Goal: Task Accomplishment & Management: Complete application form

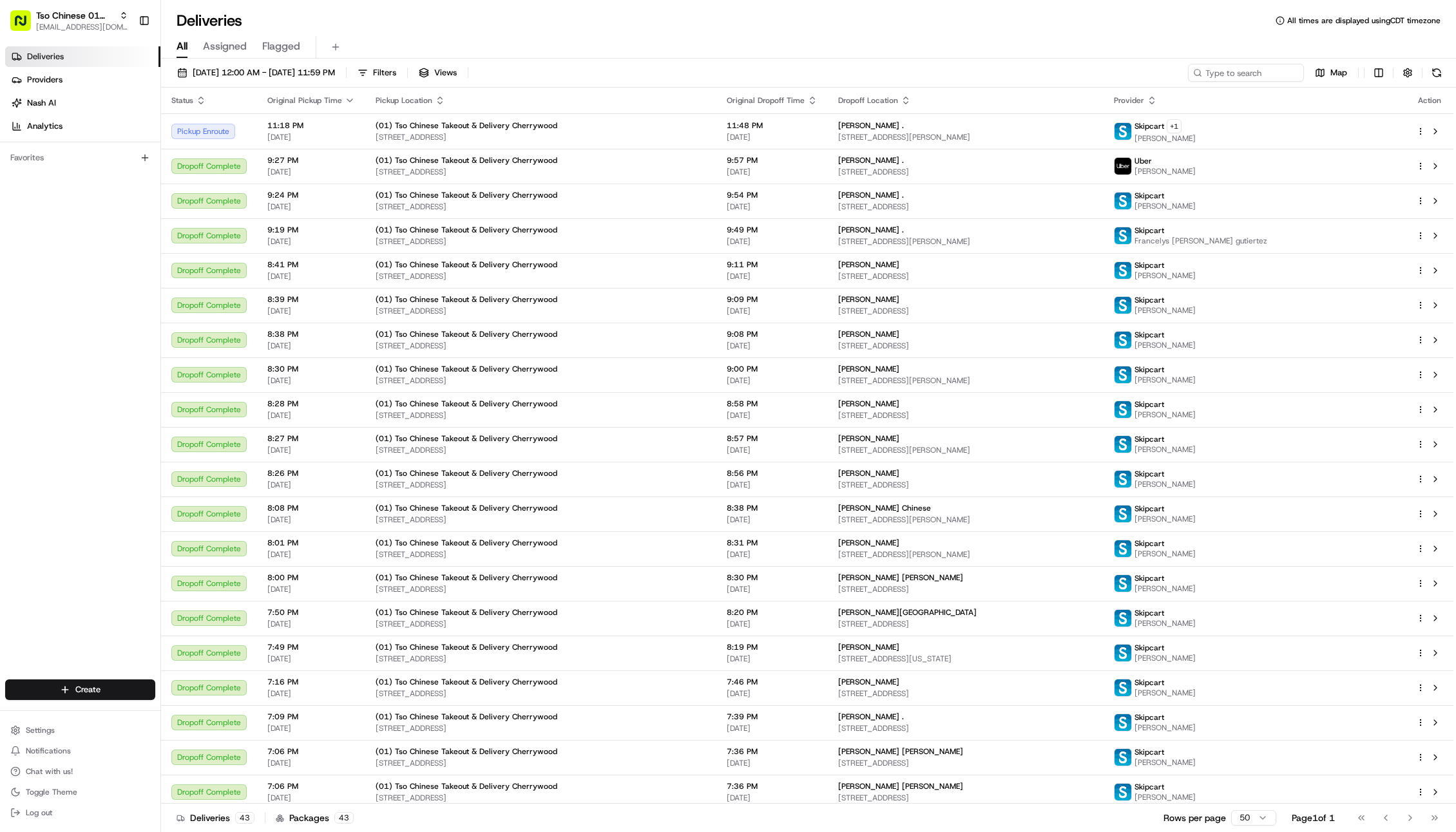
click at [1078, 137] on span "111 Sandra Muraida Way #15i, Austin, TX 78703, USA" at bounding box center [966, 137] width 256 height 10
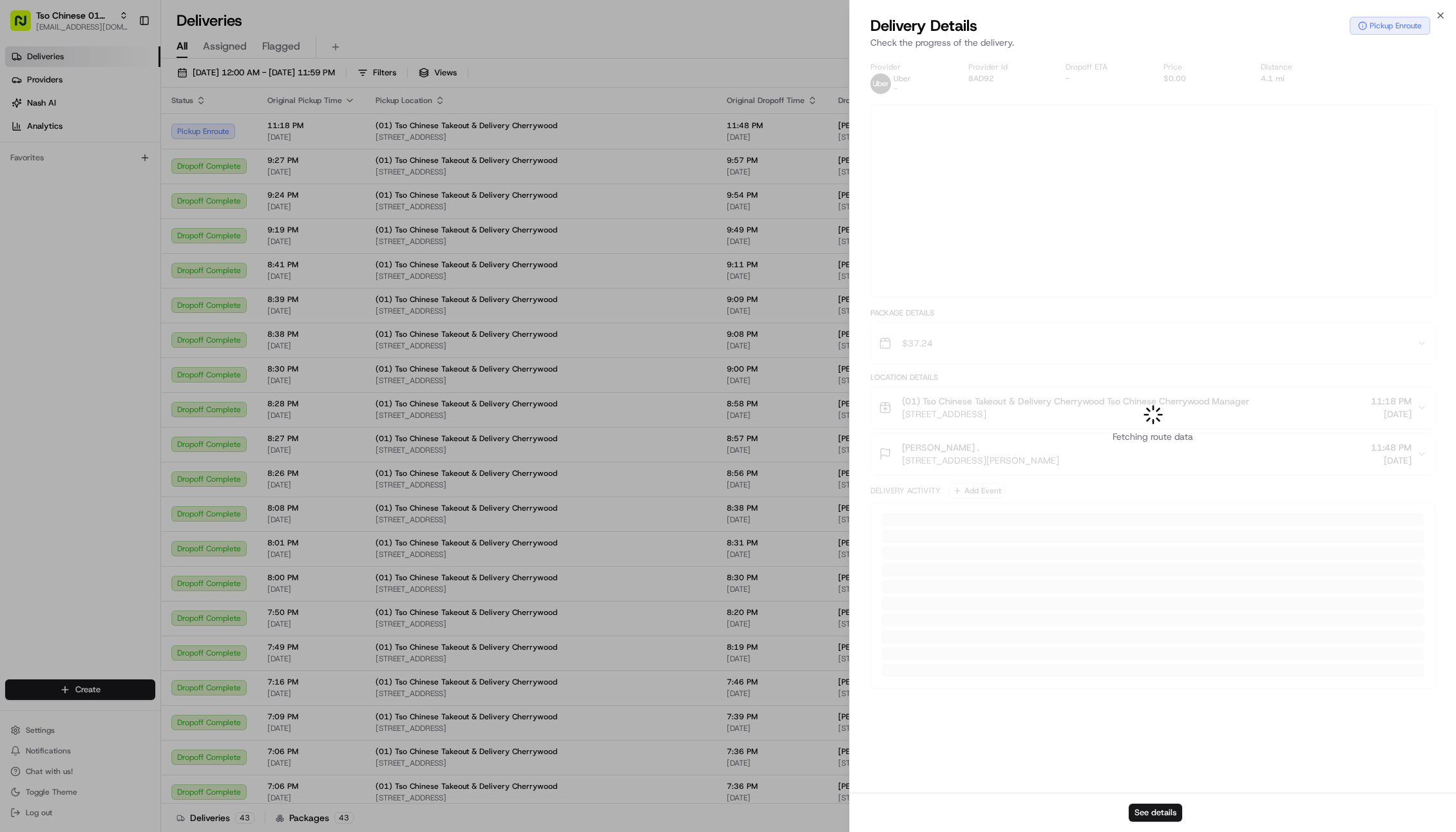
click at [1078, 137] on div at bounding box center [728, 416] width 1456 height 832
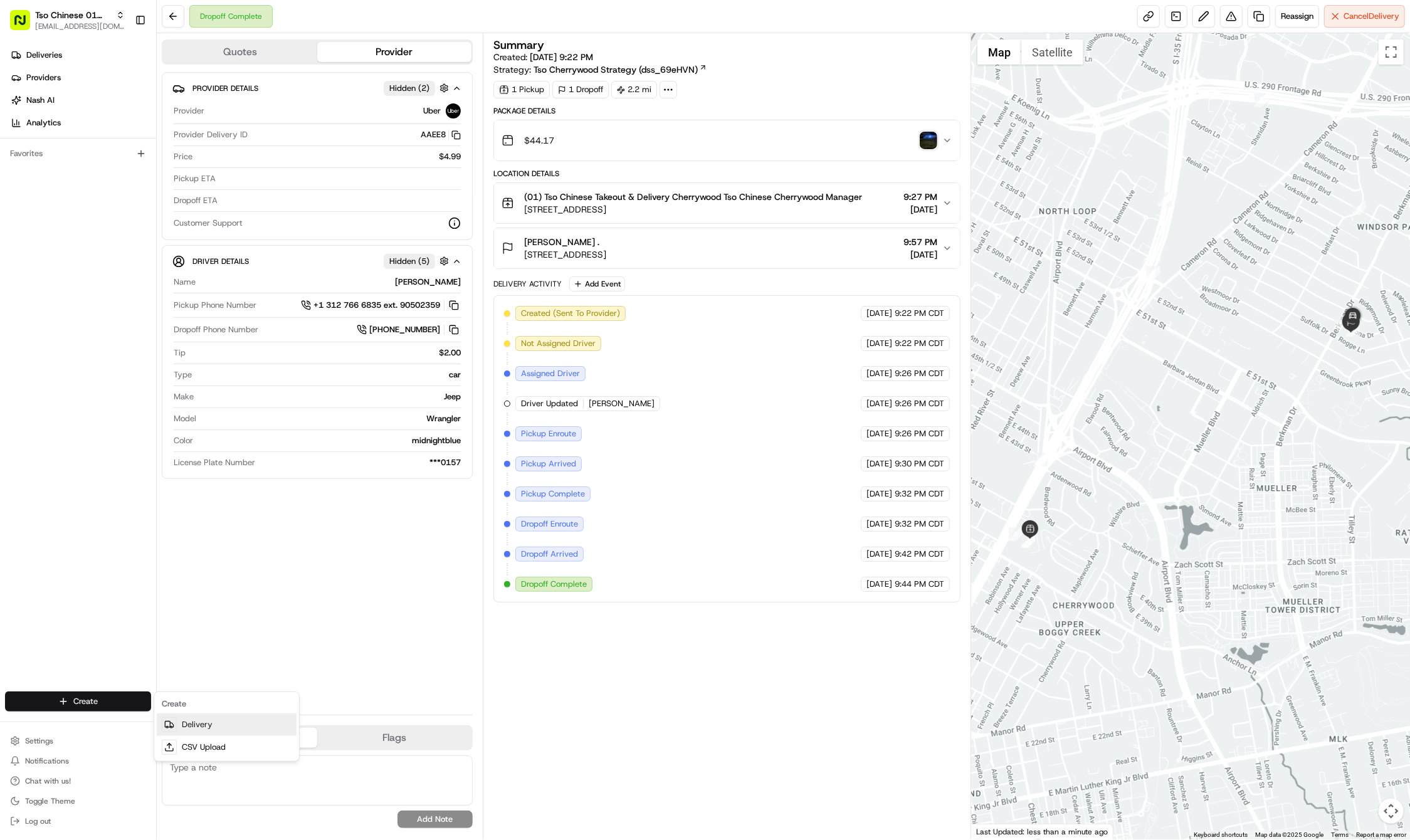
click at [190, 730] on link "Delivery" at bounding box center [226, 724] width 140 height 22
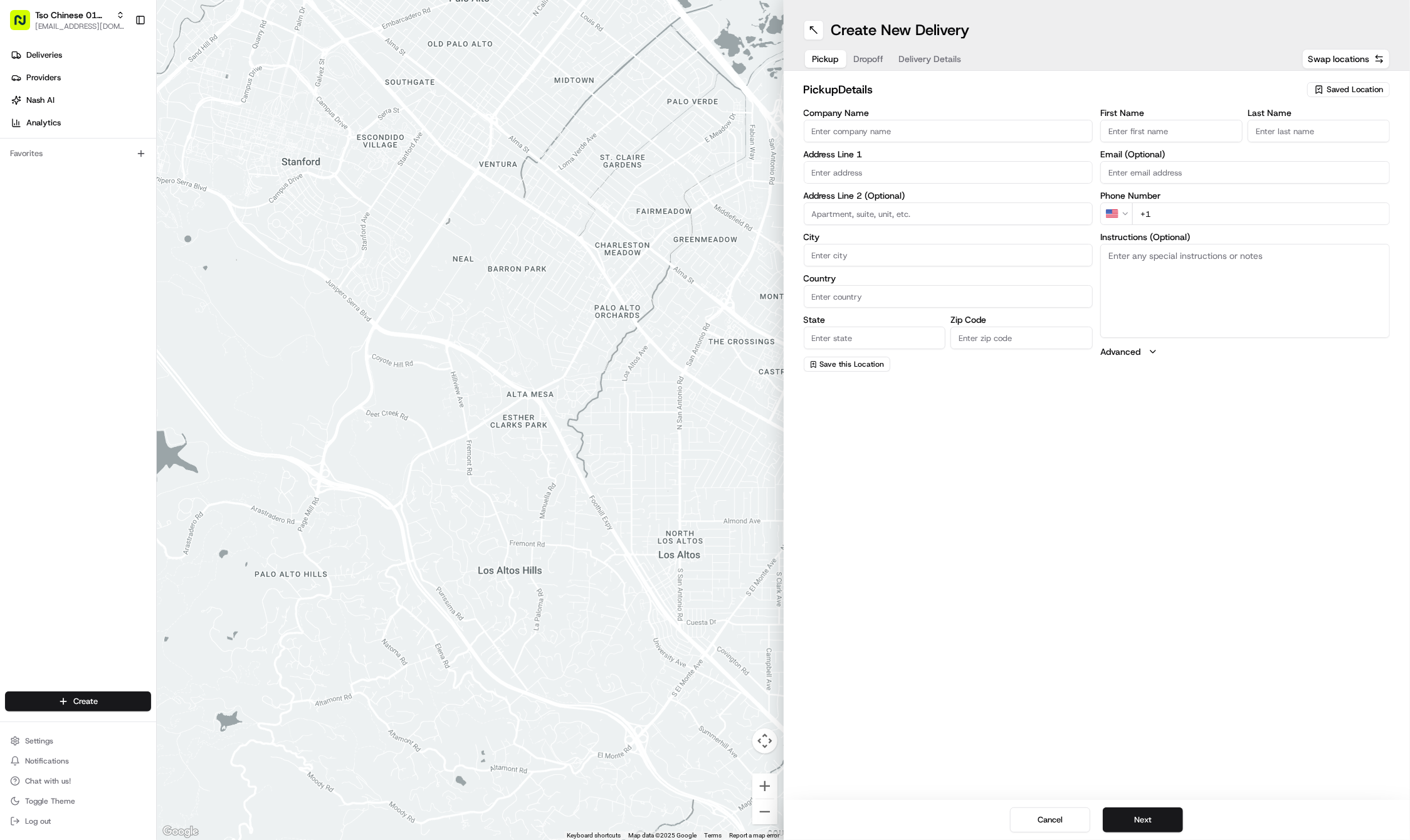
click at [1390, 91] on div "Saved Location" at bounding box center [1349, 89] width 83 height 15
click at [1368, 139] on span "(01) Tso Chinese Takeout & Delivery Cherrywood" at bounding box center [1327, 141] width 155 height 22
type input "(01) Tso Chinese Takeout & Delivery Cherrywood"
type input "Ste E-5"
type input "Austin"
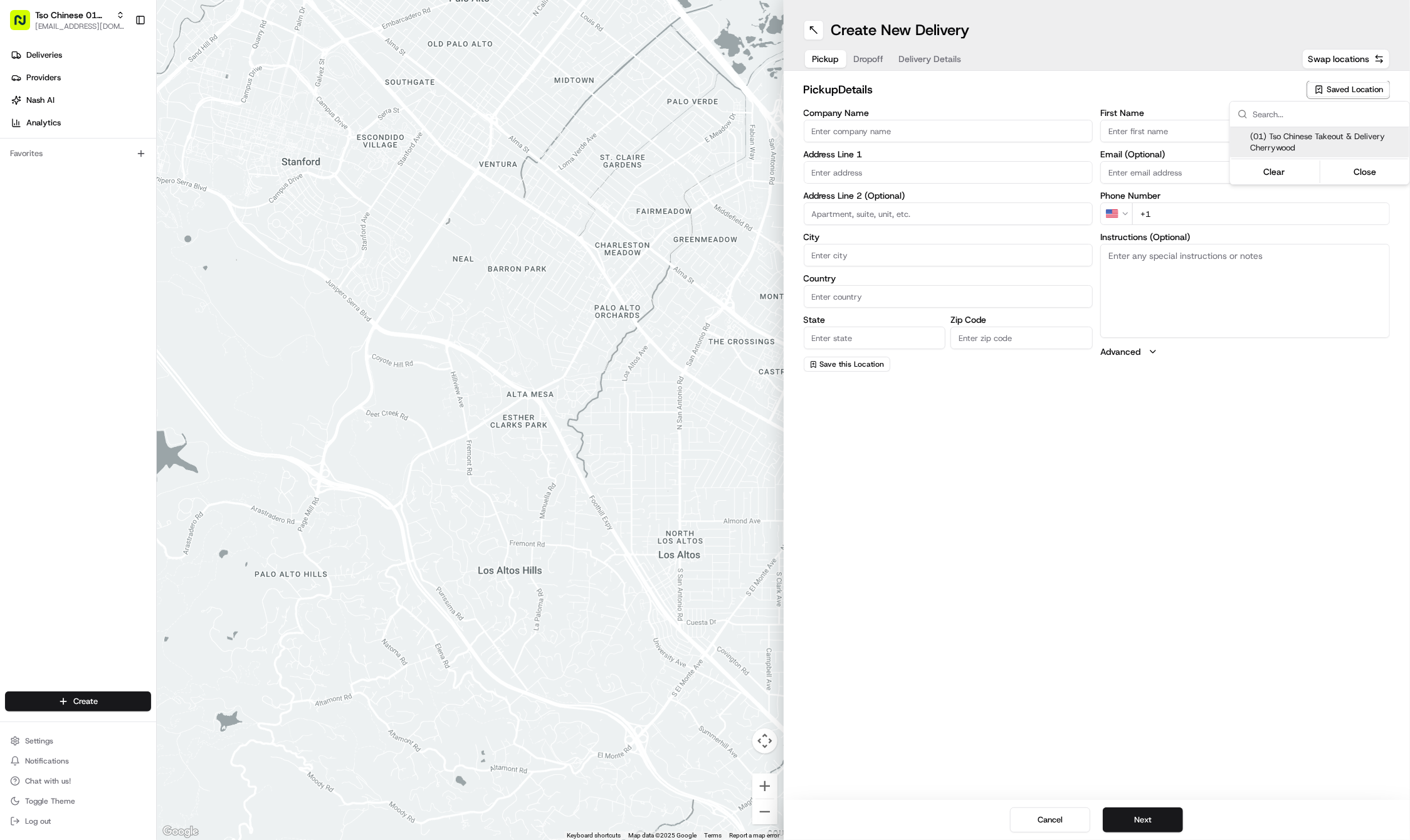
type input "US"
type input "TX"
type input "78722"
type input "Tso Chinese"
type input "Cherrywood Manager"
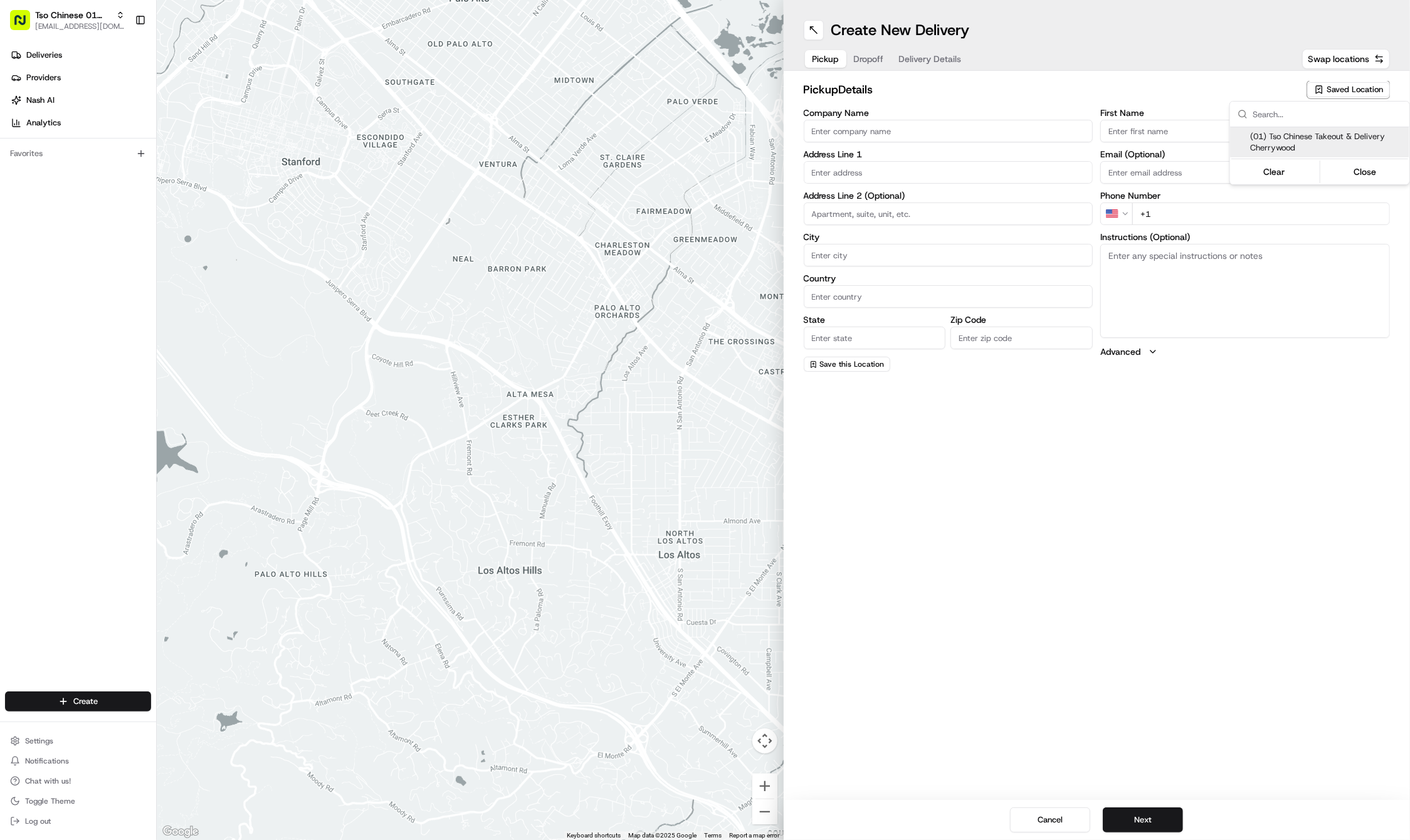
type input "cherrywoodstore@tsochinese.com"
type input "+1 512 401 3232"
type textarea "Submit a picture displaying address & food as Proof of Delivery. Envía una foto…"
type input "3909 N Interstate Hwy 35"
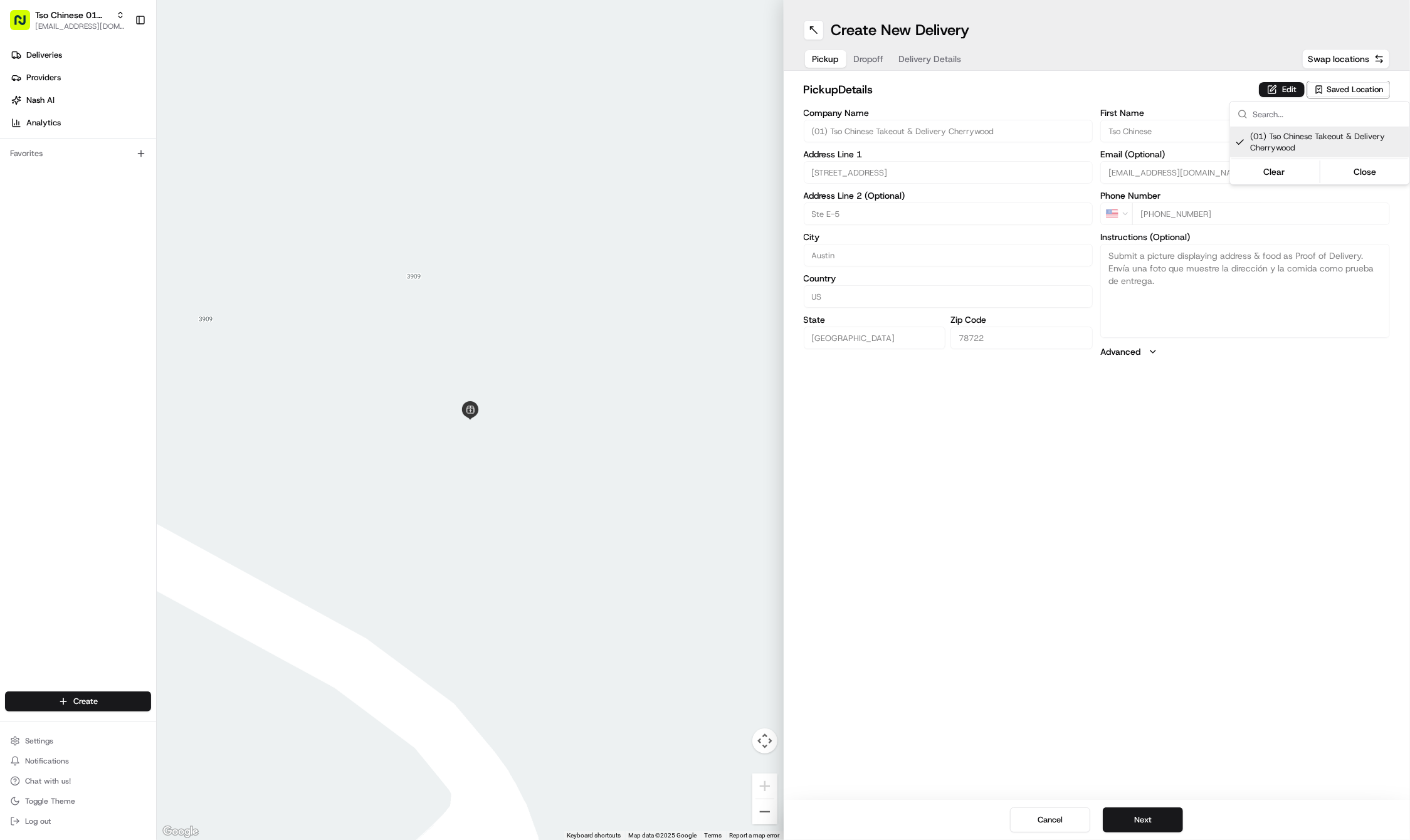
click at [863, 55] on html "Tso Chinese 01 Cherrywood haran@tsochinese.com Toggle Sidebar Deliveries Provid…" at bounding box center [705, 420] width 1410 height 840
click at [863, 55] on button "Dropoff" at bounding box center [869, 59] width 45 height 18
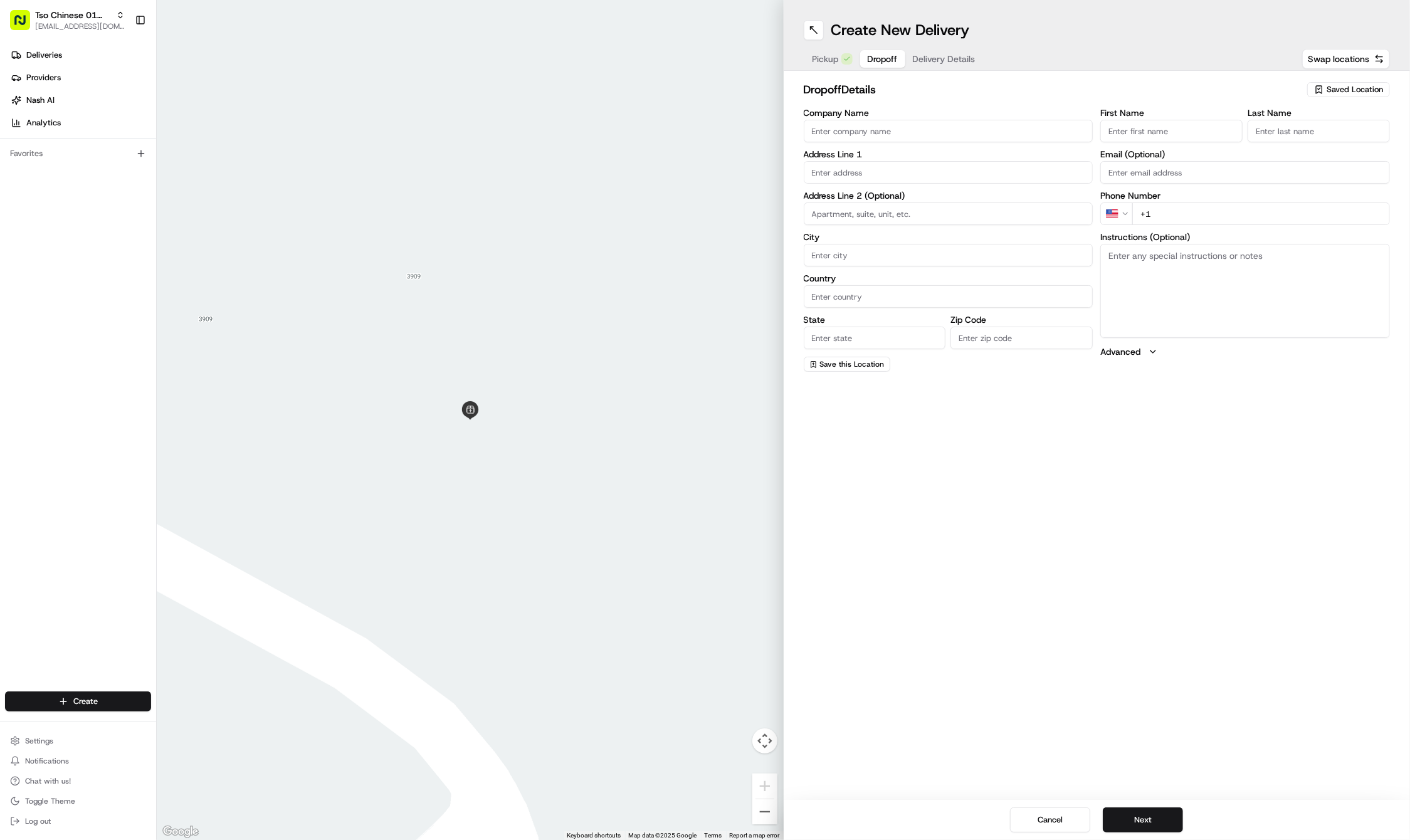
click at [1206, 139] on input "First Name" at bounding box center [1172, 131] width 142 height 22
paste input "Kristin Fox"
type input "Kristin Fox"
type input "."
click at [1270, 226] on div "First Name Kristin Fox Last Name . Required Email (Optional) Phone Number US +1…" at bounding box center [1246, 241] width 290 height 265
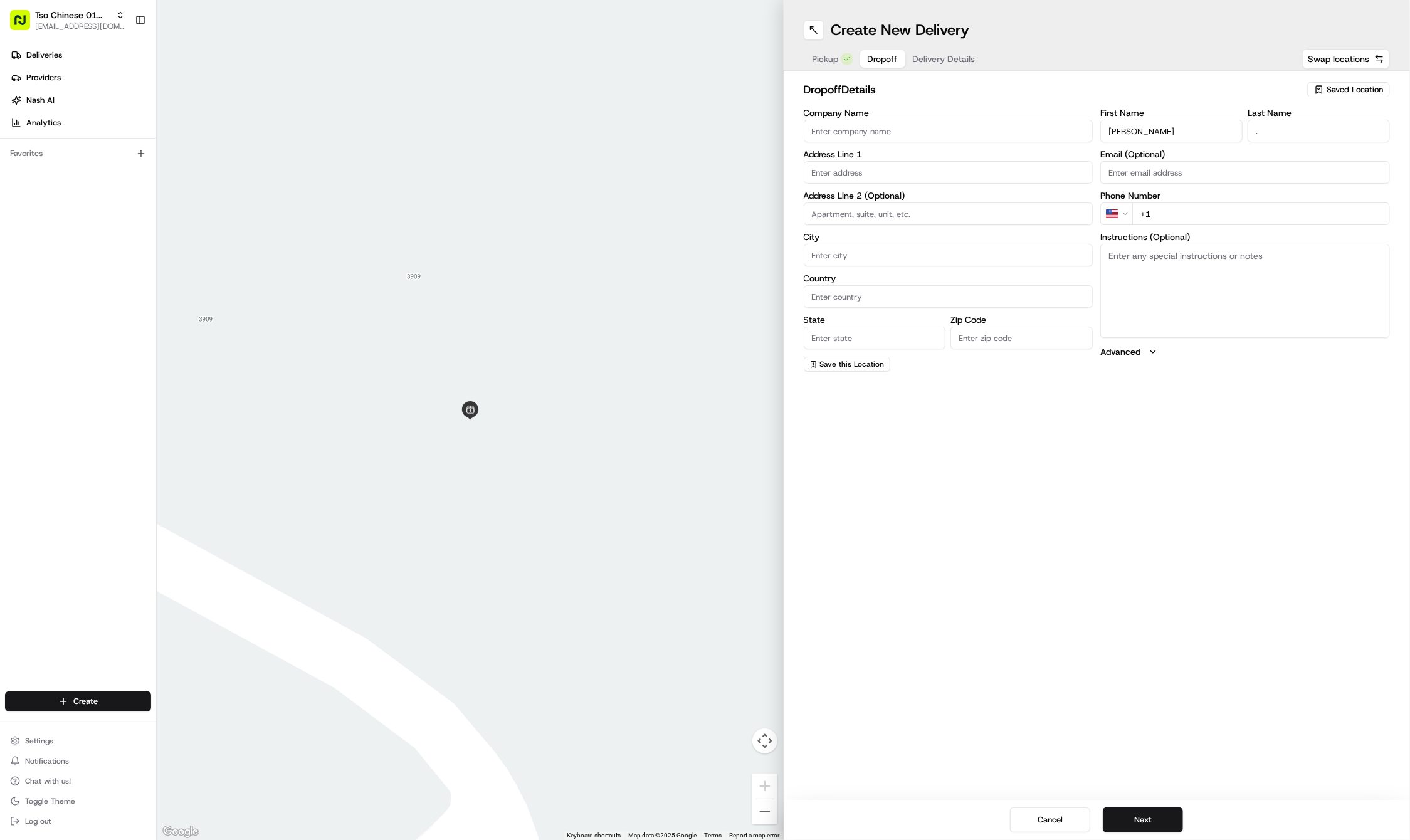
click at [1270, 216] on input "+1" at bounding box center [1262, 213] width 258 height 22
paste input "763 438 4744"
type input "+1 763 438 4744"
click at [1225, 314] on textarea "Instructions (Optional)" at bounding box center [1246, 291] width 290 height 94
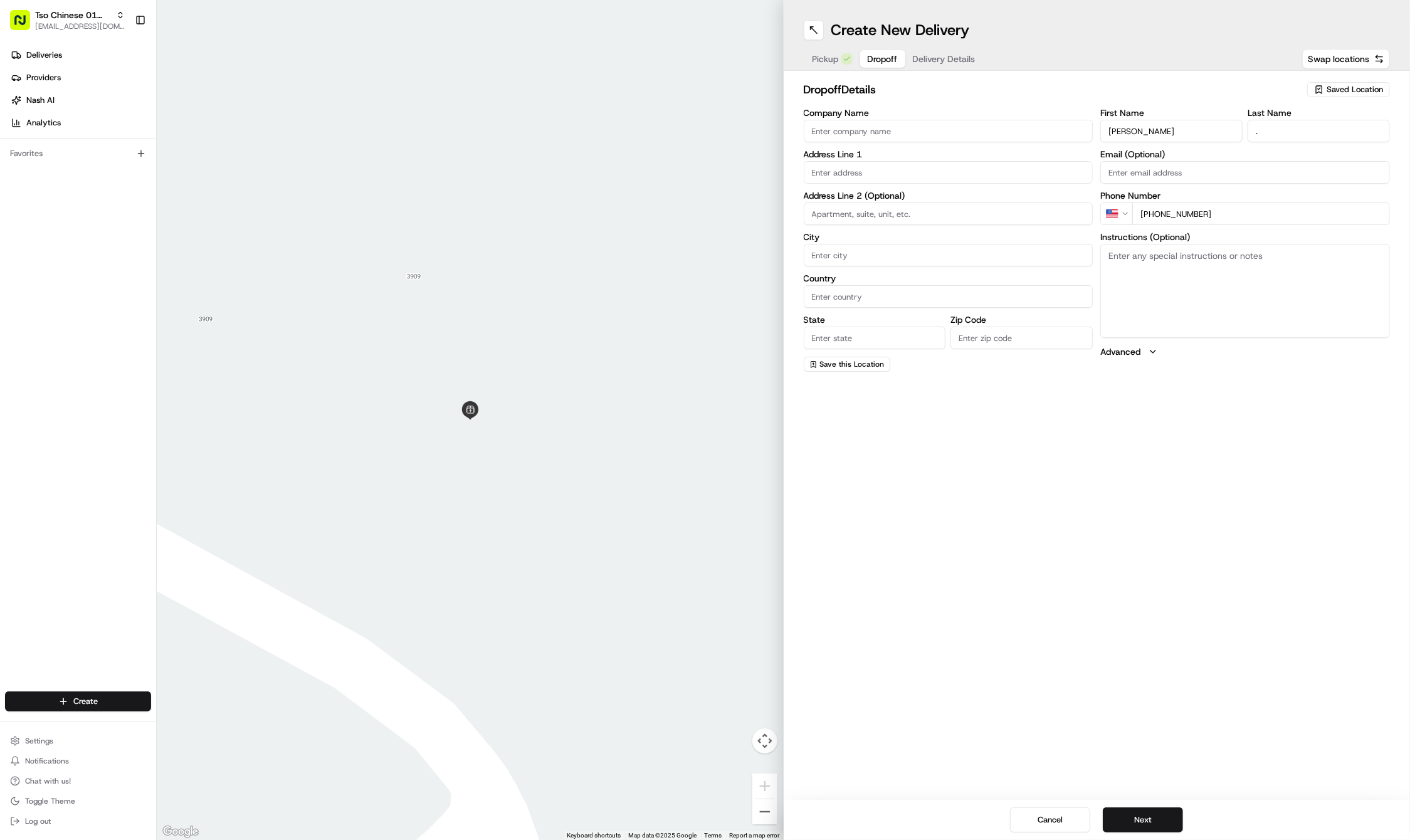
paste textarea "Company: Unit A"
type textarea "Company: Unit A"
click at [989, 168] on input "text" at bounding box center [949, 172] width 290 height 22
paste input "1826 W 10th St"
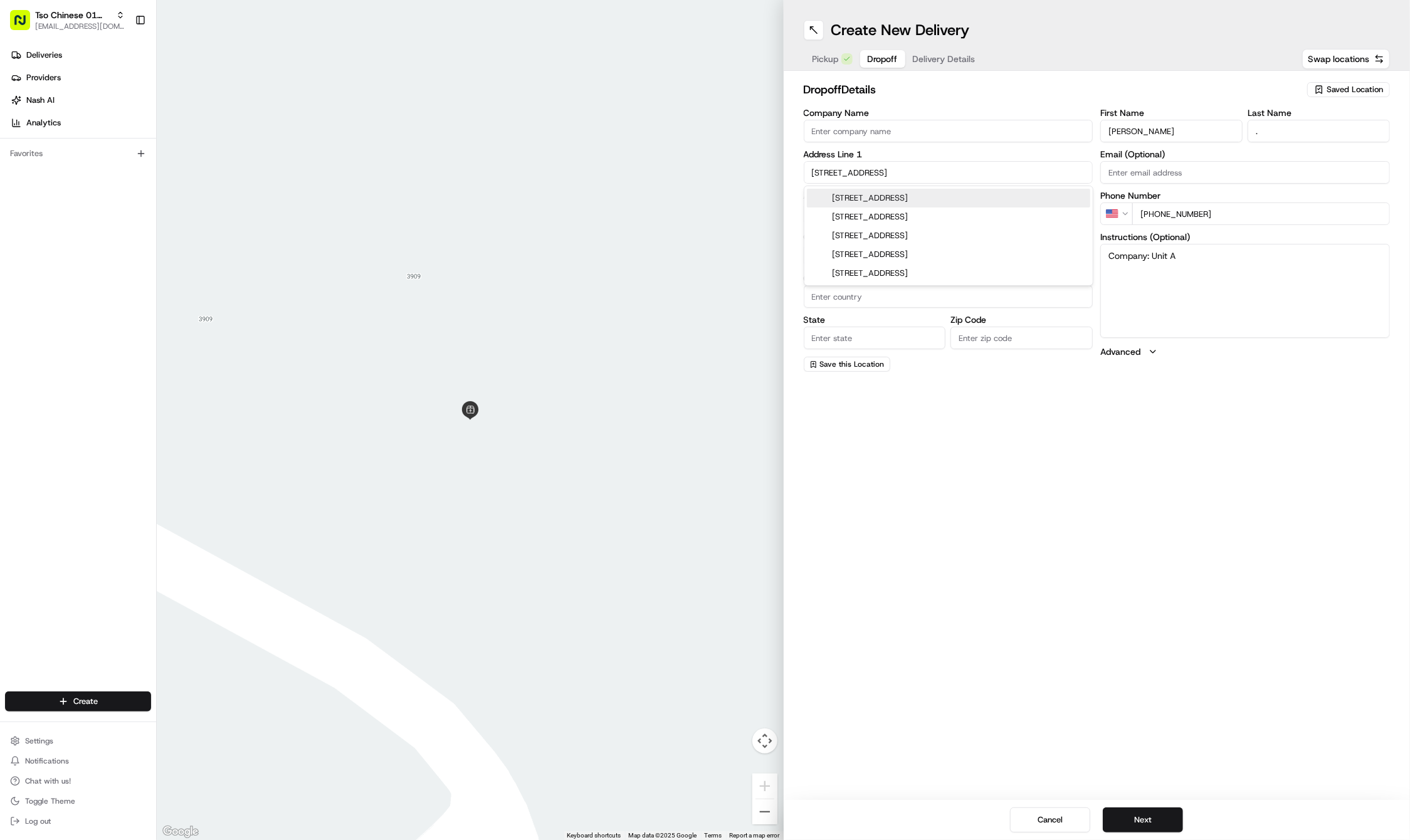
click at [989, 199] on div "1826 West 10th Street, Austin, TX" at bounding box center [949, 197] width 284 height 19
type input "1826 W 10th St, Austin, TX 78703, USA"
type input "Austin"
type input "United States"
type input "TX"
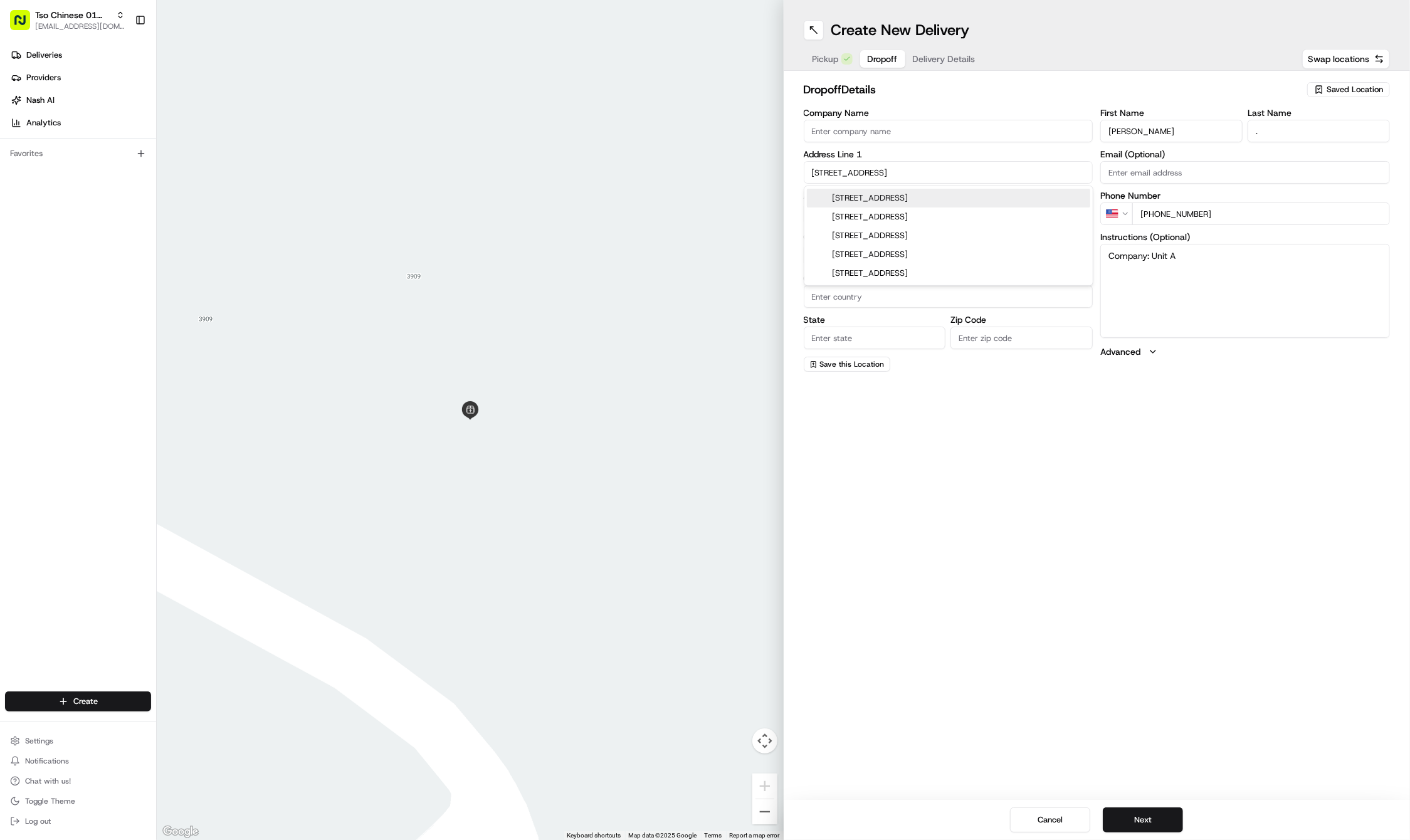
type input "78703"
type input "1826 West 10th Street"
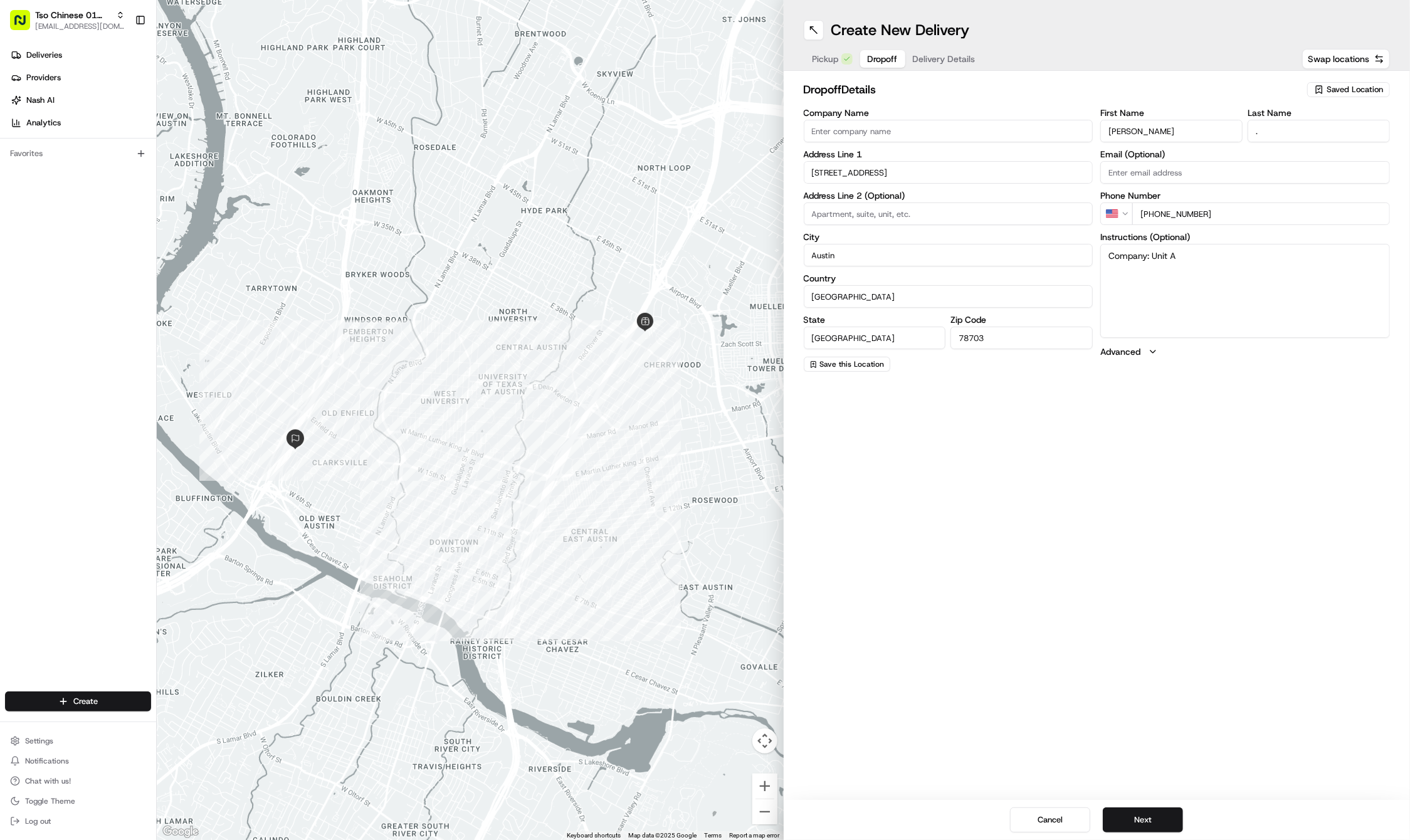
click at [957, 60] on span "Delivery Details" at bounding box center [944, 59] width 63 height 12
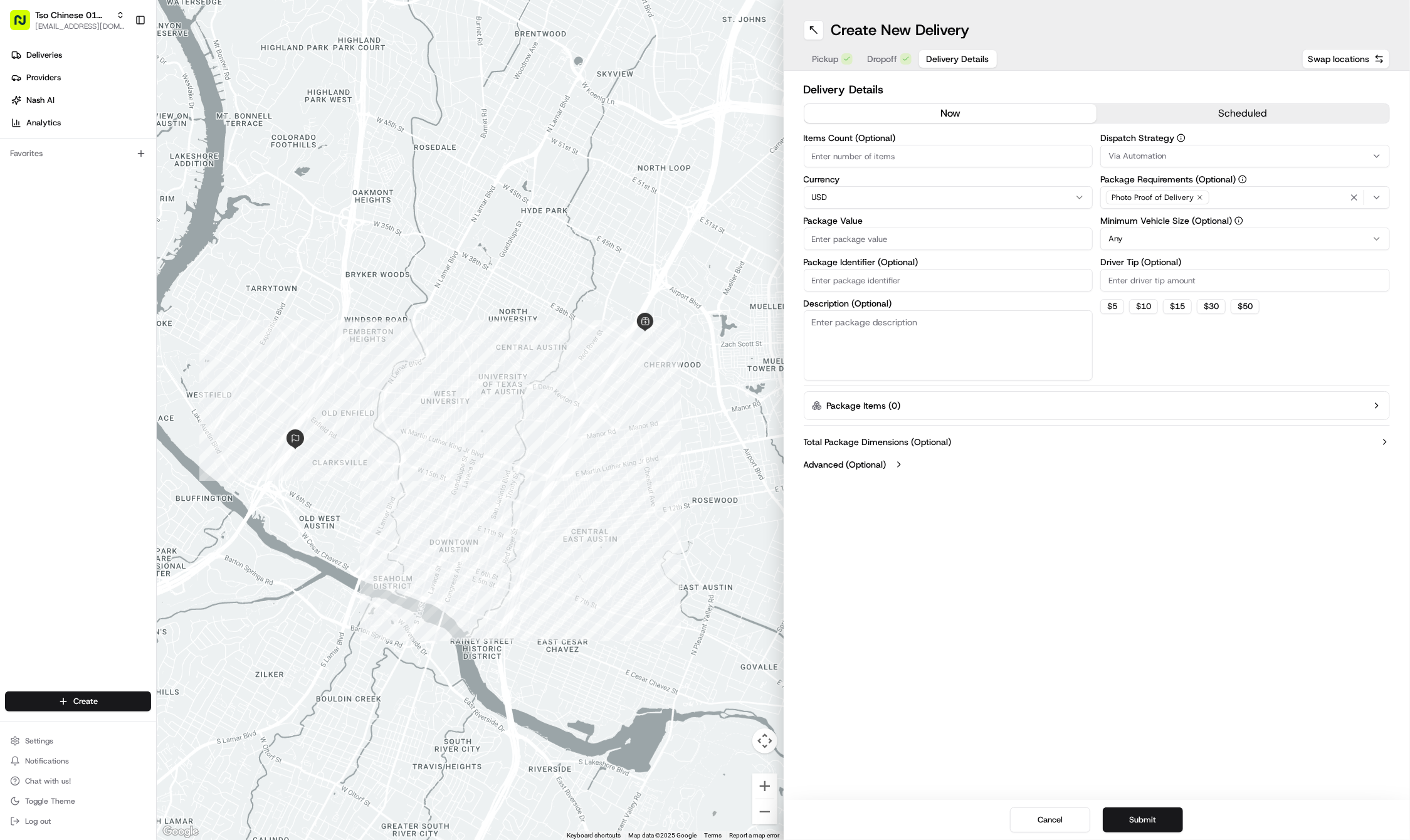
click at [1307, 152] on div "Via Automation" at bounding box center [1245, 156] width 284 height 12
click at [1250, 219] on span "Tso Cherrywood Strategy" at bounding box center [1199, 224] width 155 height 12
click at [1180, 30] on html "Tso Chinese 01 Cherrywood haran@tsochinese.com Toggle Sidebar Deliveries Provid…" at bounding box center [705, 420] width 1410 height 840
click at [1197, 196] on icon "button" at bounding box center [1200, 197] width 7 height 7
click at [1195, 196] on div "Select requirements" at bounding box center [1245, 197] width 284 height 12
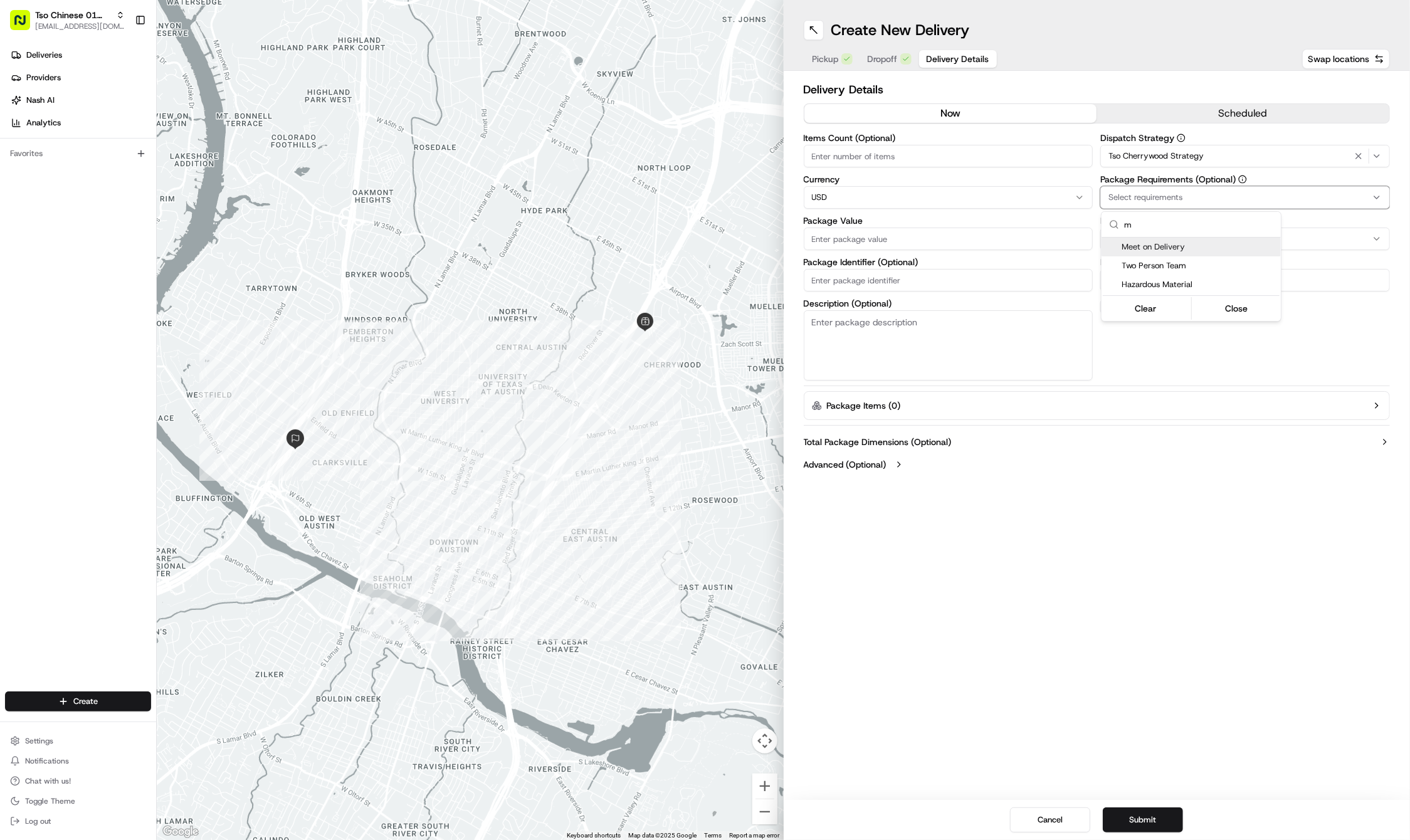
type input "m"
click at [1200, 244] on span "Meet on Delivery" at bounding box center [1199, 247] width 155 height 12
click at [1170, 84] on html "Tso Chinese 01 Cherrywood haran@tsochinese.com Toggle Sidebar Deliveries Provid…" at bounding box center [705, 420] width 1410 height 840
click at [1160, 281] on input "Driver Tip (Optional)" at bounding box center [1246, 280] width 290 height 22
type input "2"
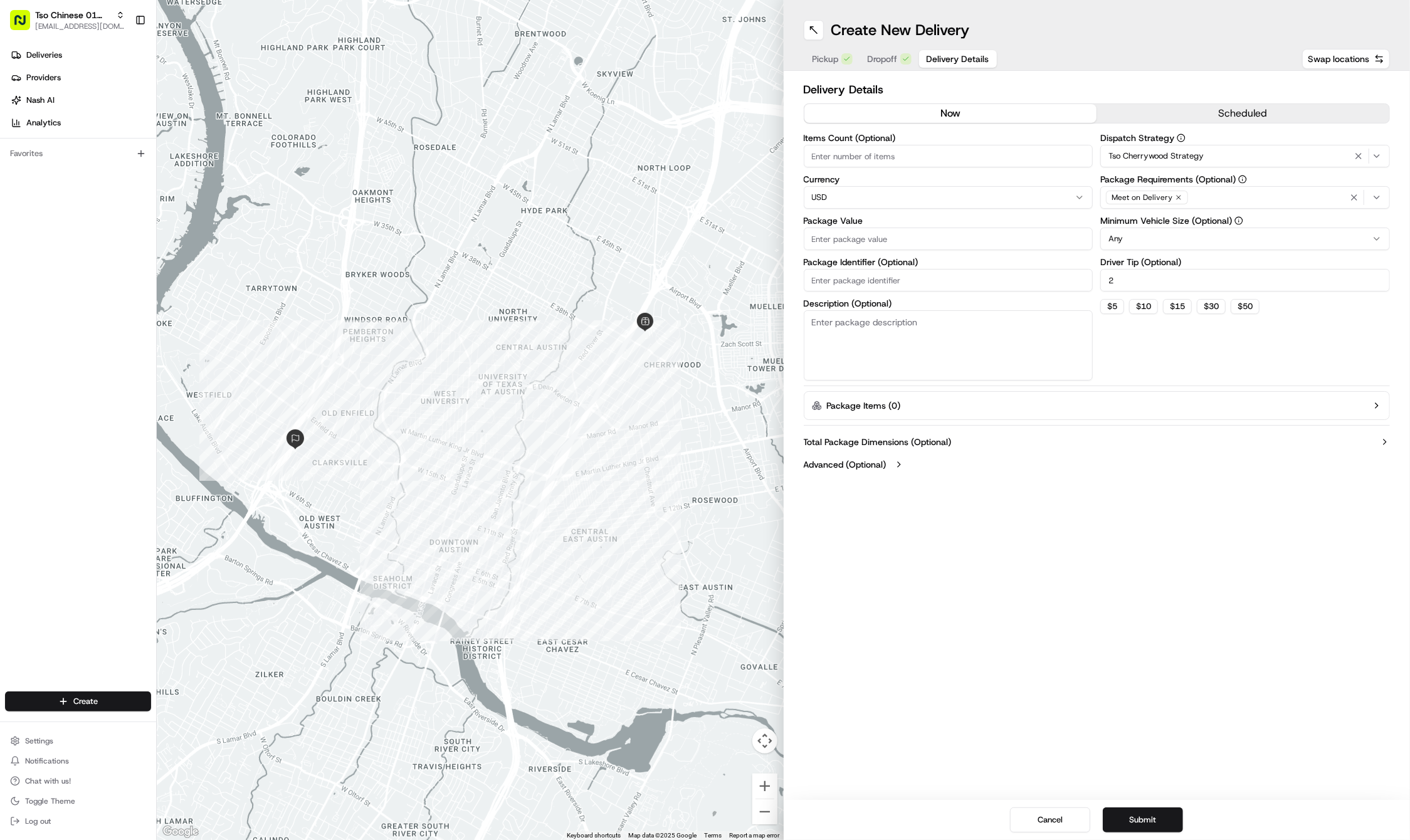
click at [934, 228] on input "Package Value" at bounding box center [949, 238] width 290 height 22
type input "101.21"
click at [923, 276] on input "Package Identifier (Optional)" at bounding box center [949, 280] width 290 height 22
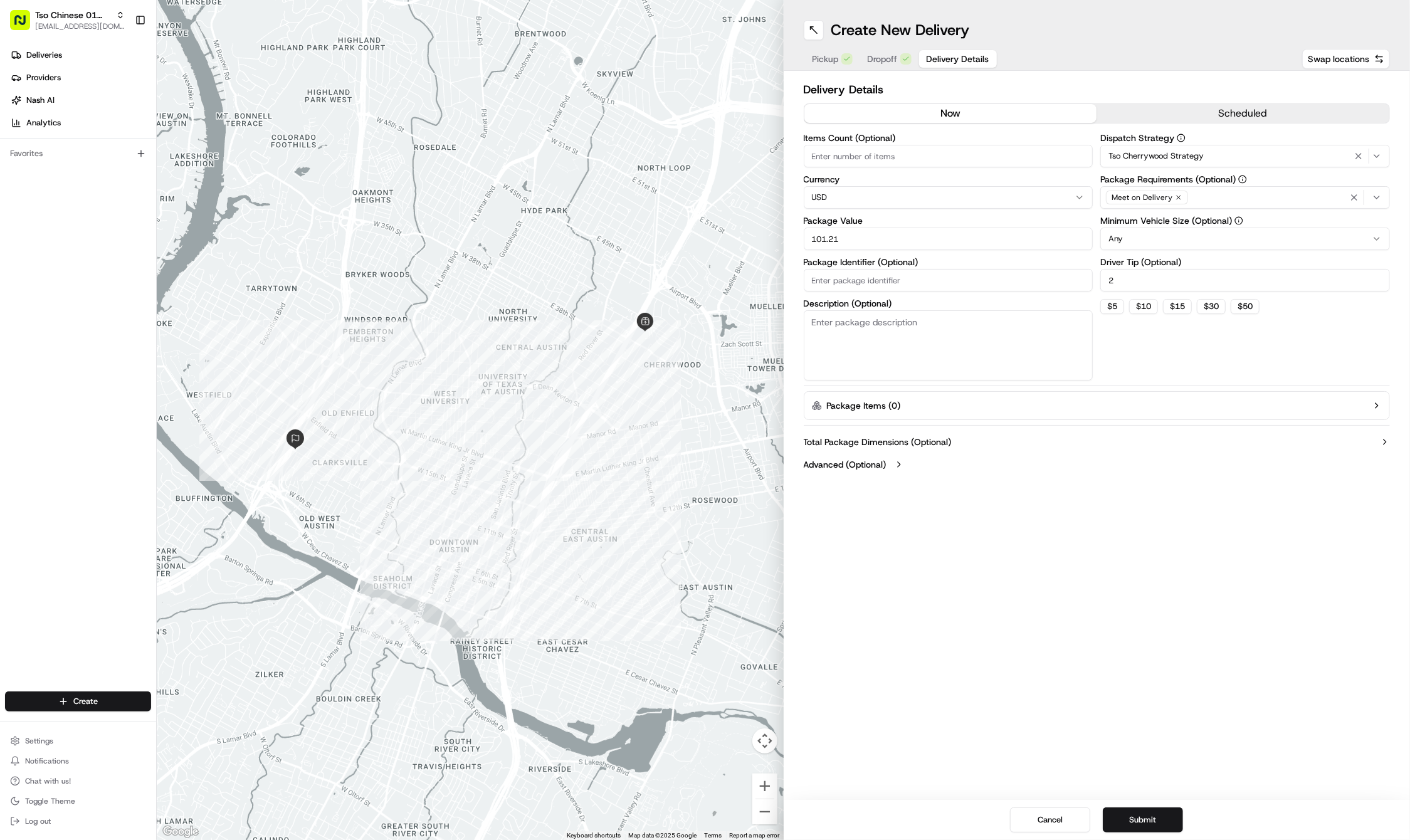
type input "v"
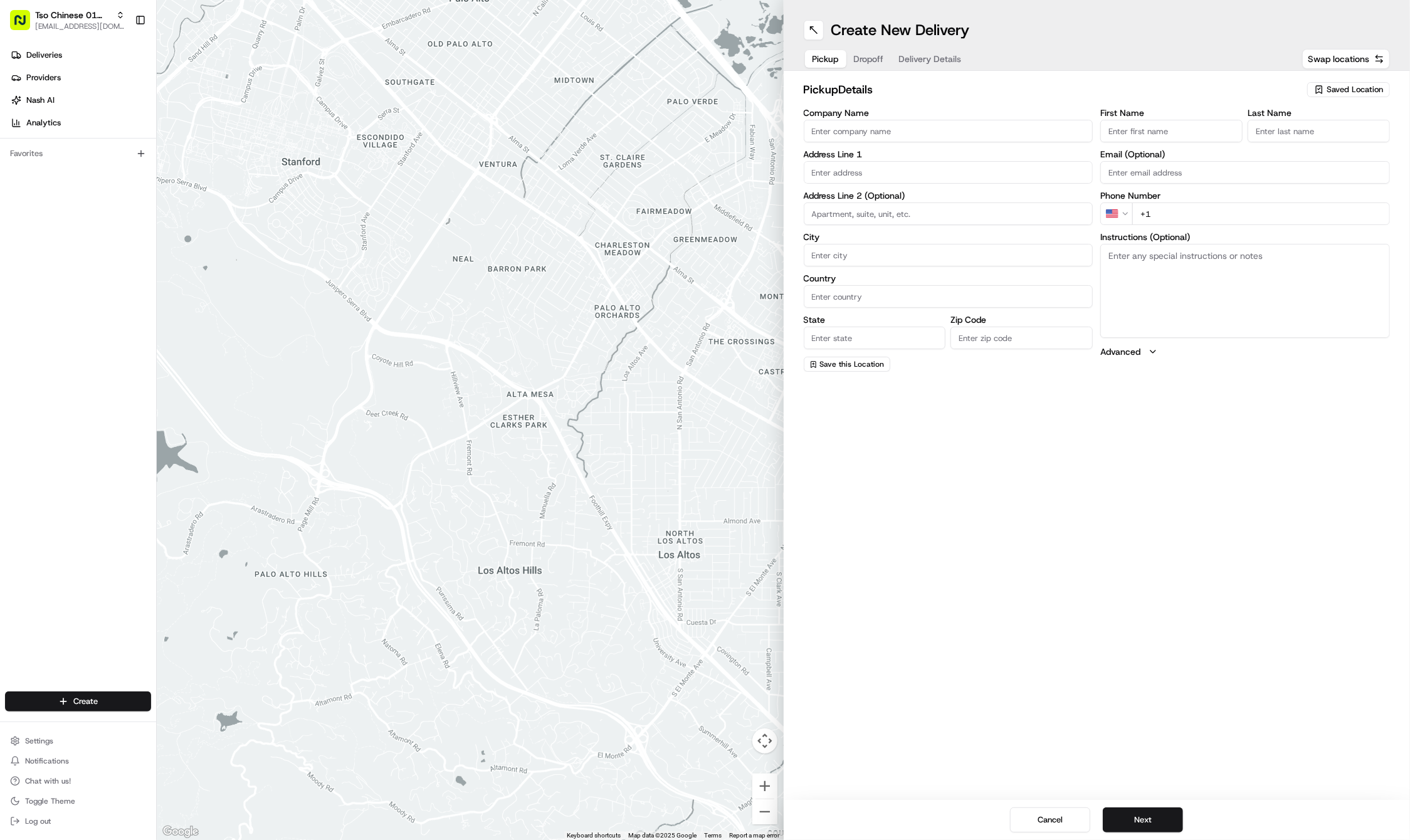
click at [766, 40] on div at bounding box center [469, 420] width 627 height 840
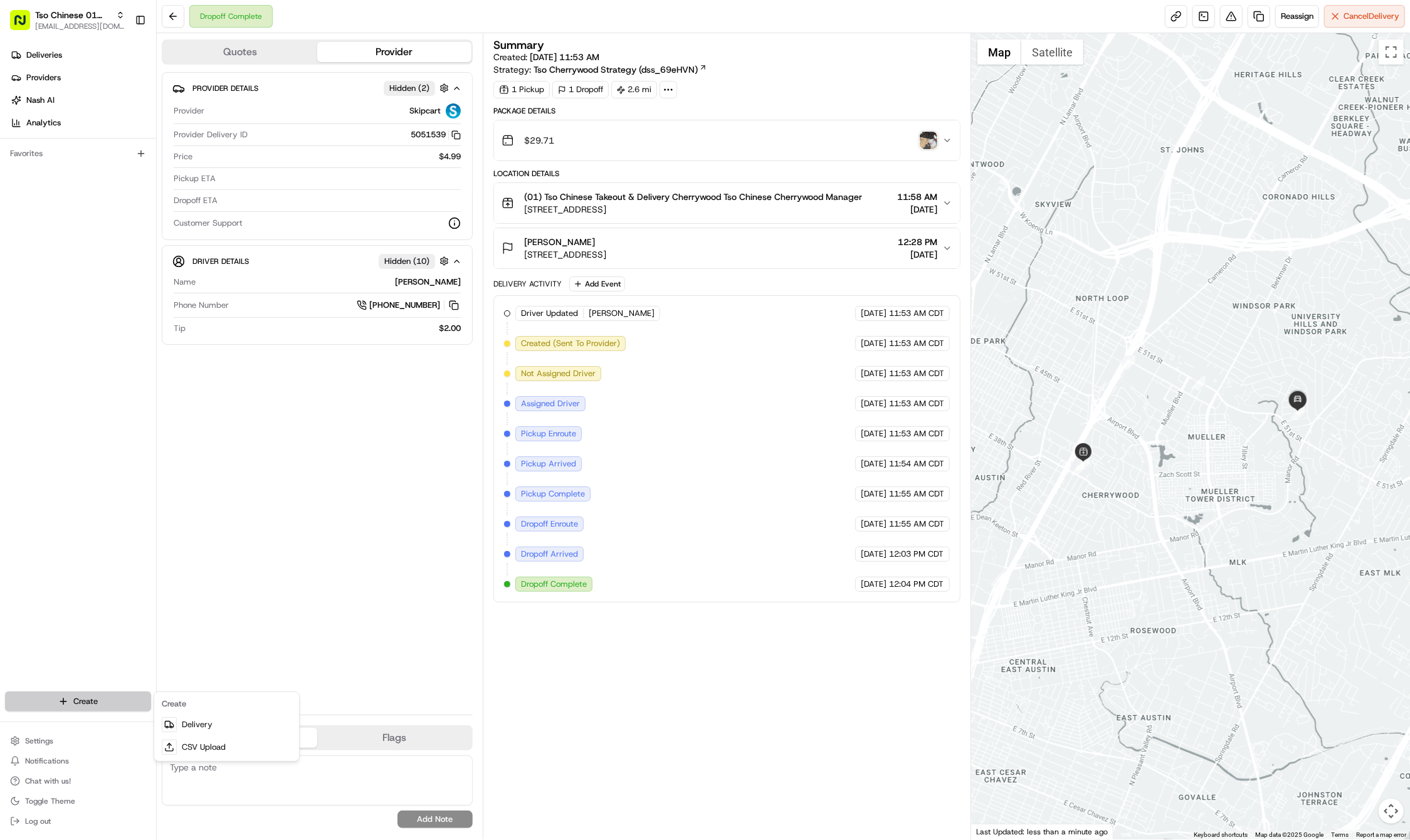
click at [88, 695] on html "Tso Chinese 01 Cherrywood haran@tsochinese.com Toggle Sidebar Deliveries Provid…" at bounding box center [705, 420] width 1410 height 840
click at [194, 723] on link "Delivery" at bounding box center [226, 724] width 140 height 22
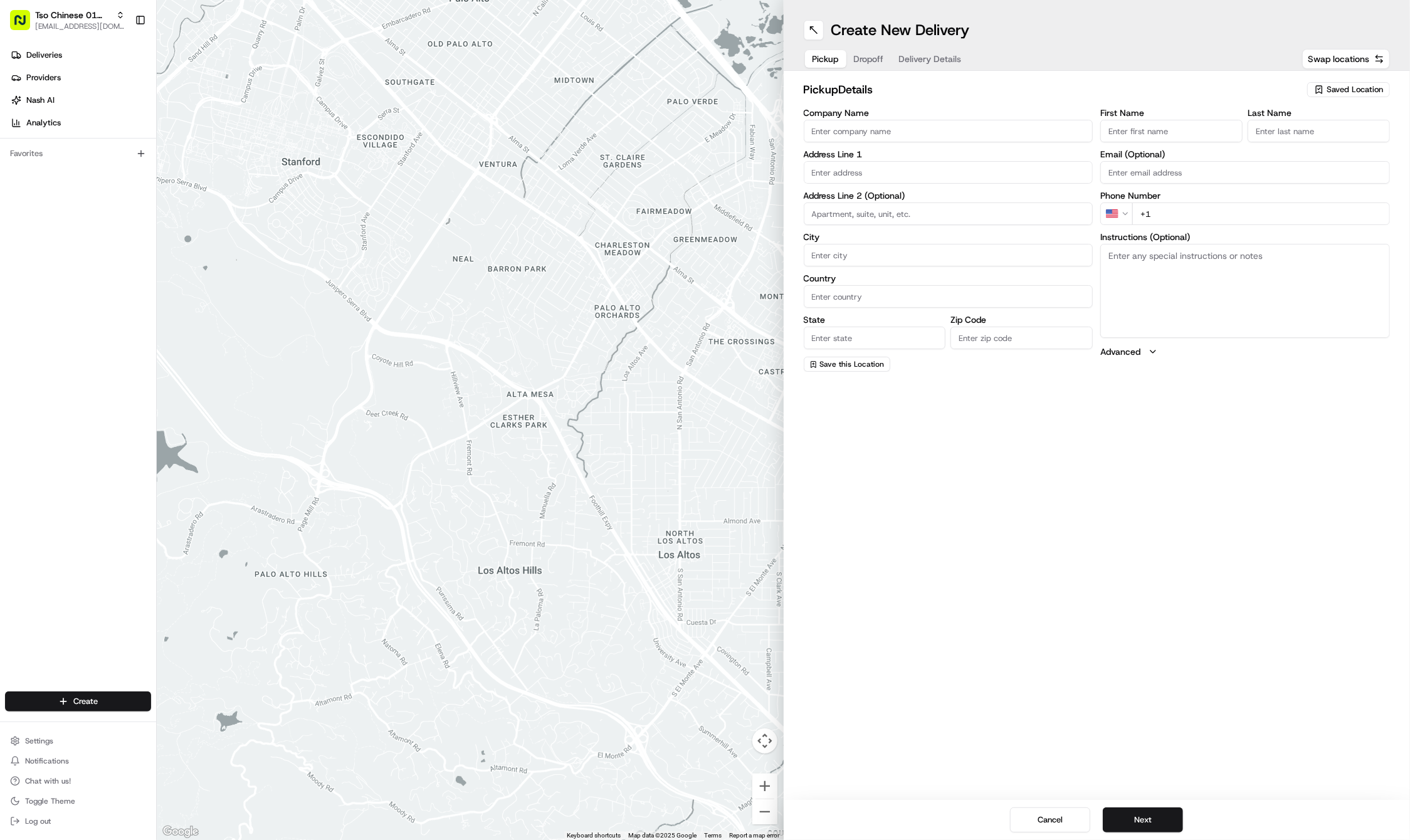
click at [1343, 91] on span "Saved Location" at bounding box center [1355, 90] width 56 height 12
click at [1332, 140] on span "(01) Tso Chinese Takeout & Delivery Cherrywood" at bounding box center [1327, 141] width 155 height 22
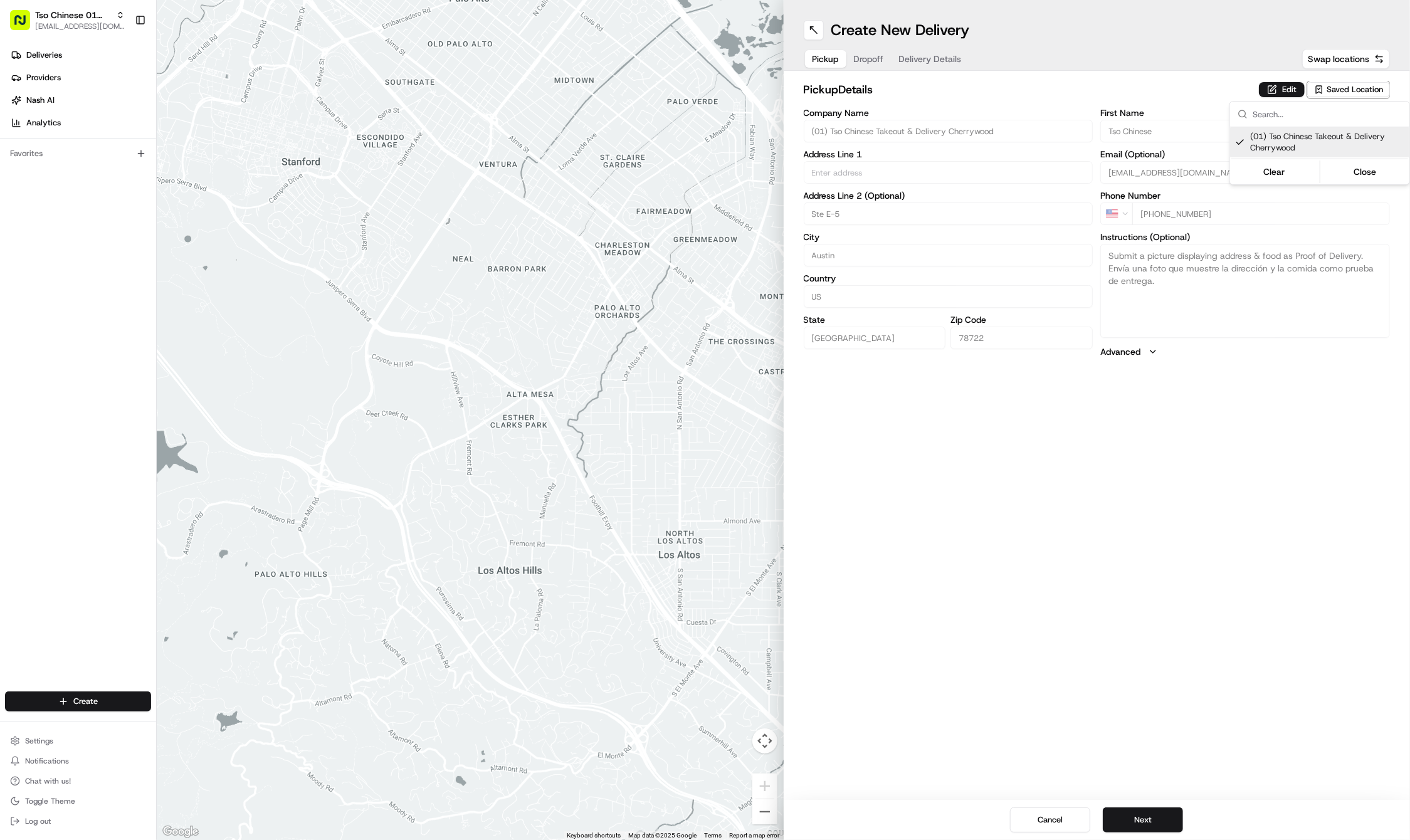
type input "(01) Tso Chinese Takeout & Delivery Cherrywood"
type input "Ste E-5"
type input "Austin"
type input "US"
type input "[GEOGRAPHIC_DATA]"
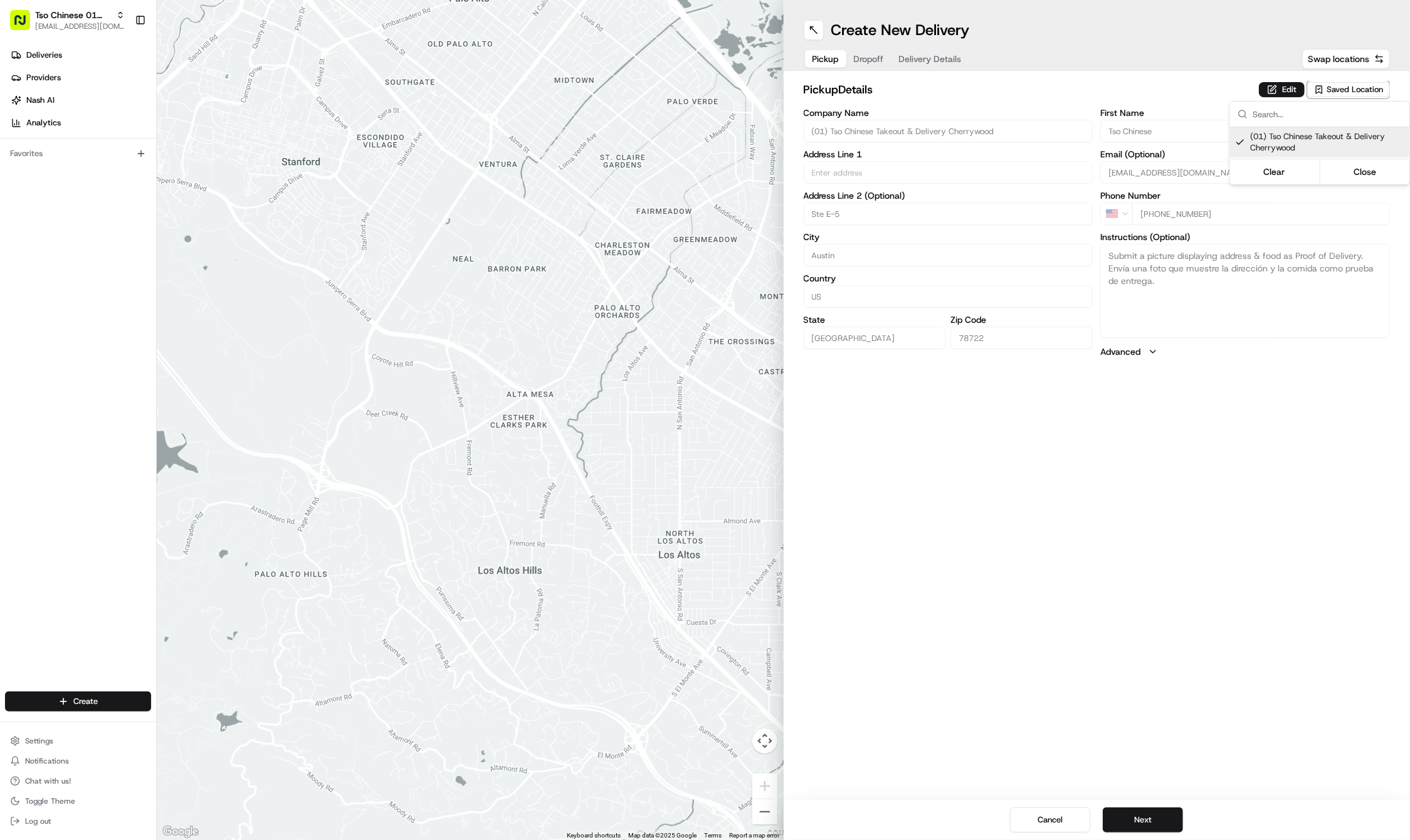
type input "78722"
type input "Tso Chinese"
type input "Cherrywood Manager"
type input "[EMAIL_ADDRESS][DOMAIN_NAME]"
type input "[PHONE_NUMBER]"
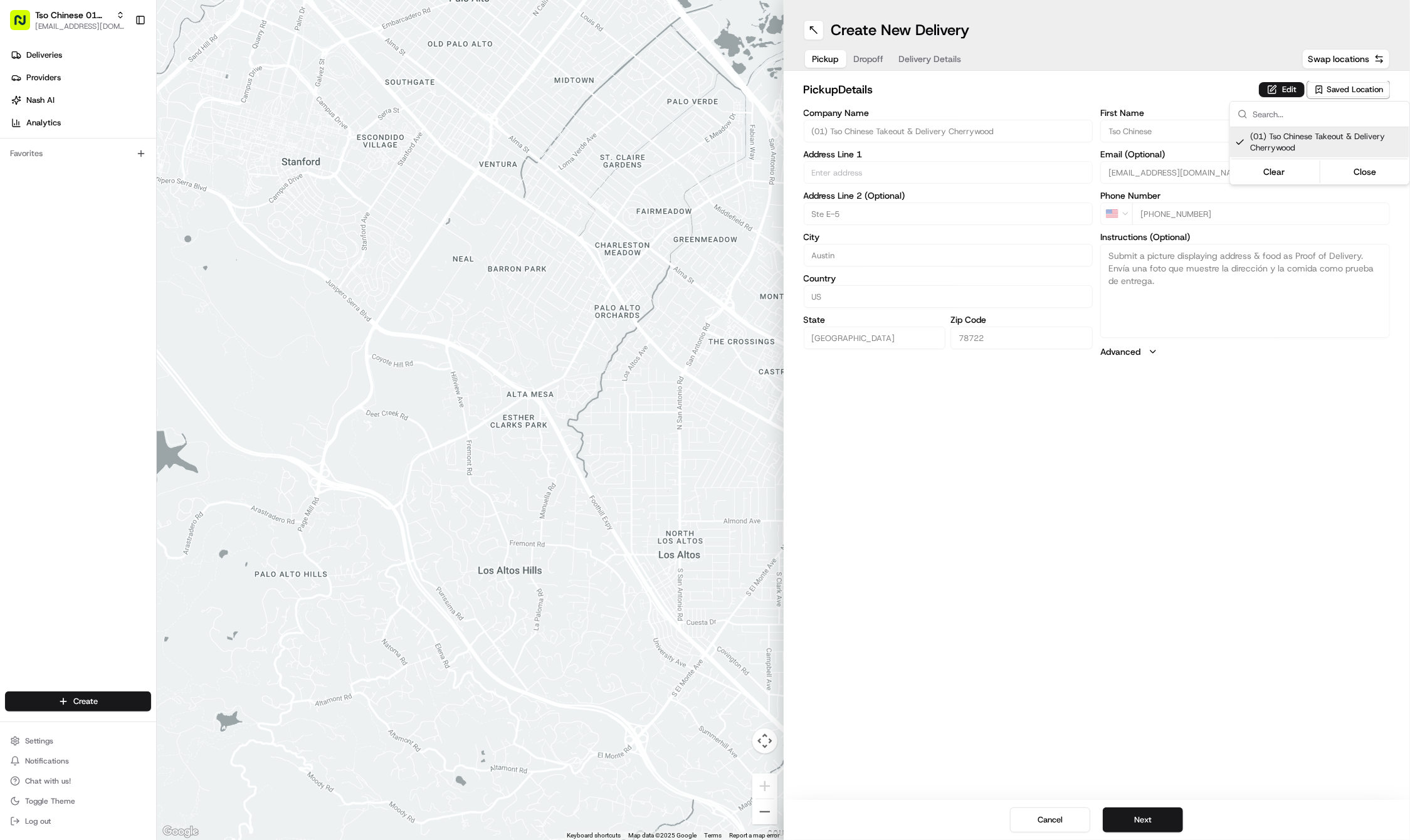
type textarea "Submit a picture displaying address & food as Proof of Delivery. Envía una foto…"
type input "3909 N Interstate Hwy 35"
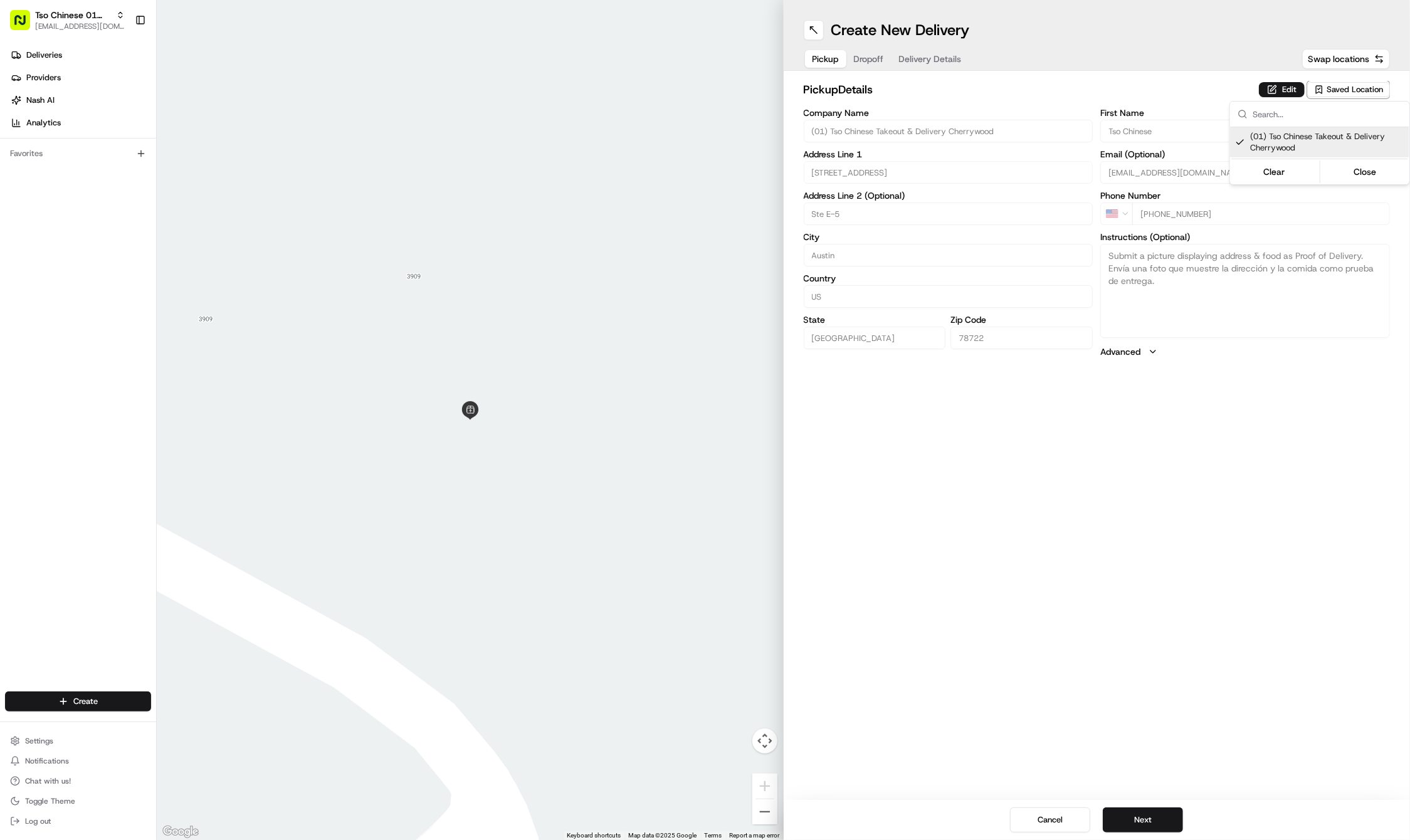
click at [871, 60] on html "Tso Chinese 01 Cherrywood haran@tsochinese.com Toggle Sidebar Deliveries Provid…" at bounding box center [705, 420] width 1410 height 840
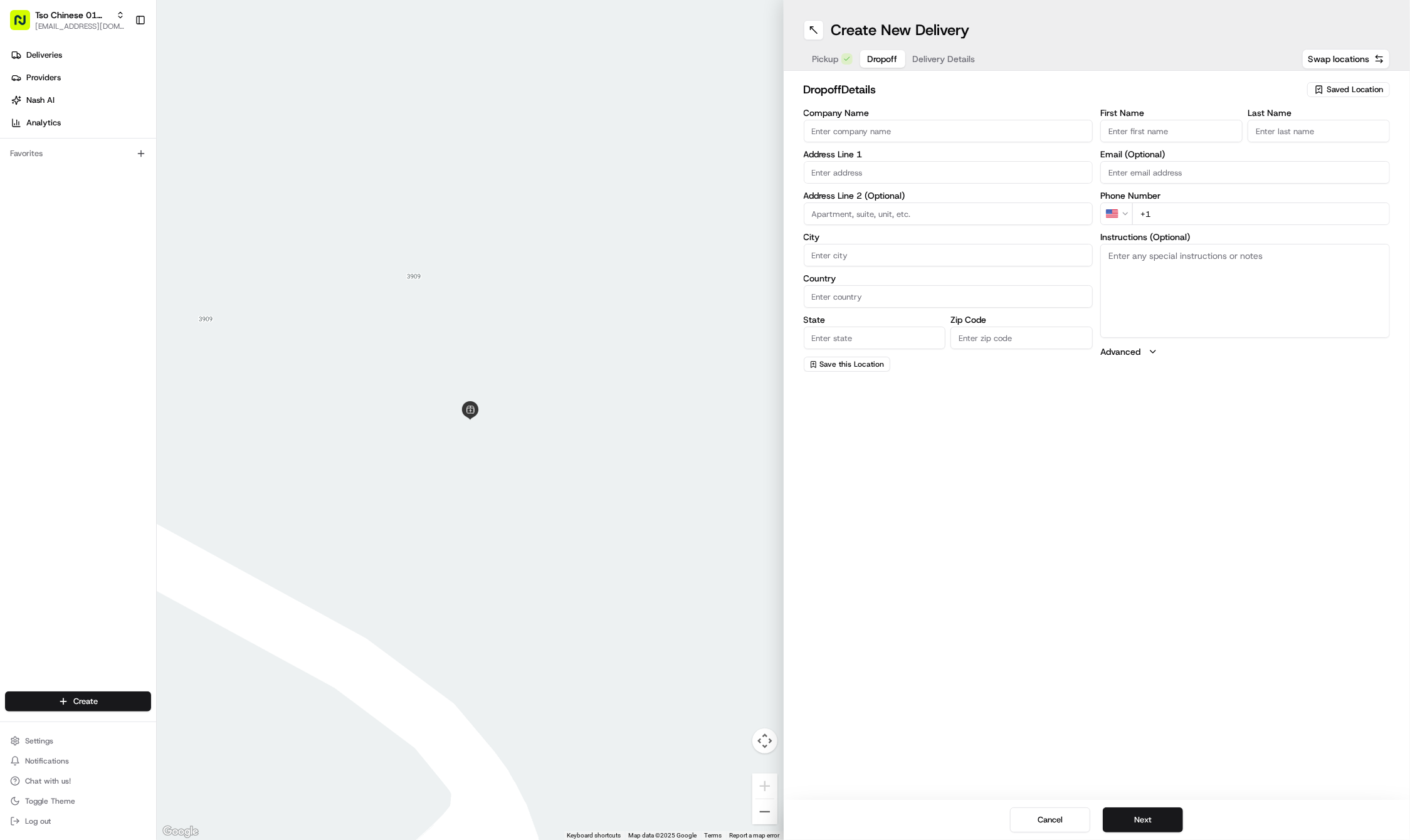
click at [871, 60] on span "Dropoff" at bounding box center [883, 59] width 30 height 12
click at [1146, 120] on input "First Name" at bounding box center [1172, 131] width 142 height 22
paste input "Yehuda Stone"
type input "Yehuda Stone"
type input "."
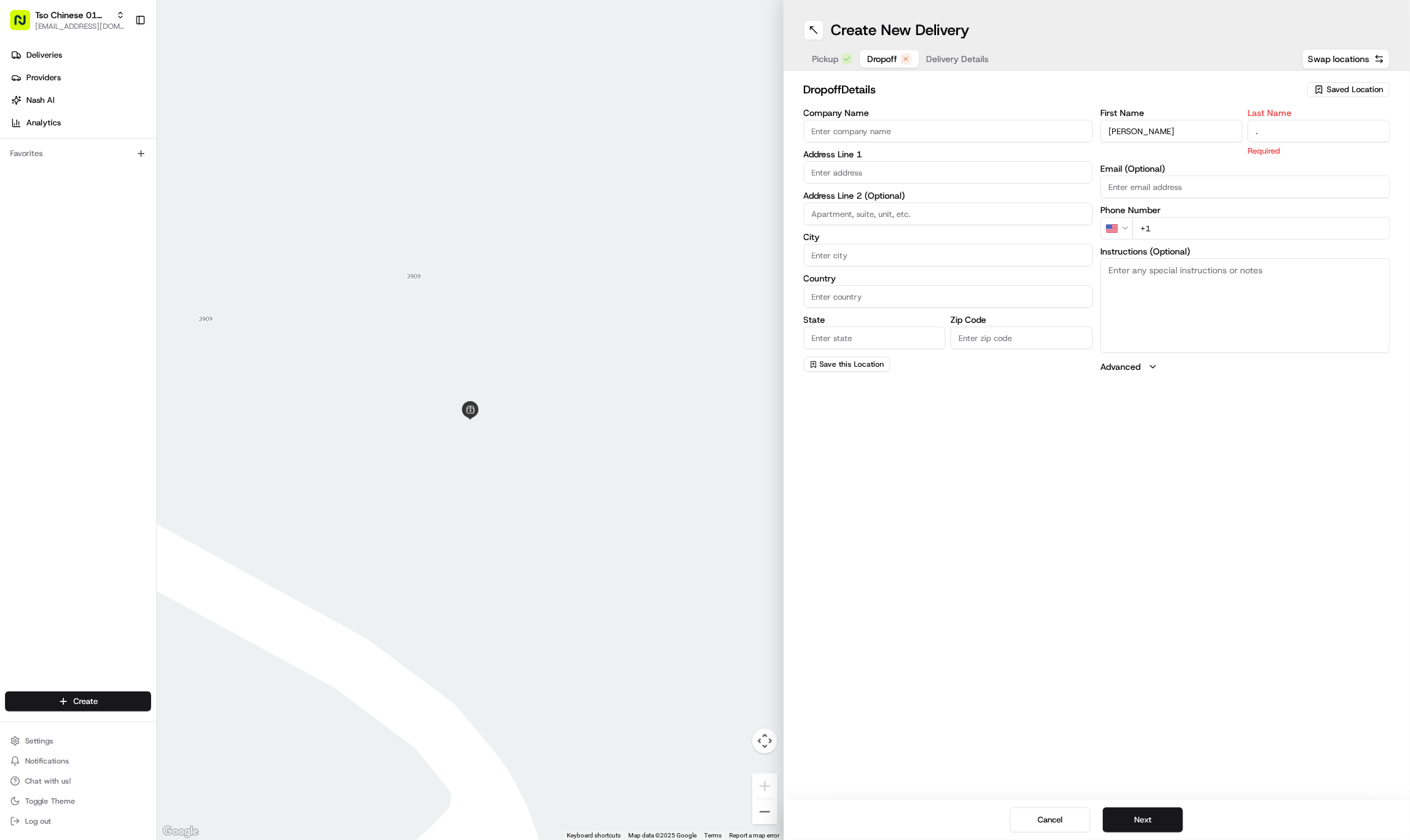
click at [1215, 221] on input "+1" at bounding box center [1262, 228] width 258 height 22
click at [1234, 219] on input "+1" at bounding box center [1262, 213] width 258 height 22
paste input "332 265 4384"
type input "+1 332 265 4384"
click at [909, 161] on input "text" at bounding box center [949, 172] width 290 height 22
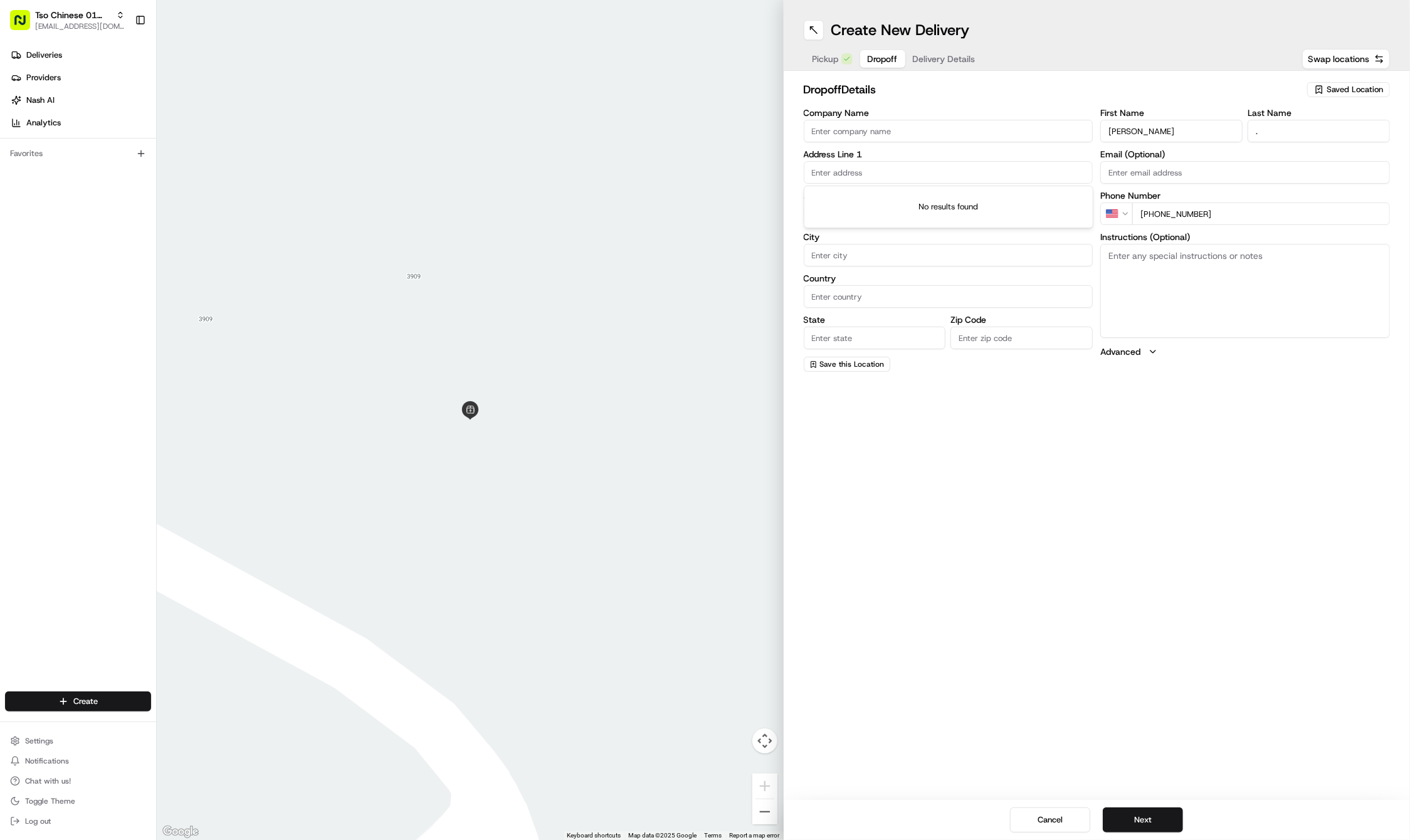
click at [909, 161] on input "text" at bounding box center [949, 172] width 290 height 22
paste input "111 Sandra Muraida Way"
click at [926, 193] on div "111 Sandra Muraida Way, Austin, TX" at bounding box center [949, 197] width 284 height 19
type input "111 Sandra Muraida Way, Austin, TX 78703, USA"
type input "Austin"
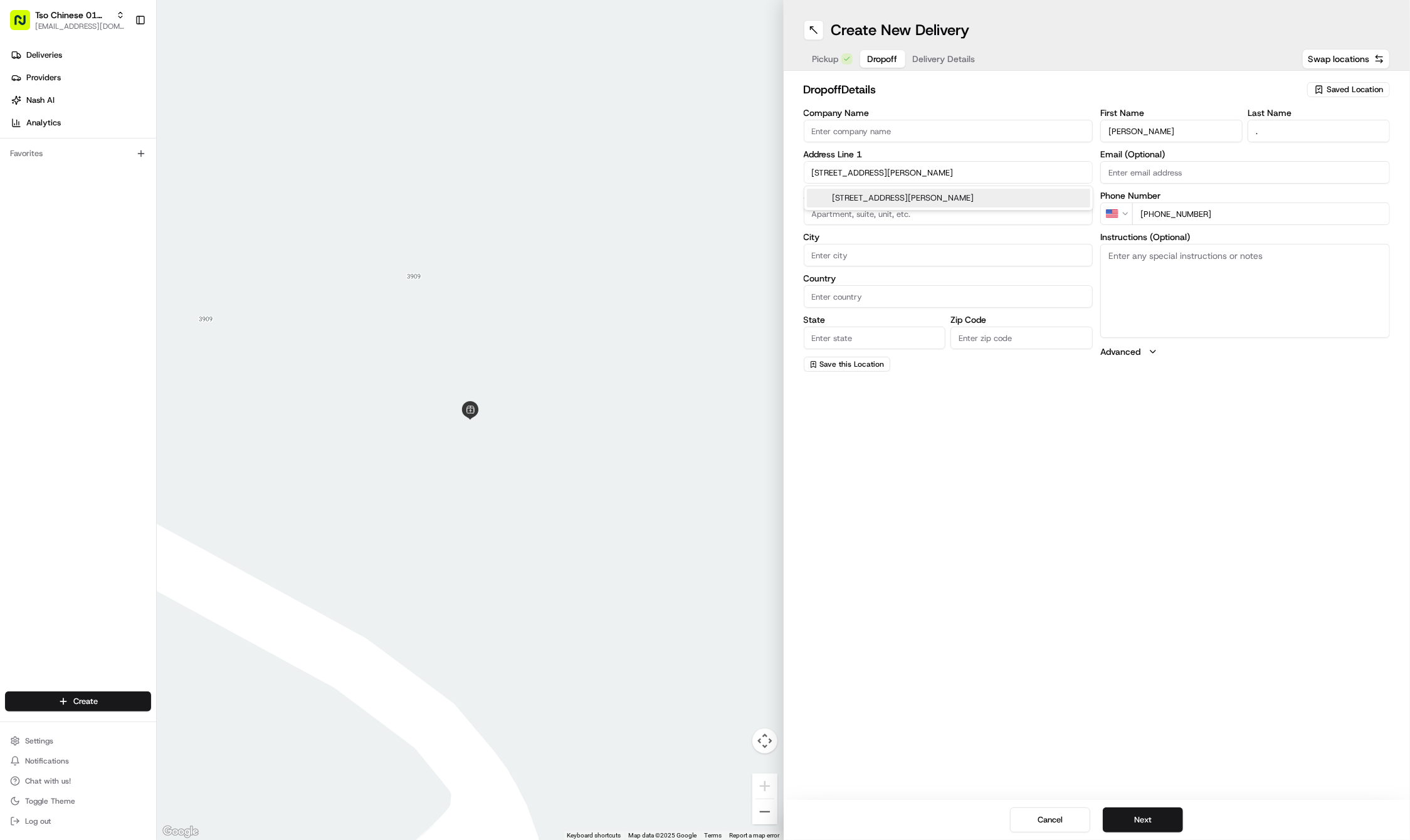
type input "[GEOGRAPHIC_DATA]"
type input "78703"
type input "111 Sandra Muraida Way"
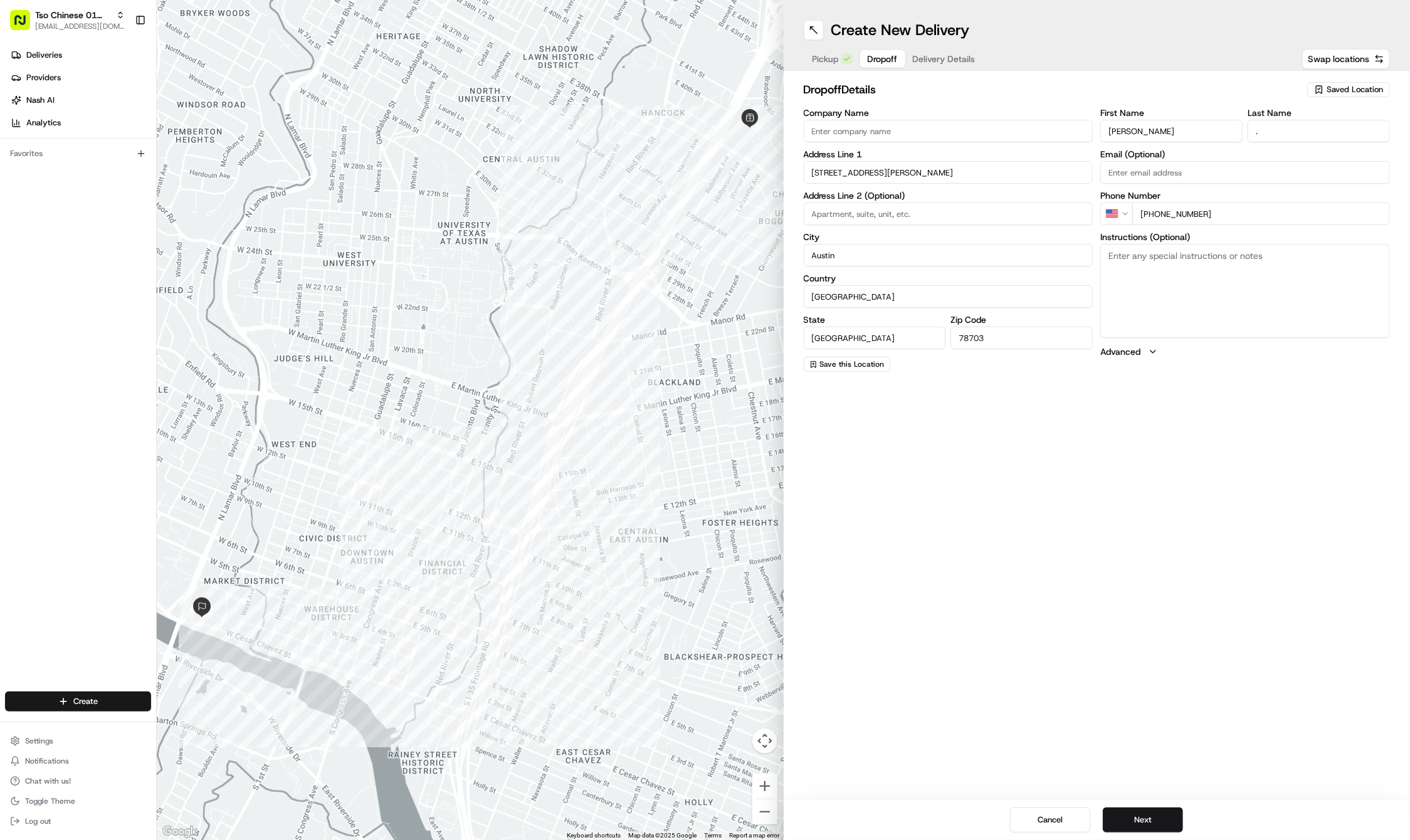
click at [990, 222] on input at bounding box center [949, 213] width 290 height 22
paste input "15I"
type input "15I"
click at [941, 59] on span "Delivery Details" at bounding box center [944, 59] width 63 height 12
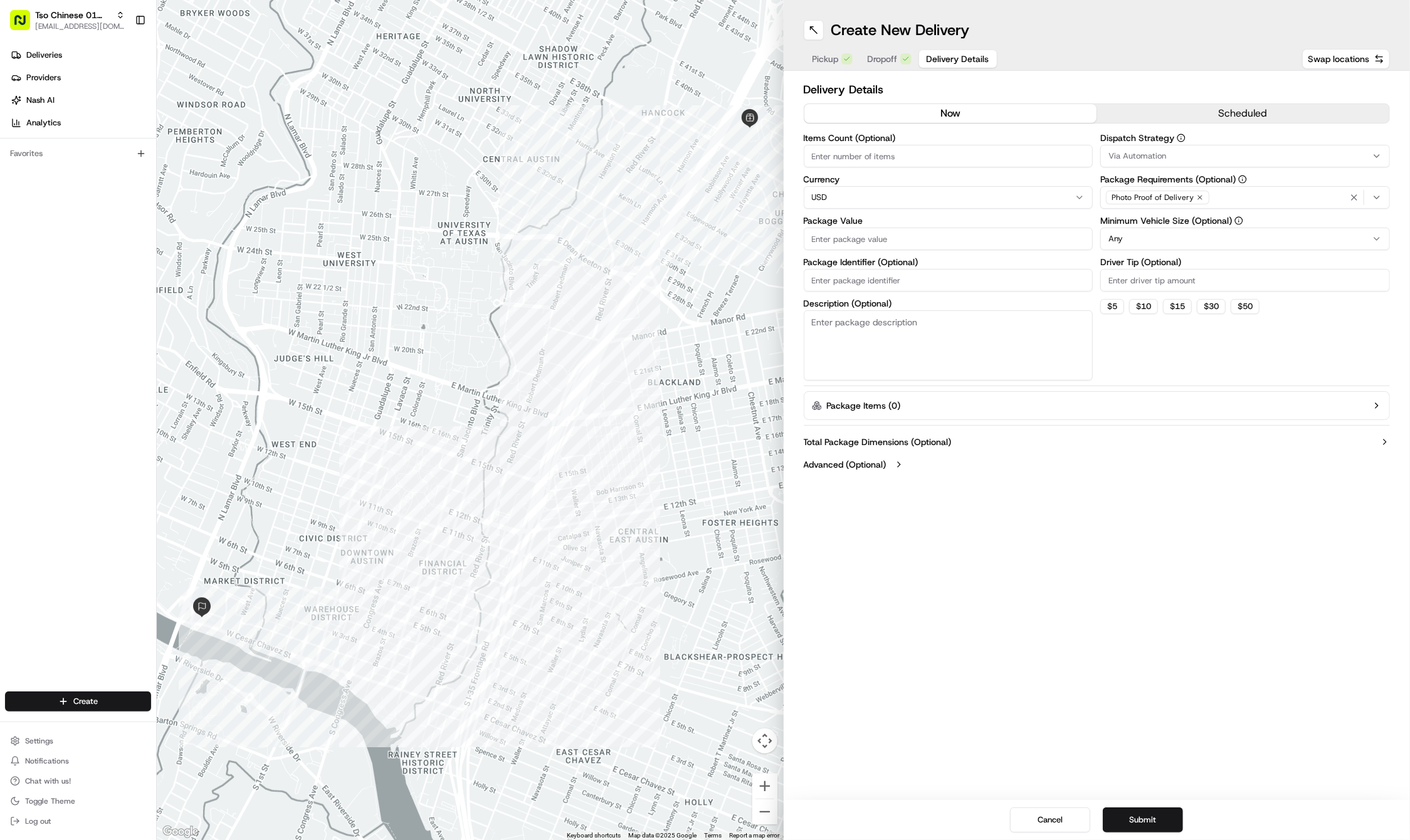
click at [941, 59] on span "Delivery Details" at bounding box center [957, 59] width 63 height 12
click at [869, 237] on input "Package Value" at bounding box center [949, 238] width 290 height 22
type input "37.24"
click at [814, 276] on input "Package Identifier (Optional)" at bounding box center [949, 280] width 290 height 22
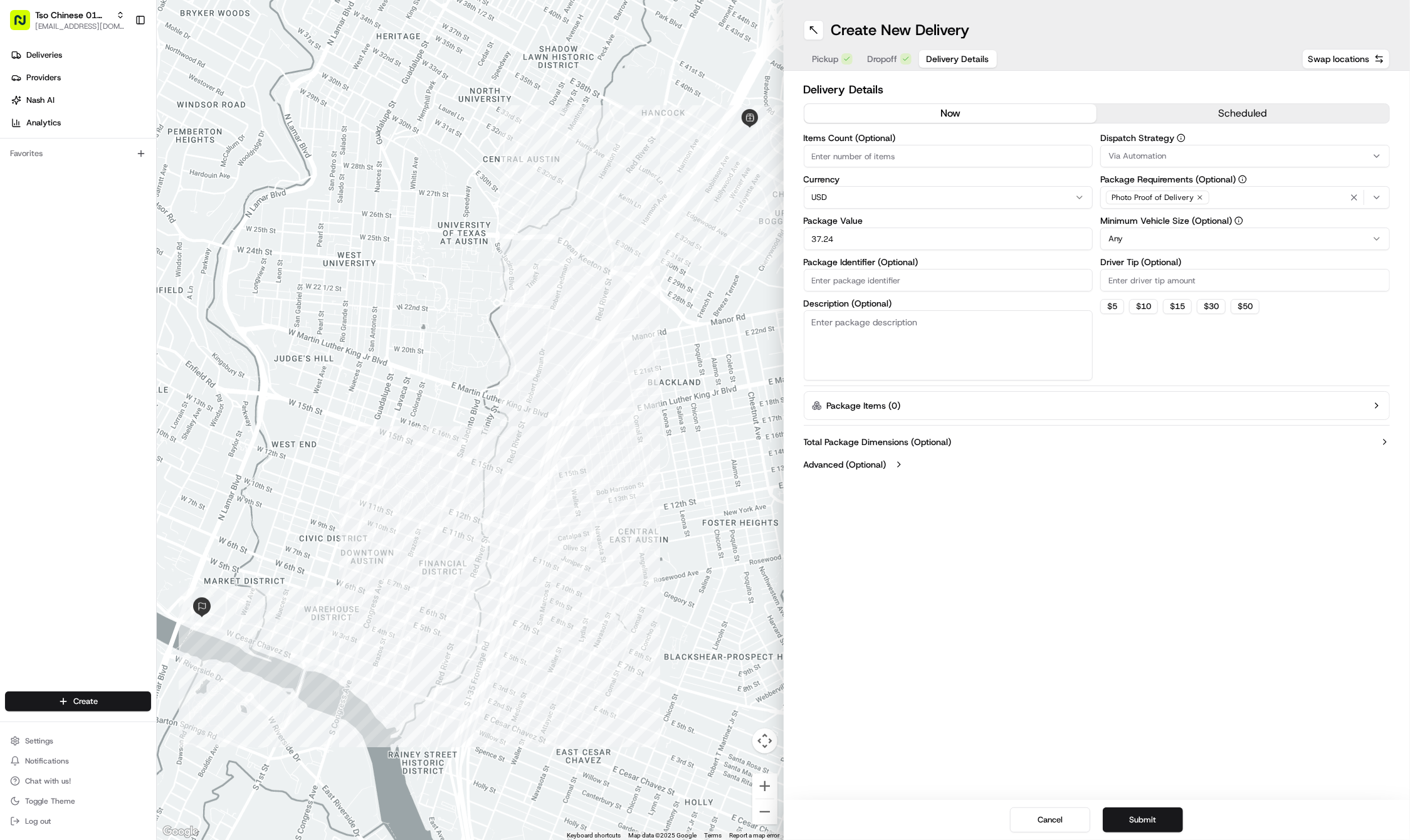
click at [814, 276] on input "Package Identifier (Optional)" at bounding box center [949, 280] width 290 height 22
type input "QTCR3NS"
click at [956, 515] on div "Create New Delivery Pickup Dropoff Delivery Details Swap locations Delivery Det…" at bounding box center [1097, 420] width 627 height 840
click at [1159, 149] on button "Via Automation" at bounding box center [1246, 156] width 290 height 22
click at [1164, 216] on div "Tso Cherrywood Strategy" at bounding box center [1191, 224] width 180 height 19
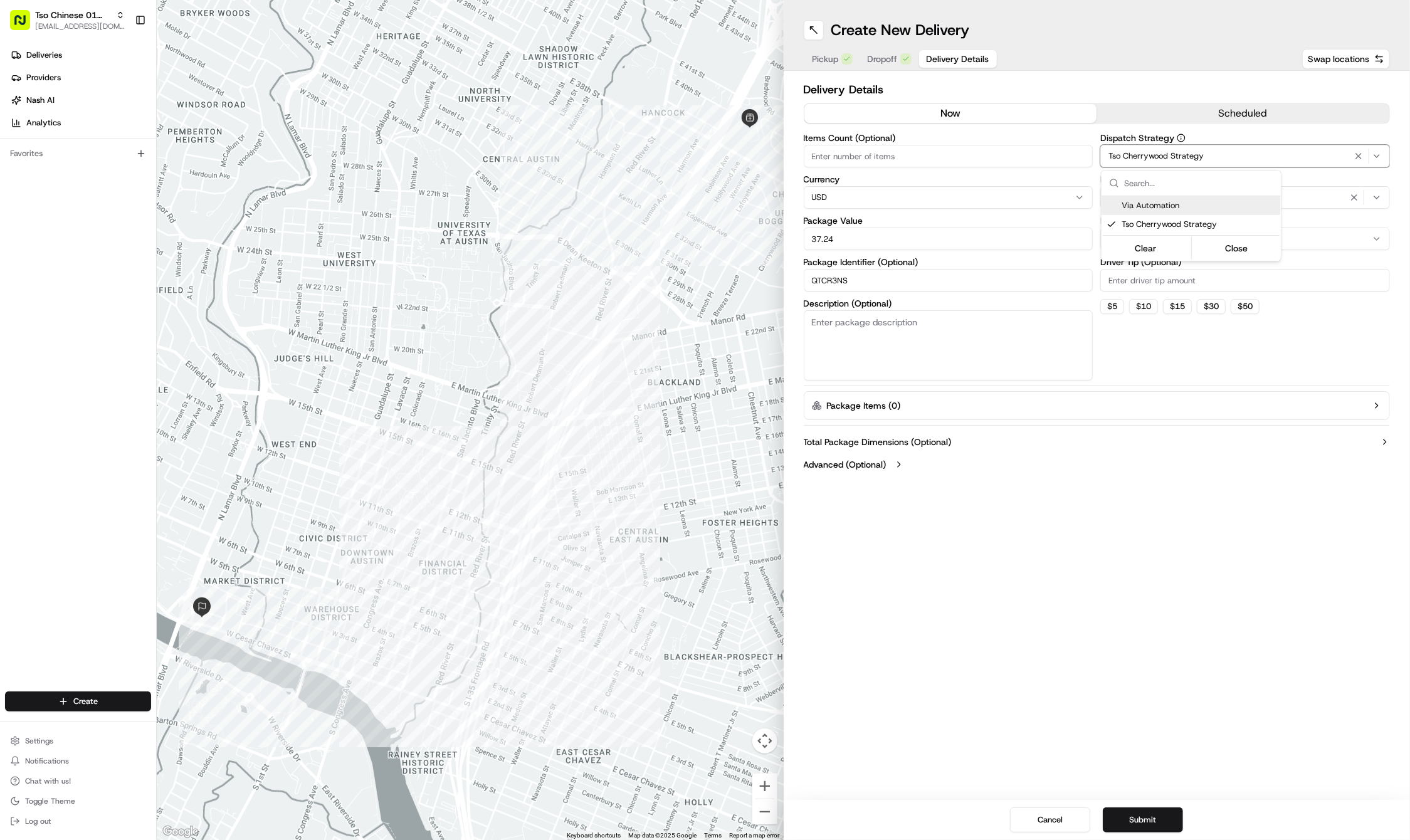
click at [1158, 15] on html "Tso Chinese 01 Cherrywood haran@tsochinese.com Toggle Sidebar Deliveries Provid…" at bounding box center [705, 420] width 1410 height 840
click at [1197, 196] on icon "button" at bounding box center [1200, 197] width 7 height 7
click at [1197, 196] on div "Select requirements" at bounding box center [1245, 197] width 284 height 12
type input "M"
click at [1209, 242] on span "Meet on Delivery" at bounding box center [1199, 247] width 155 height 12
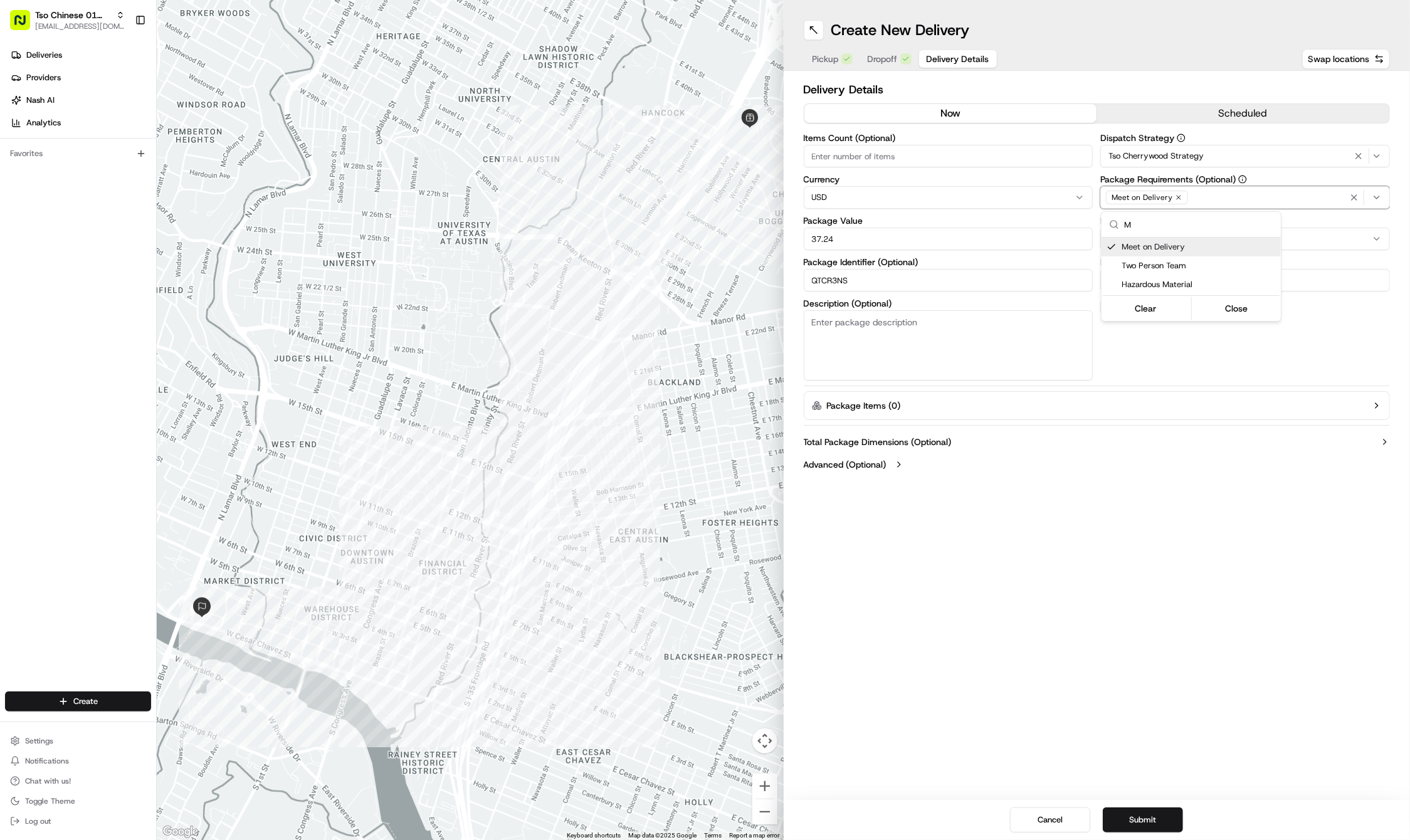
click at [1197, 104] on html "Tso Chinese 01 Cherrywood haran@tsochinese.com Toggle Sidebar Deliveries Provid…" at bounding box center [705, 420] width 1410 height 840
click at [1200, 287] on input "Driver Tip (Optional)" at bounding box center [1246, 280] width 290 height 22
type input "2"
click at [1185, 561] on div "Create New Delivery Pickup Dropoff Delivery Details Swap locations Delivery Det…" at bounding box center [1097, 420] width 627 height 840
click at [1155, 816] on button "Submit" at bounding box center [1143, 820] width 80 height 25
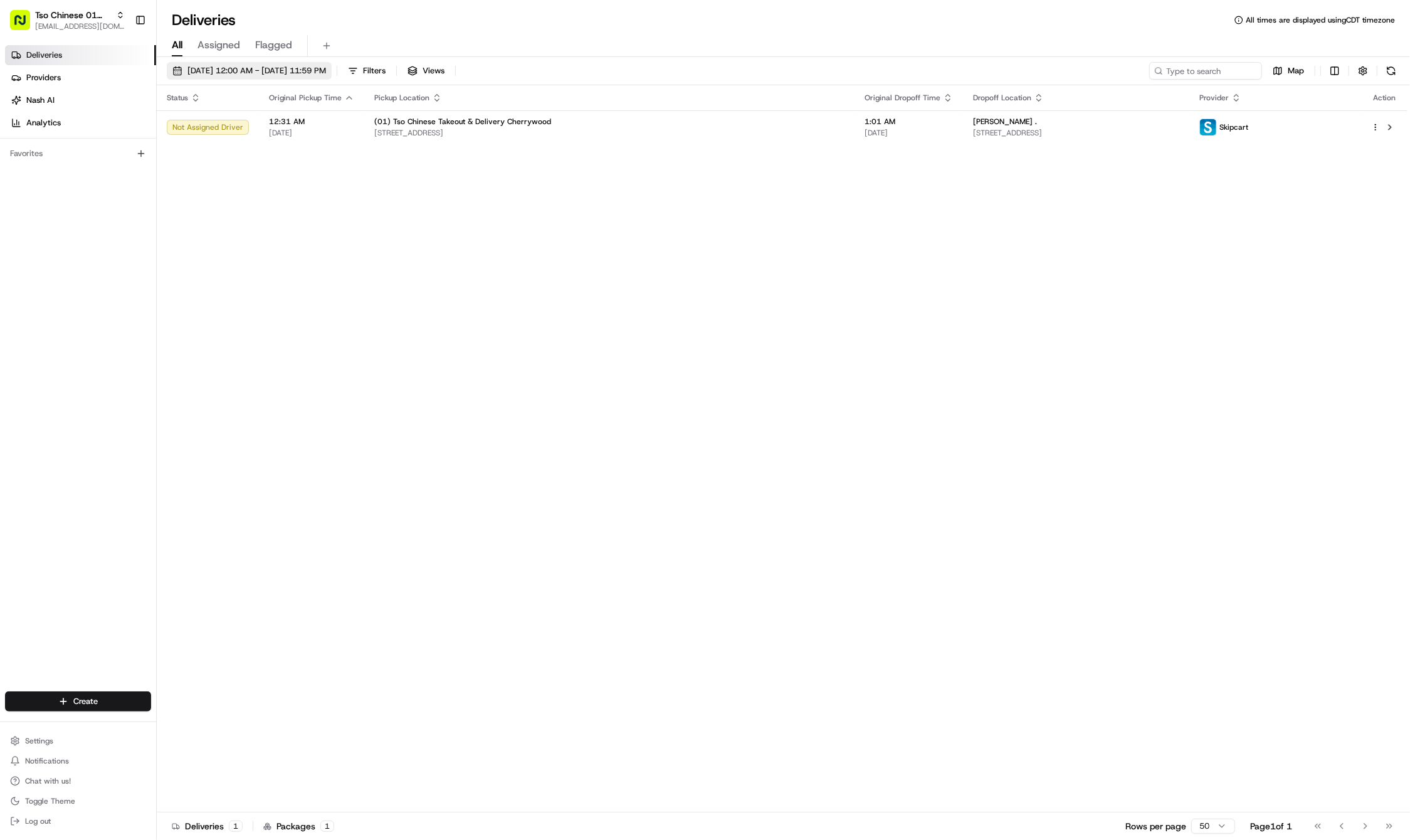
click at [284, 74] on span "08/23/2025 12:00 AM - 08/23/2025 11:59 PM" at bounding box center [257, 70] width 139 height 12
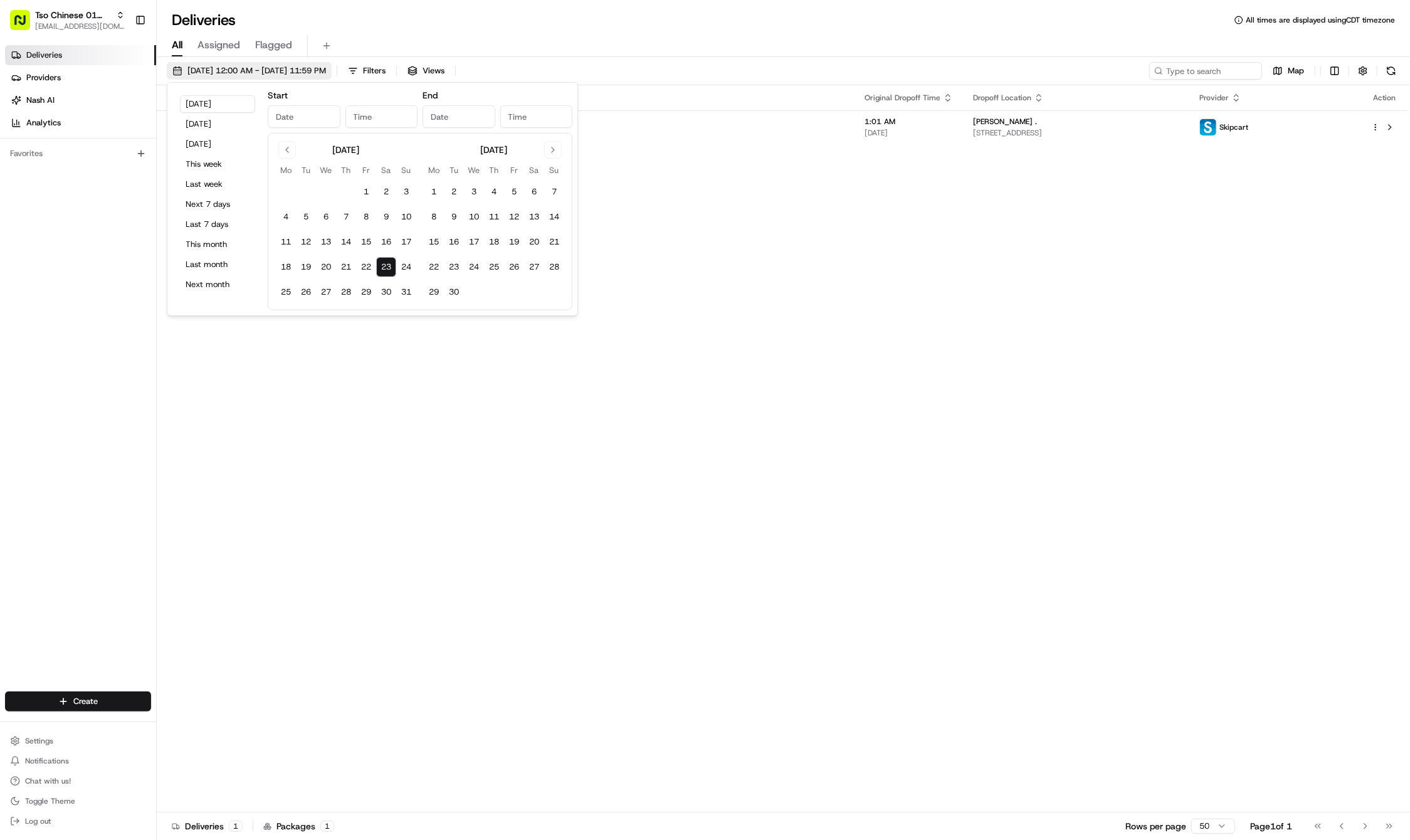
type input "Aug 23, 2025"
type input "12:00 AM"
type input "Aug 23, 2025"
type input "11:59 PM"
click at [360, 268] on button "22" at bounding box center [366, 267] width 20 height 20
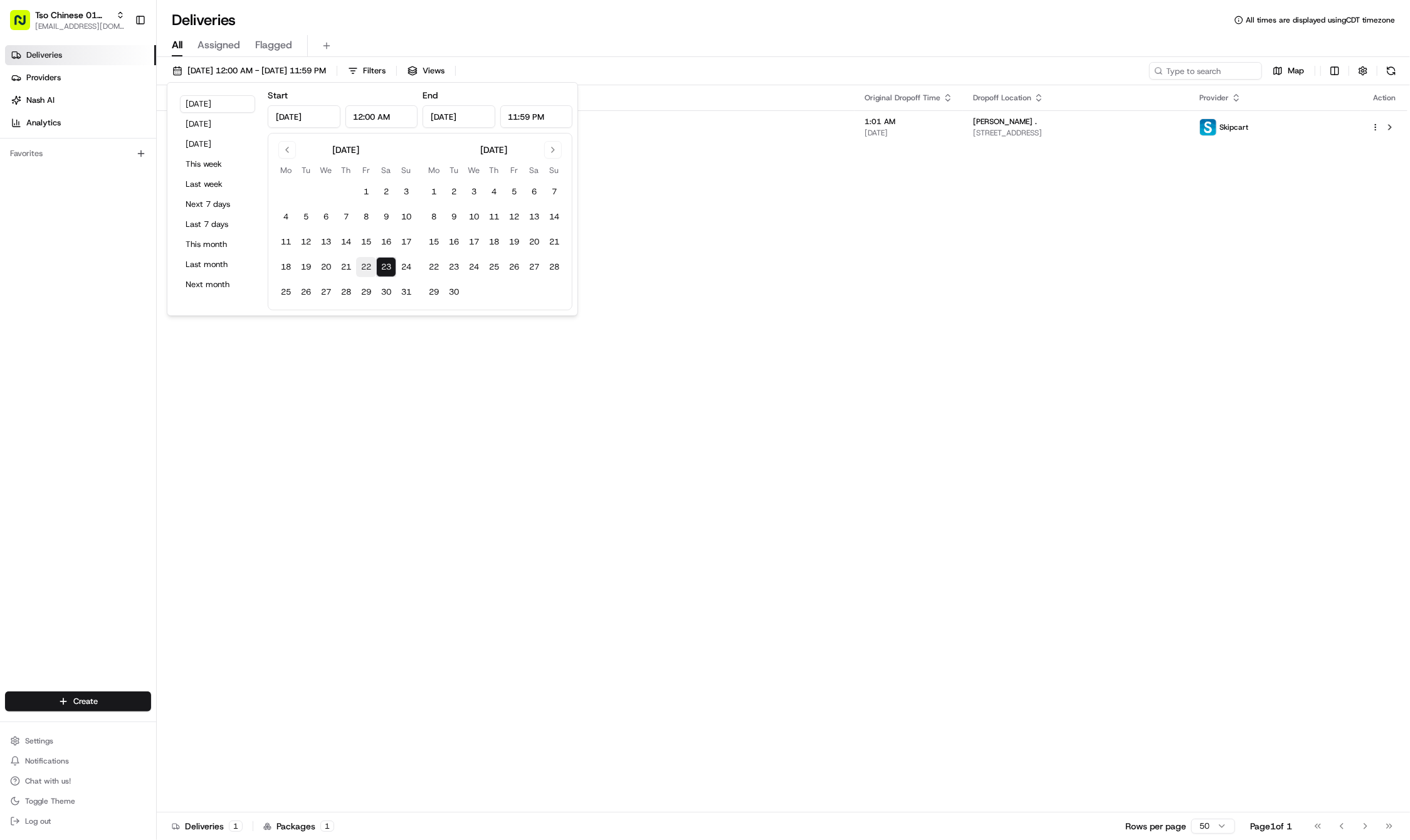
click at [360, 268] on button "22" at bounding box center [366, 267] width 20 height 20
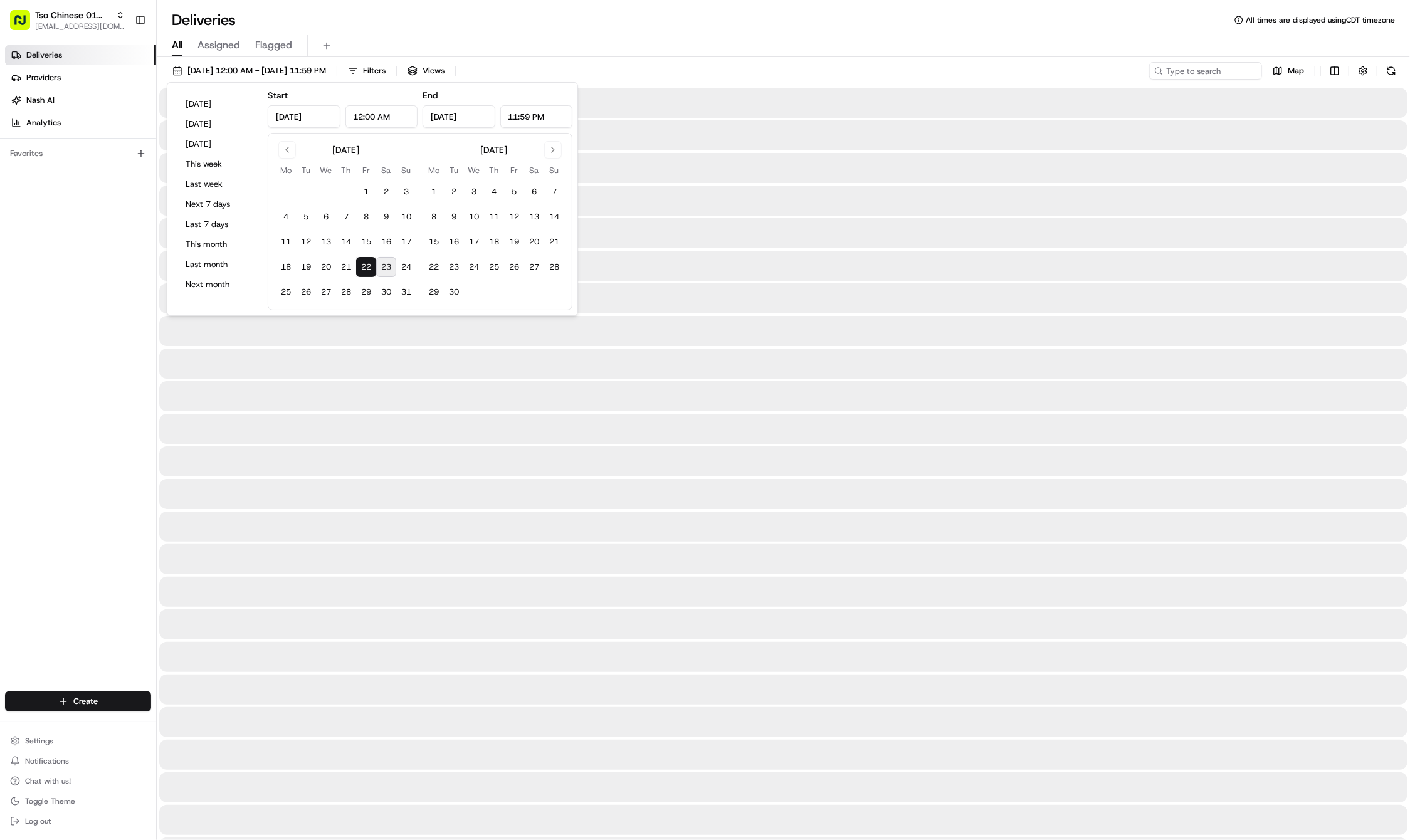
type input "Aug 22, 2025"
click at [360, 268] on button "22" at bounding box center [366, 267] width 20 height 20
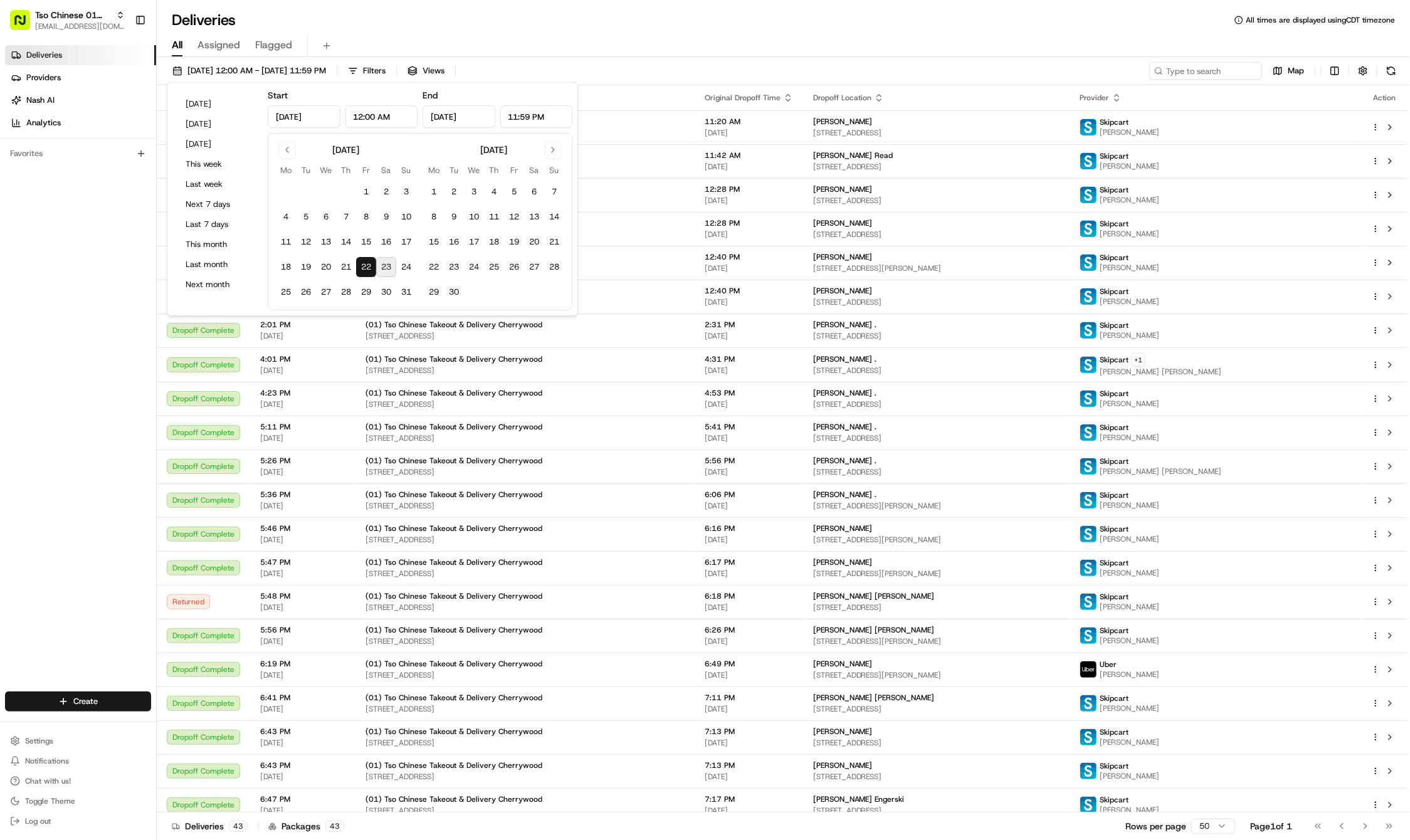
click at [364, 268] on button "22" at bounding box center [366, 267] width 20 height 20
click at [666, 263] on div "(01) Tso Chinese Takeout & Delivery Cherrywood 3909 N Interstate Hwy 35, Ste E-…" at bounding box center [525, 263] width 319 height 21
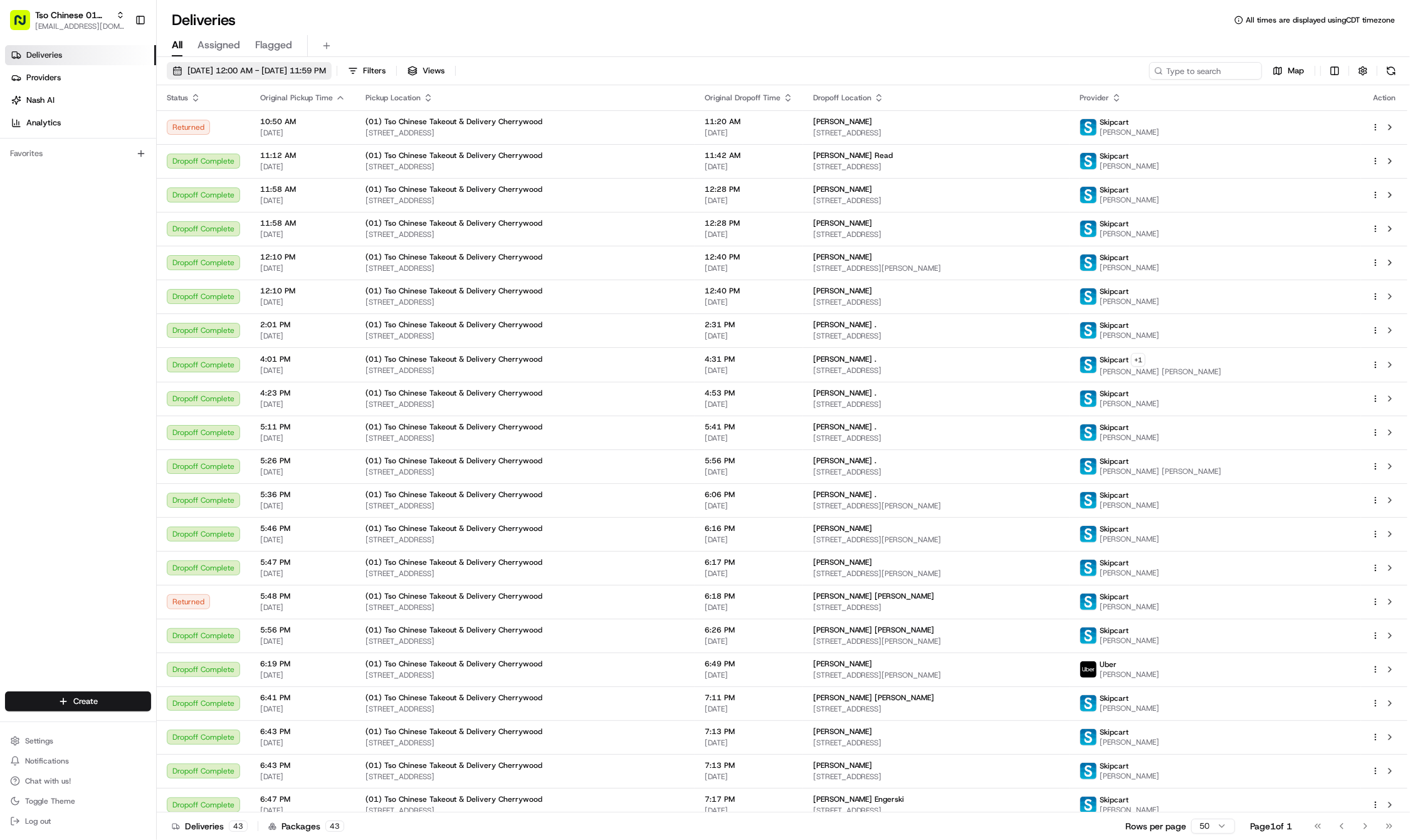
click at [260, 69] on span "08/22/2025 12:00 AM - 08/22/2025 11:59 PM" at bounding box center [257, 70] width 139 height 12
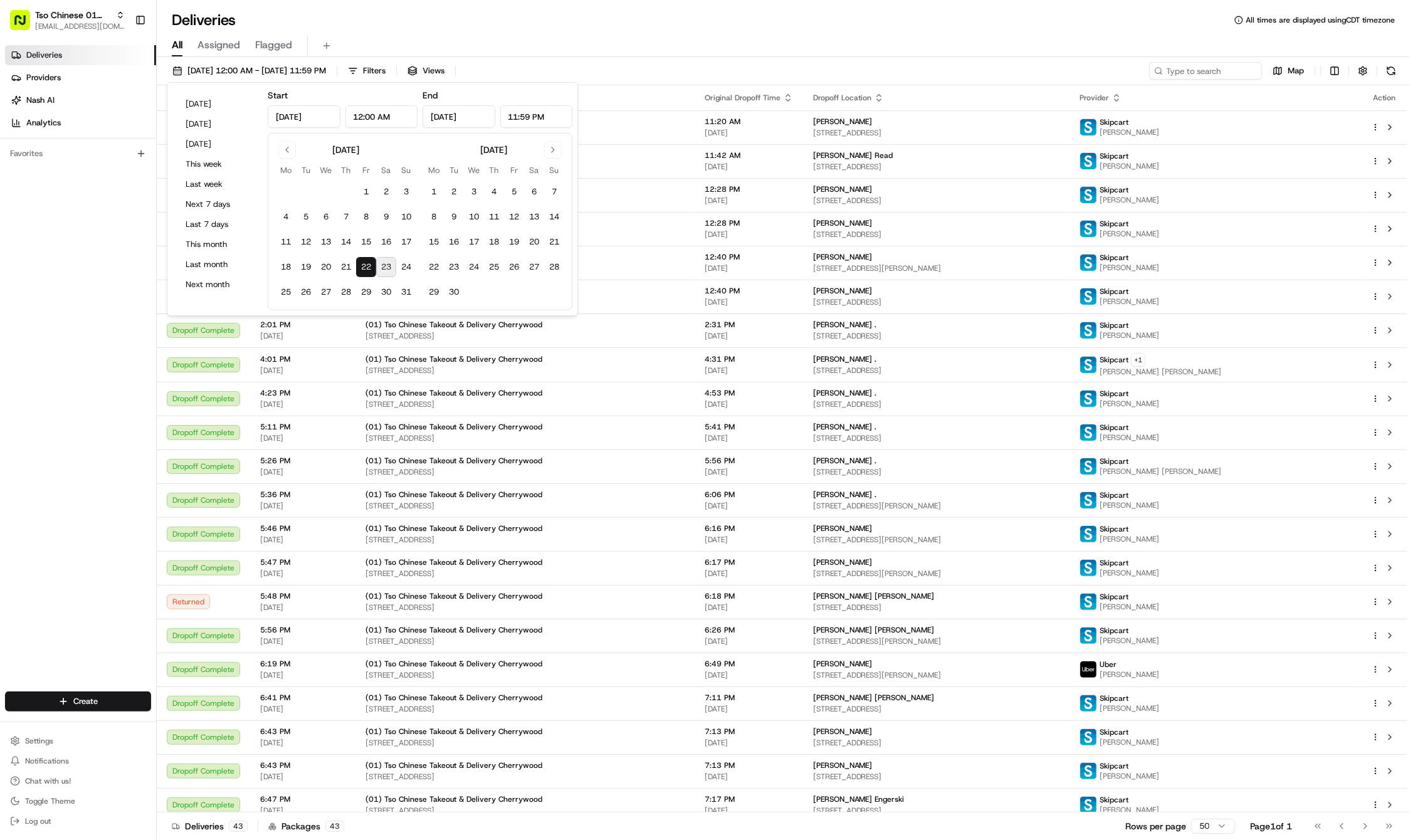
click at [389, 260] on button "23" at bounding box center [386, 267] width 20 height 20
type input "Aug 23, 2025"
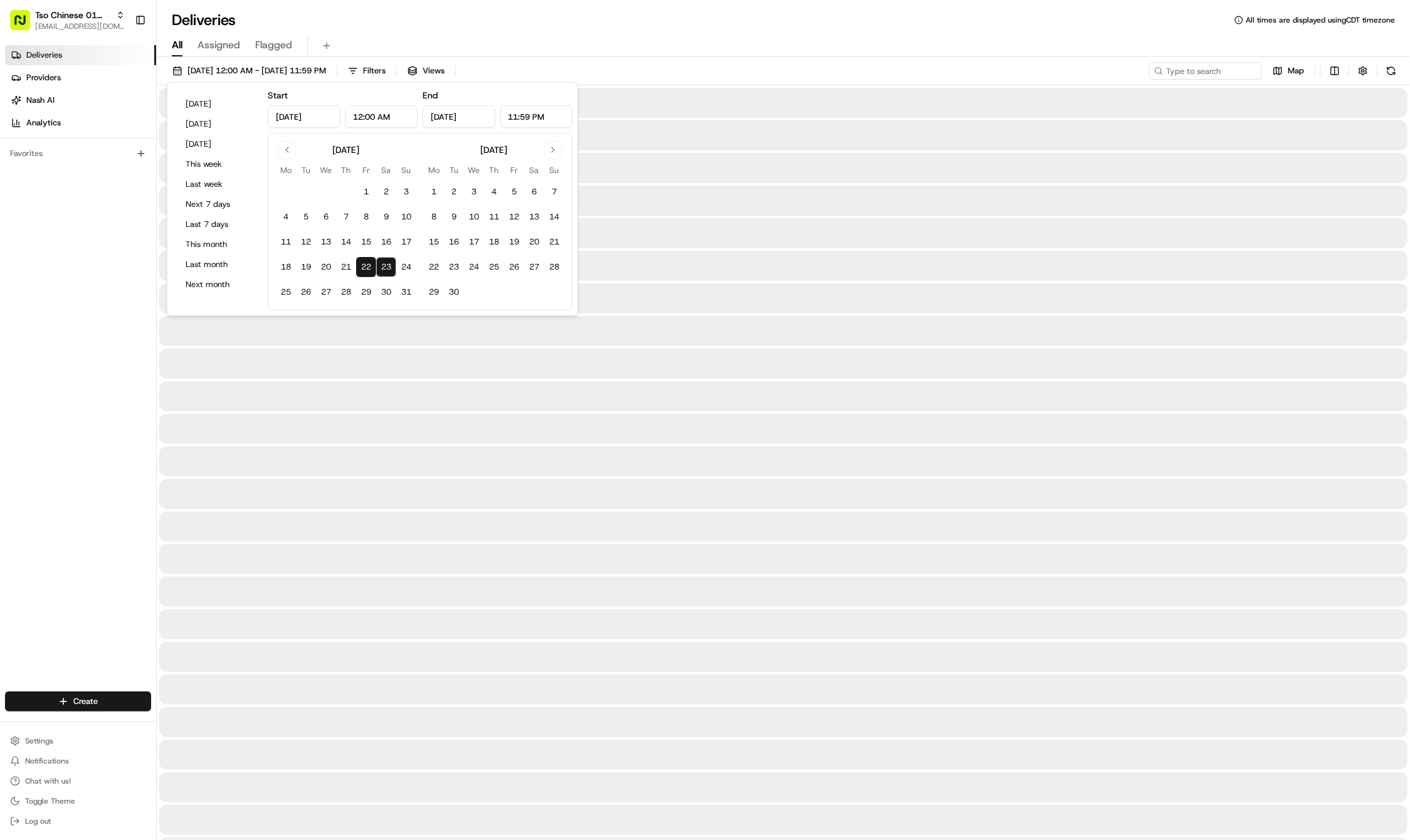
click at [389, 260] on button "23" at bounding box center [386, 267] width 20 height 20
type input "Aug 23, 2025"
click at [389, 260] on button "23" at bounding box center [386, 267] width 20 height 20
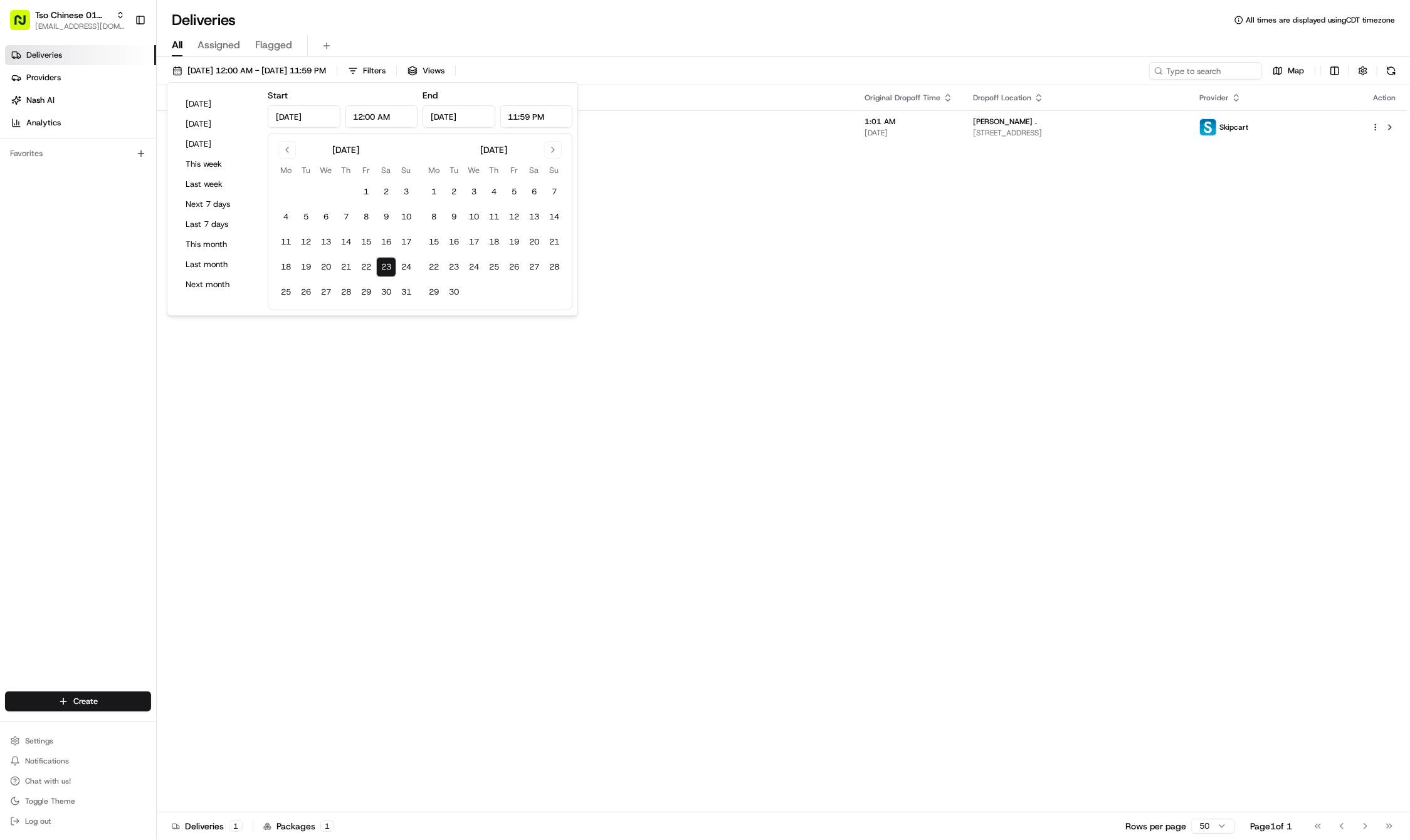
click at [660, 227] on div "Status Original Pickup Time Pickup Location Original Dropoff Time Dropoff Locat…" at bounding box center [781, 449] width 1251 height 727
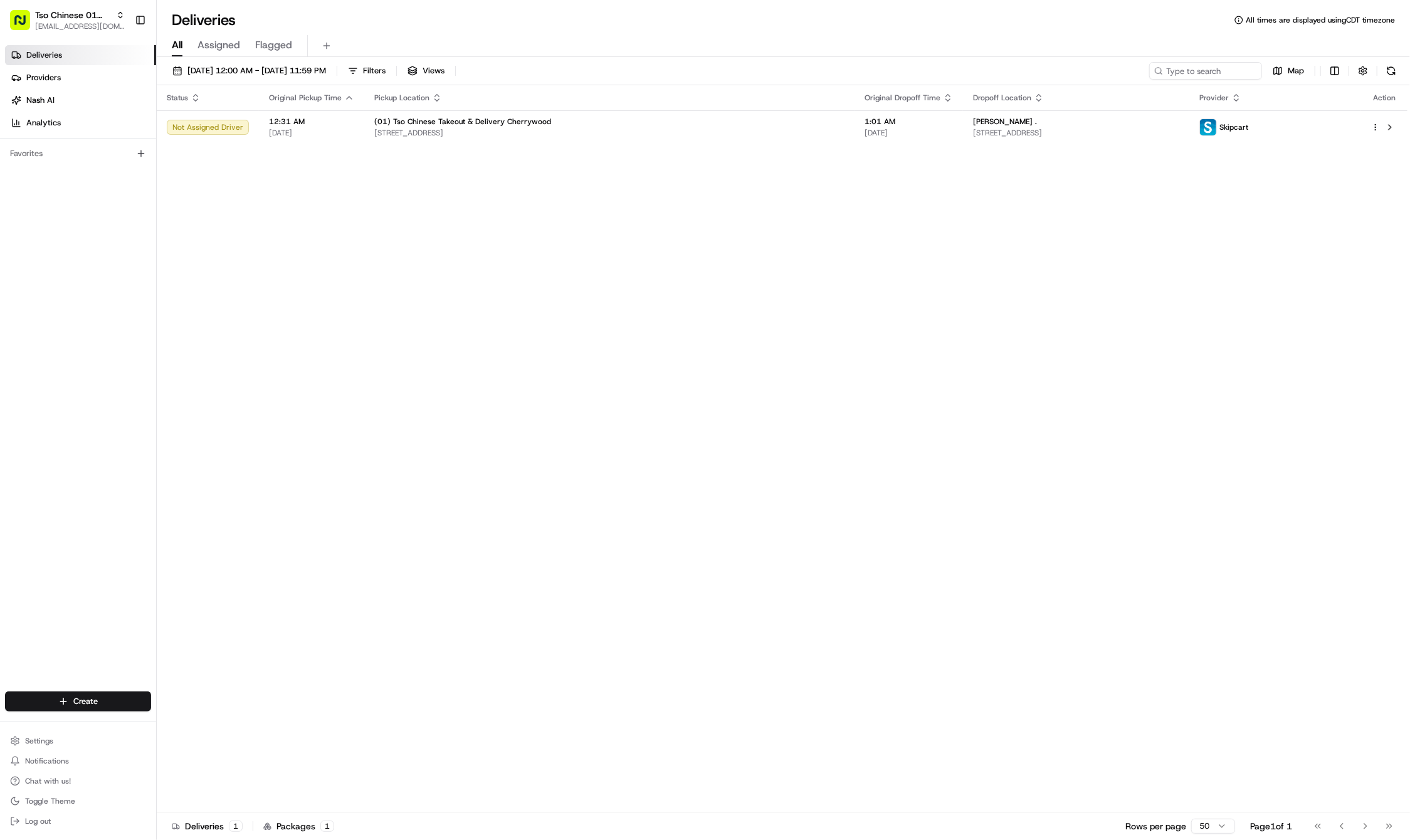
click at [245, 316] on div "Status Original Pickup Time Pickup Location Original Dropoff Time Dropoff Locat…" at bounding box center [781, 449] width 1251 height 727
click at [1374, 125] on html "Tso Chinese 01 Cherrywood haran@tsochinese.com Toggle Sidebar Deliveries Provid…" at bounding box center [705, 420] width 1410 height 840
click at [1347, 187] on div "Reassign R" at bounding box center [1342, 188] width 137 height 21
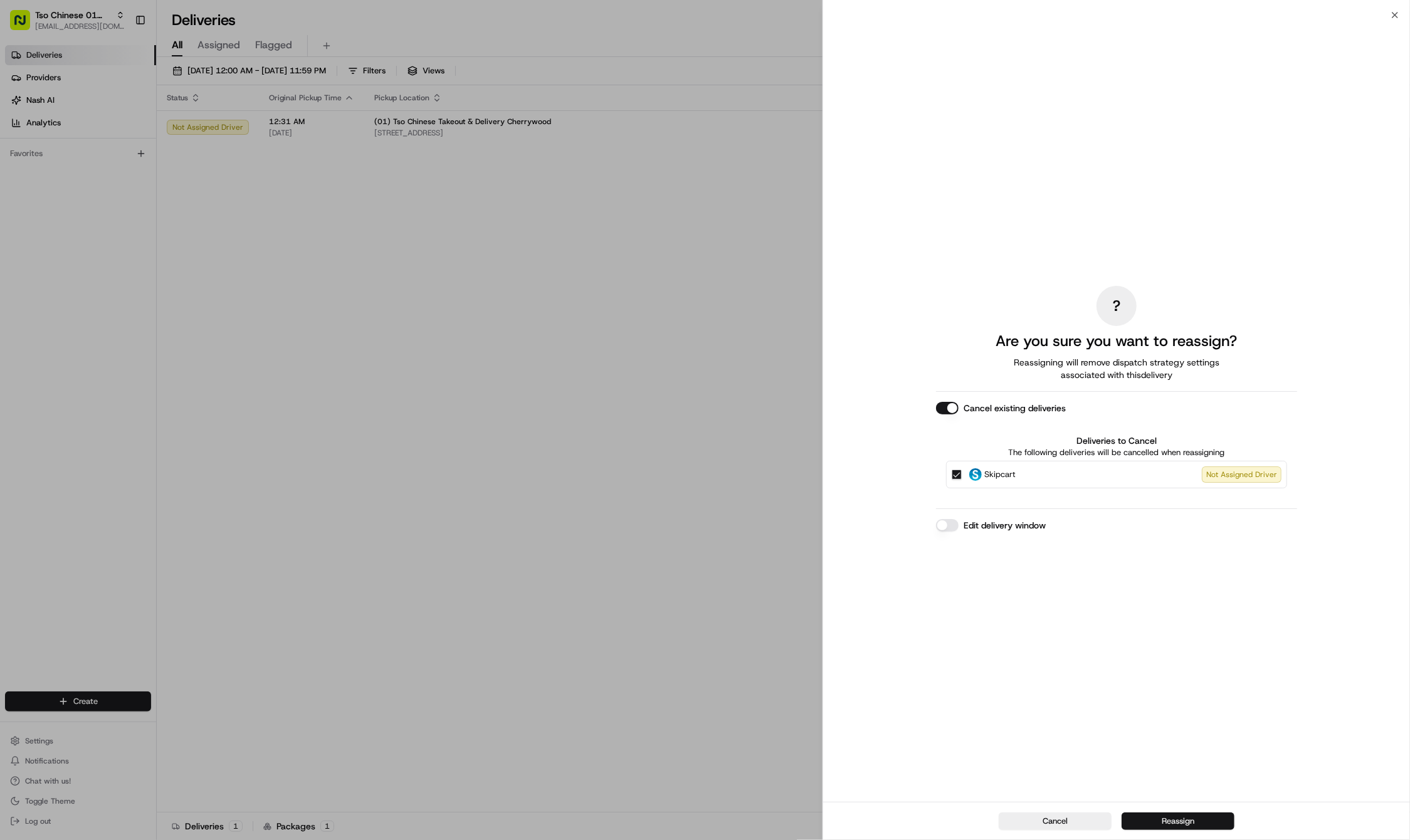
click at [1157, 810] on button "Reassign" at bounding box center [1178, 821] width 113 height 18
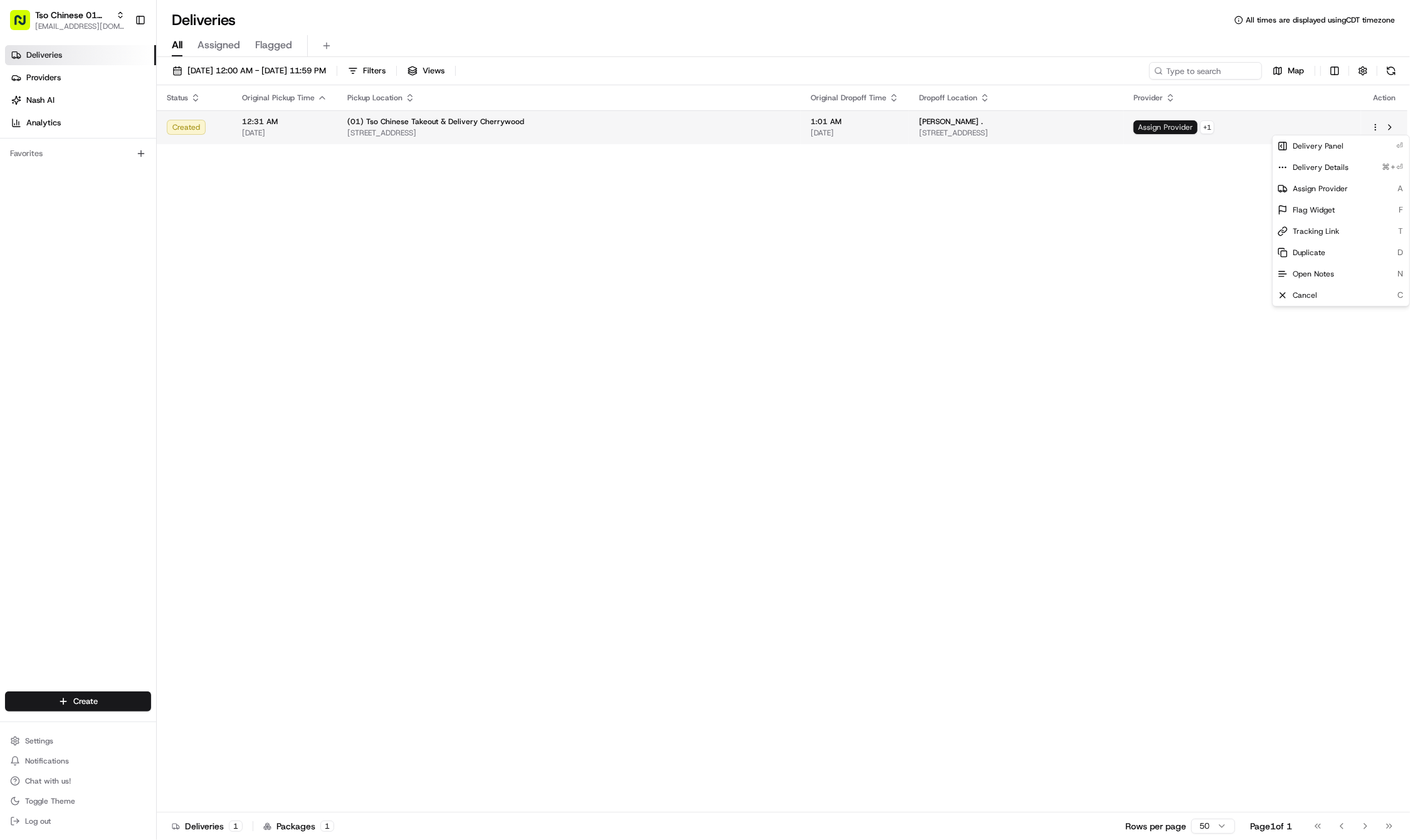
click at [1198, 122] on span "Assign Provider" at bounding box center [1166, 127] width 64 height 14
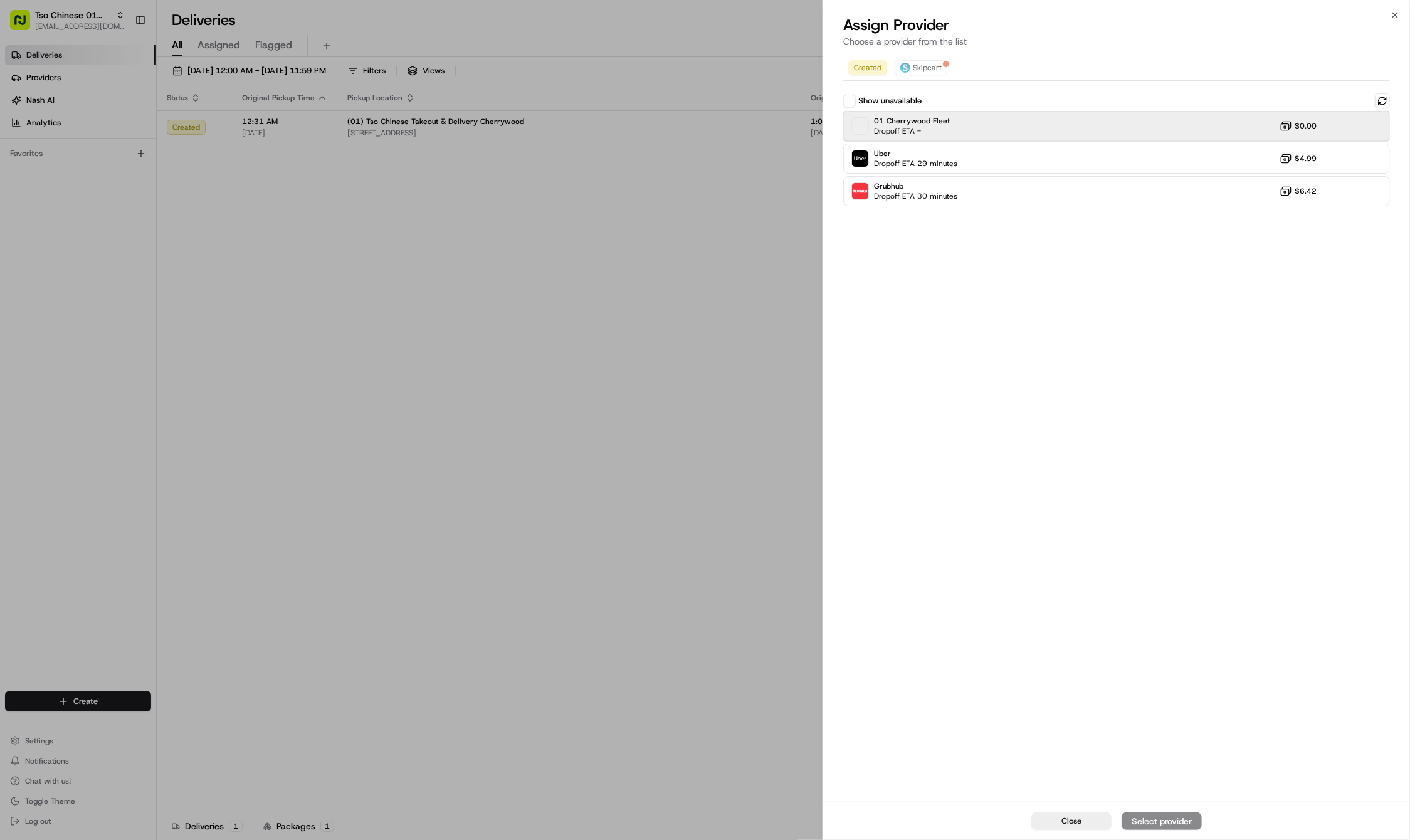
click at [1162, 136] on div "01 Cherrywood Fleet Dropoff ETA - $0.00" at bounding box center [1117, 126] width 547 height 30
click at [1155, 810] on div "Assign Provider" at bounding box center [1161, 821] width 61 height 12
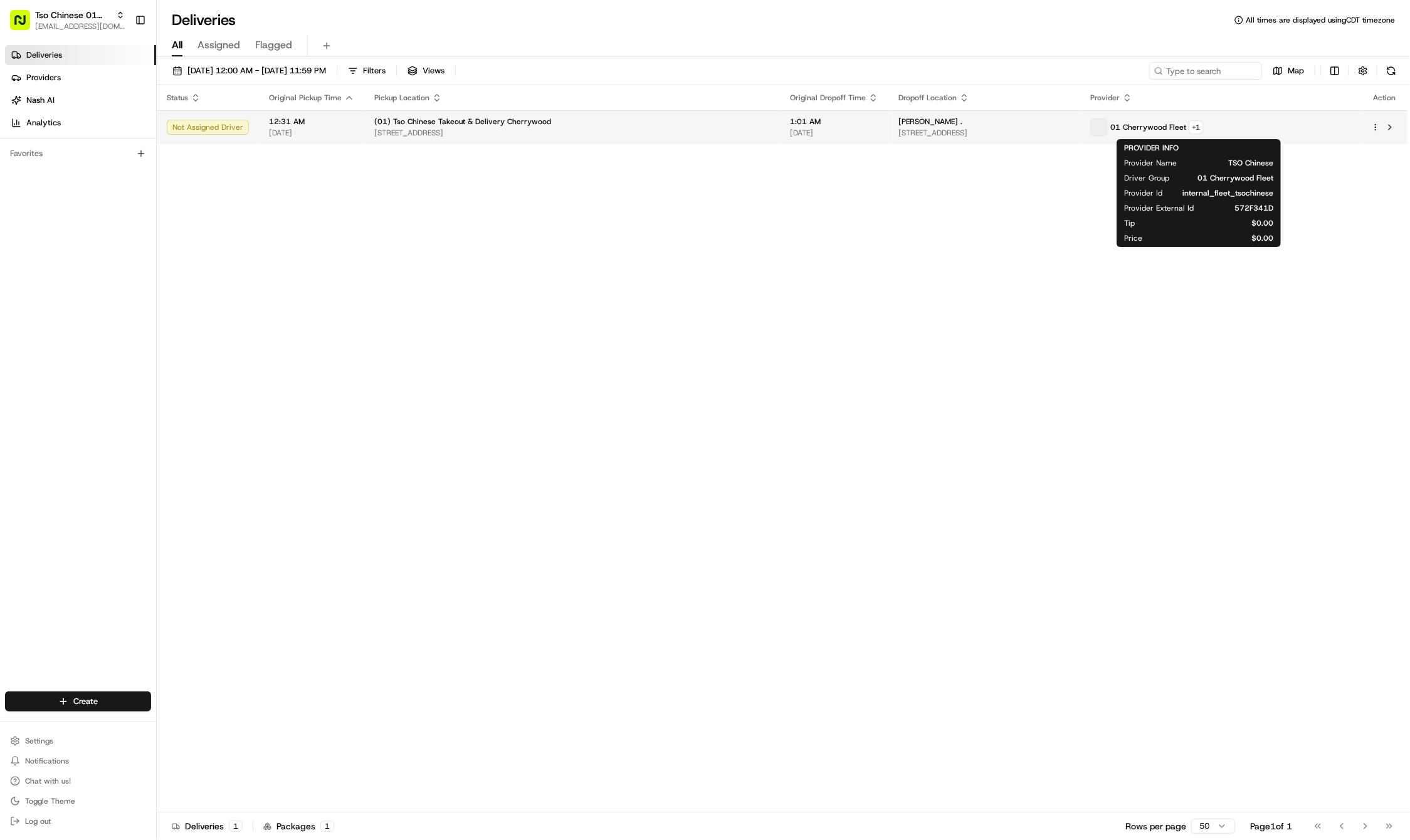
click at [1182, 128] on span "01 Cherrywood Fleet" at bounding box center [1148, 127] width 76 height 10
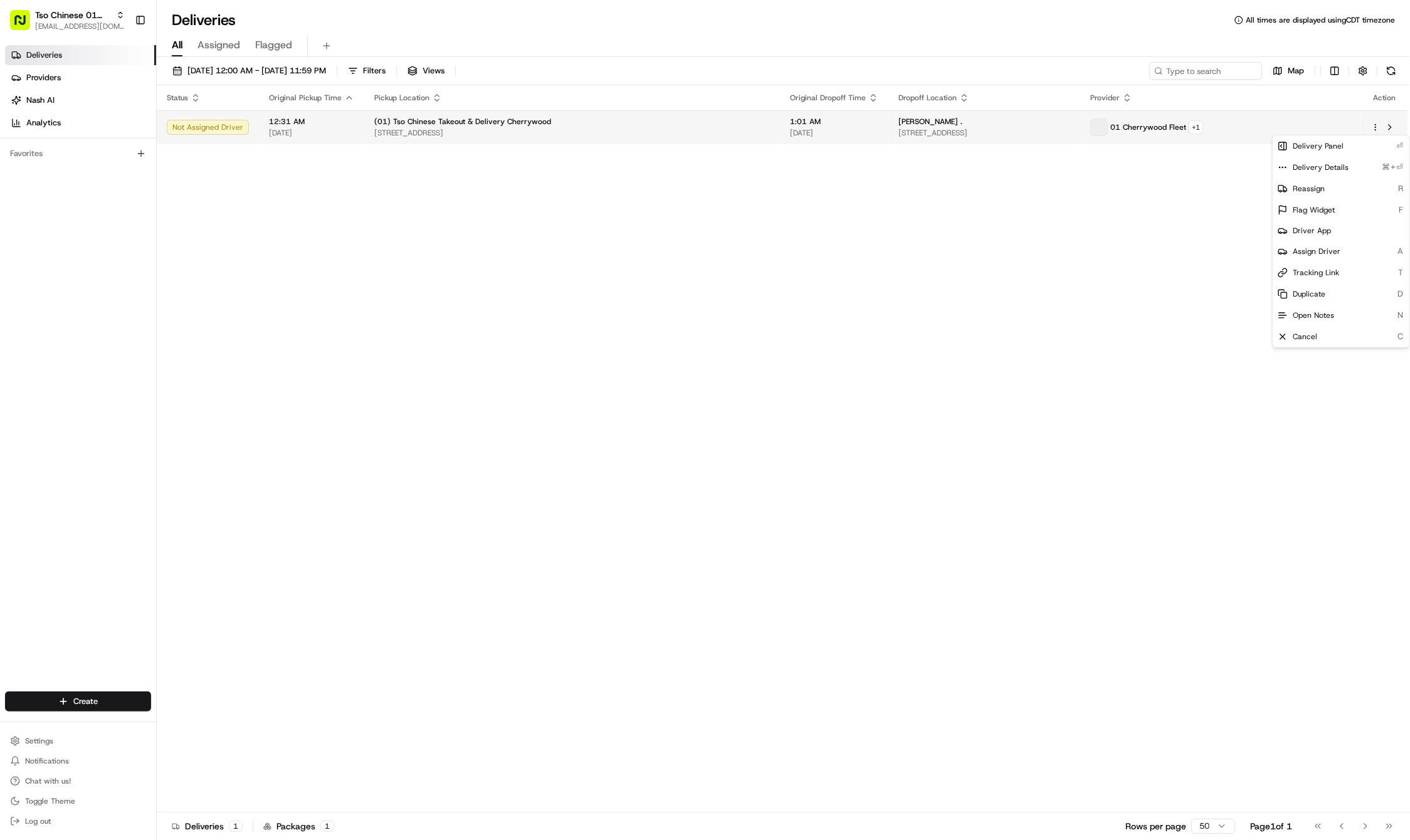
click at [1374, 131] on html "Tso Chinese 01 Cherrywood haran@tsochinese.com Toggle Sidebar Deliveries Provid…" at bounding box center [705, 420] width 1410 height 840
click at [1341, 188] on div "Reassign R" at bounding box center [1342, 188] width 137 height 21
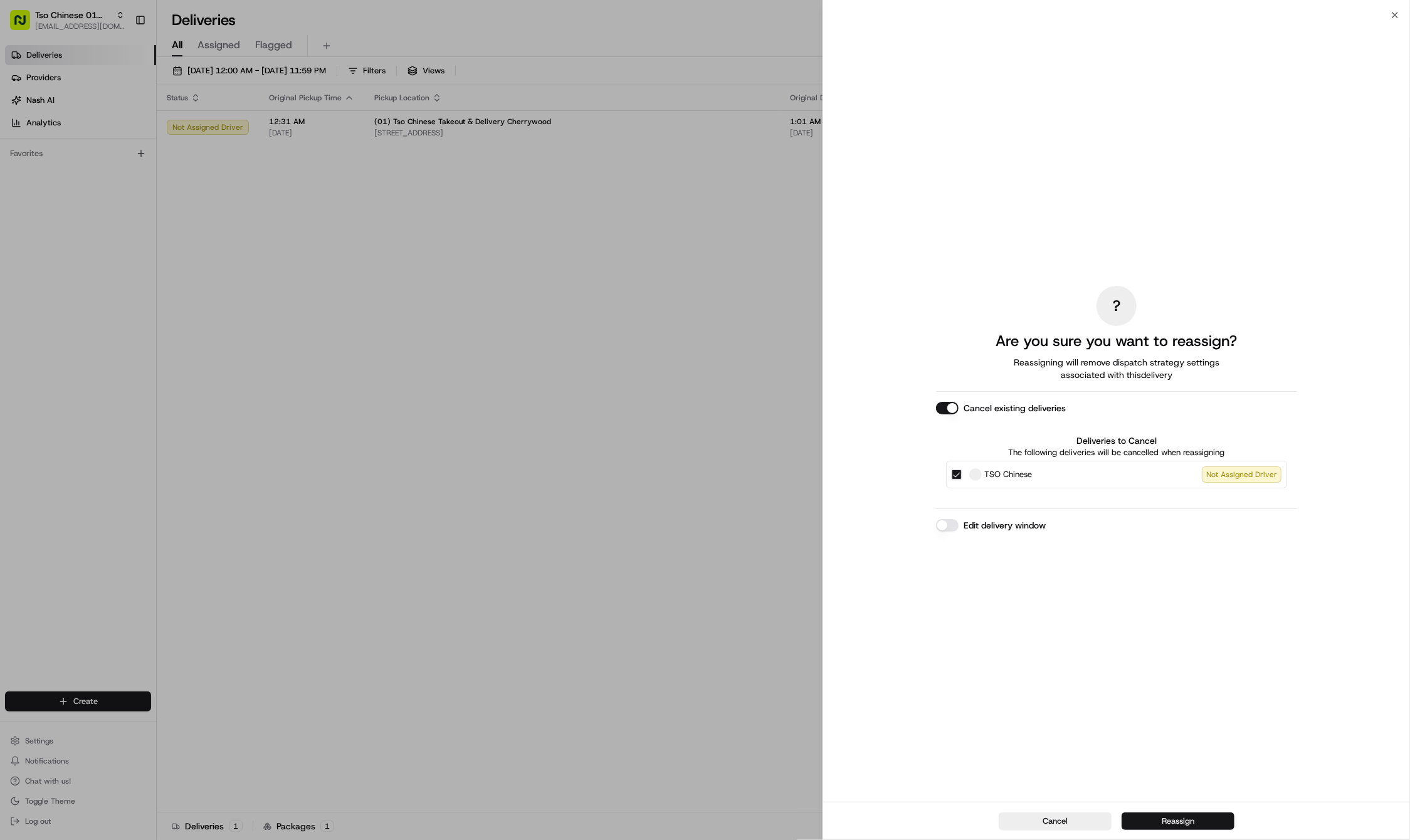
click at [1159, 810] on button "Reassign" at bounding box center [1178, 821] width 113 height 18
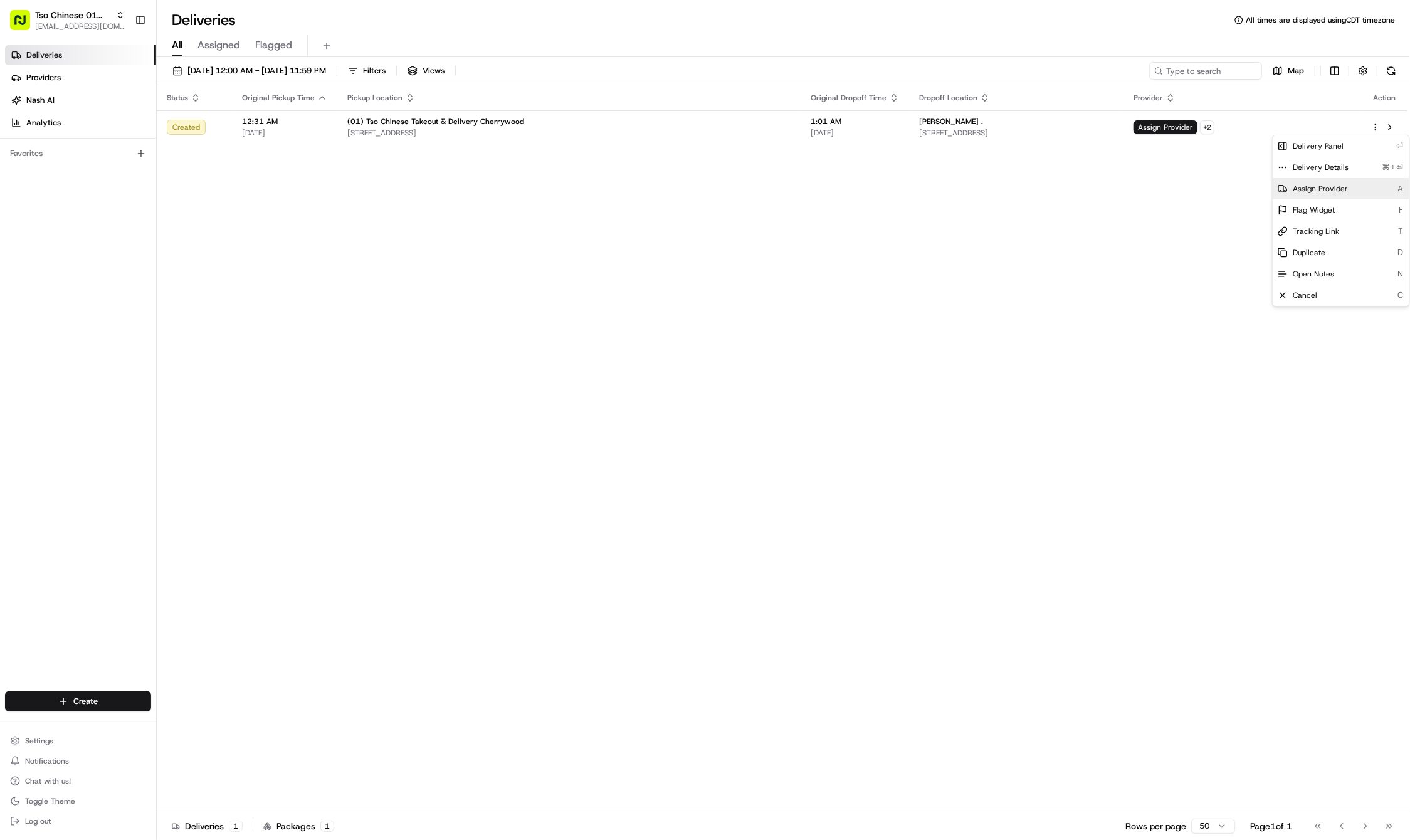
click at [1303, 186] on span "Assign Provider" at bounding box center [1320, 188] width 55 height 10
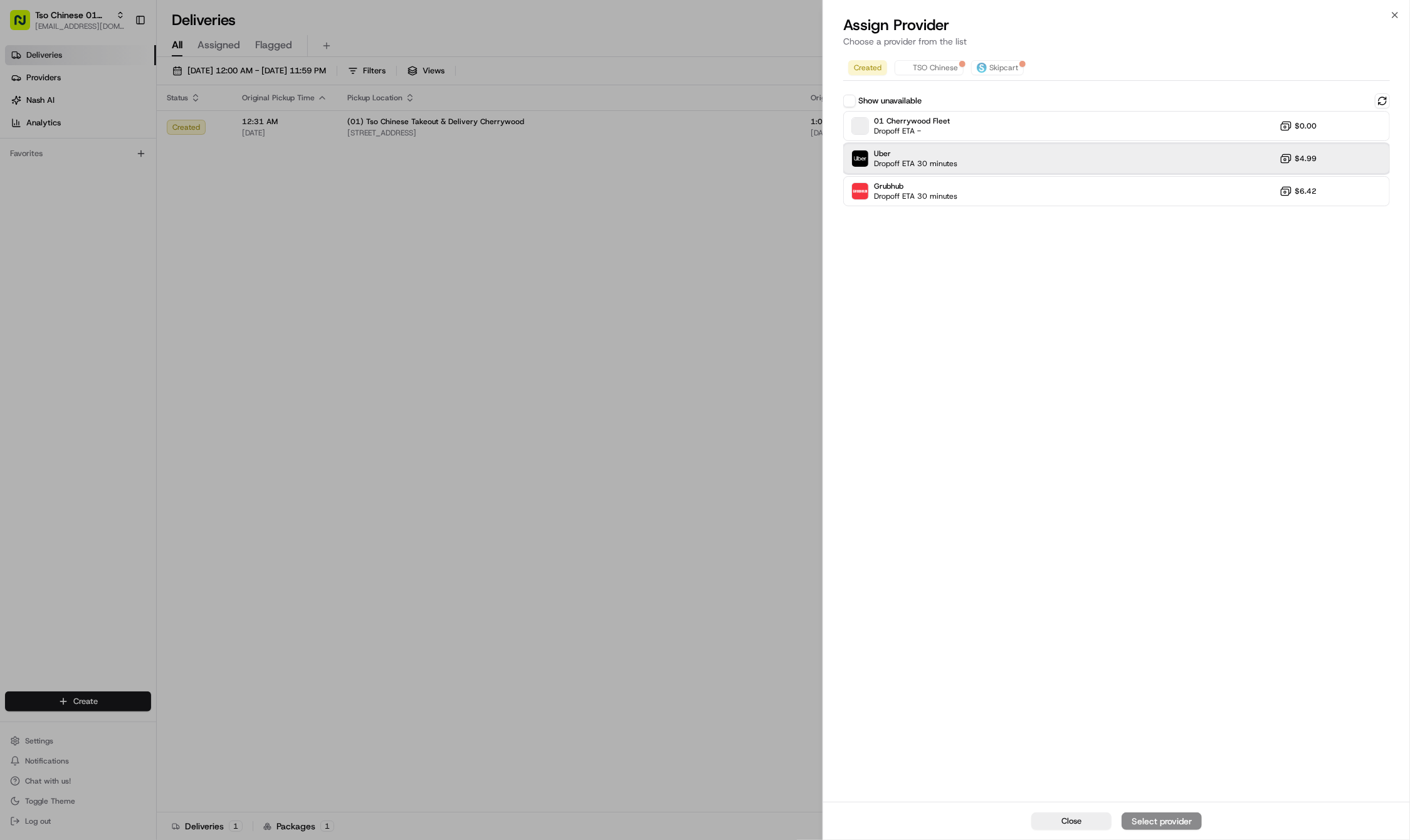
click at [1154, 146] on div "Uber Dropoff ETA 30 minutes $4.99" at bounding box center [1117, 159] width 547 height 30
click at [1158, 810] on button "Assign Provider" at bounding box center [1162, 821] width 80 height 18
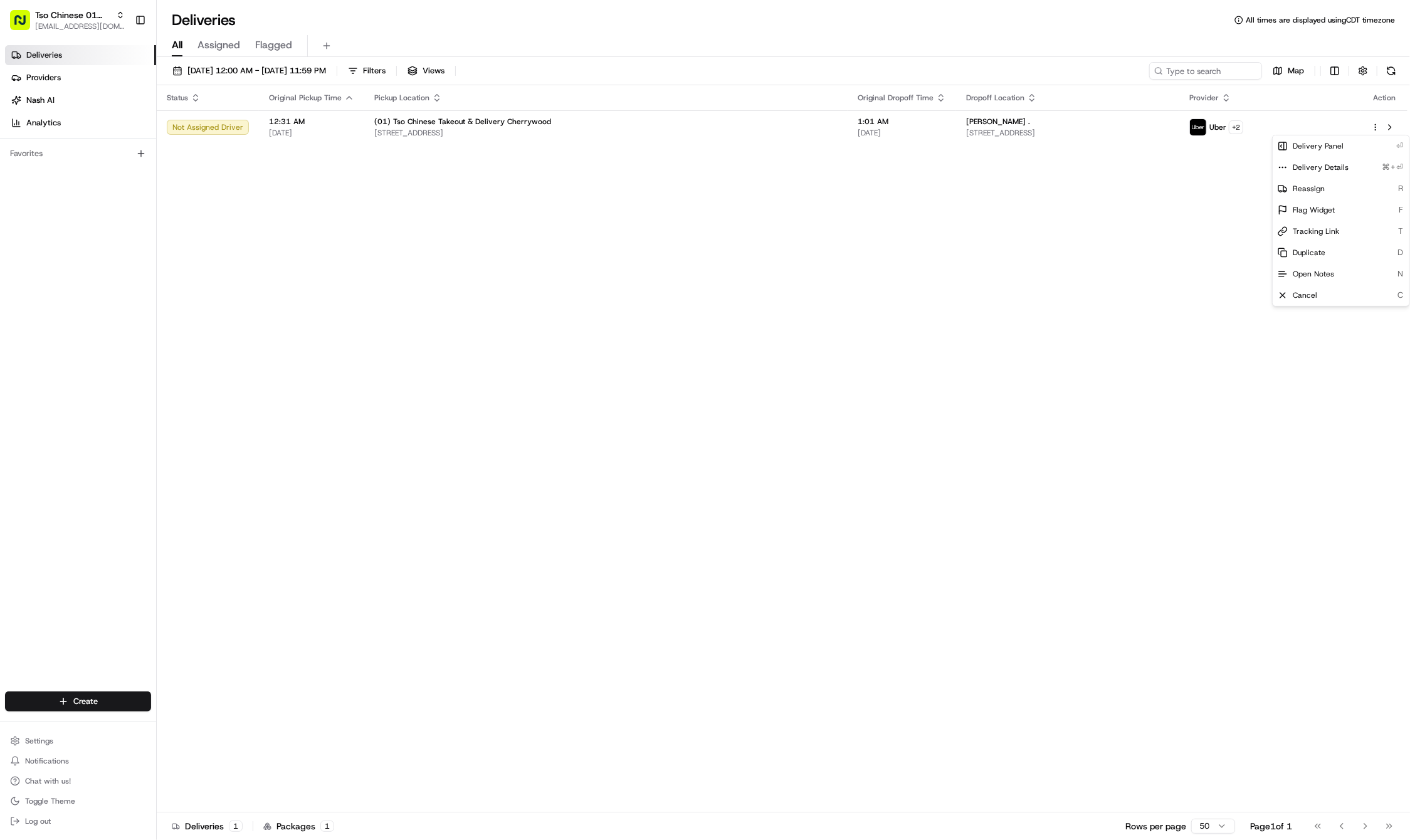
click at [665, 500] on div "Status Original Pickup Time Pickup Location Original Dropoff Time Dropoff Locat…" at bounding box center [781, 449] width 1251 height 727
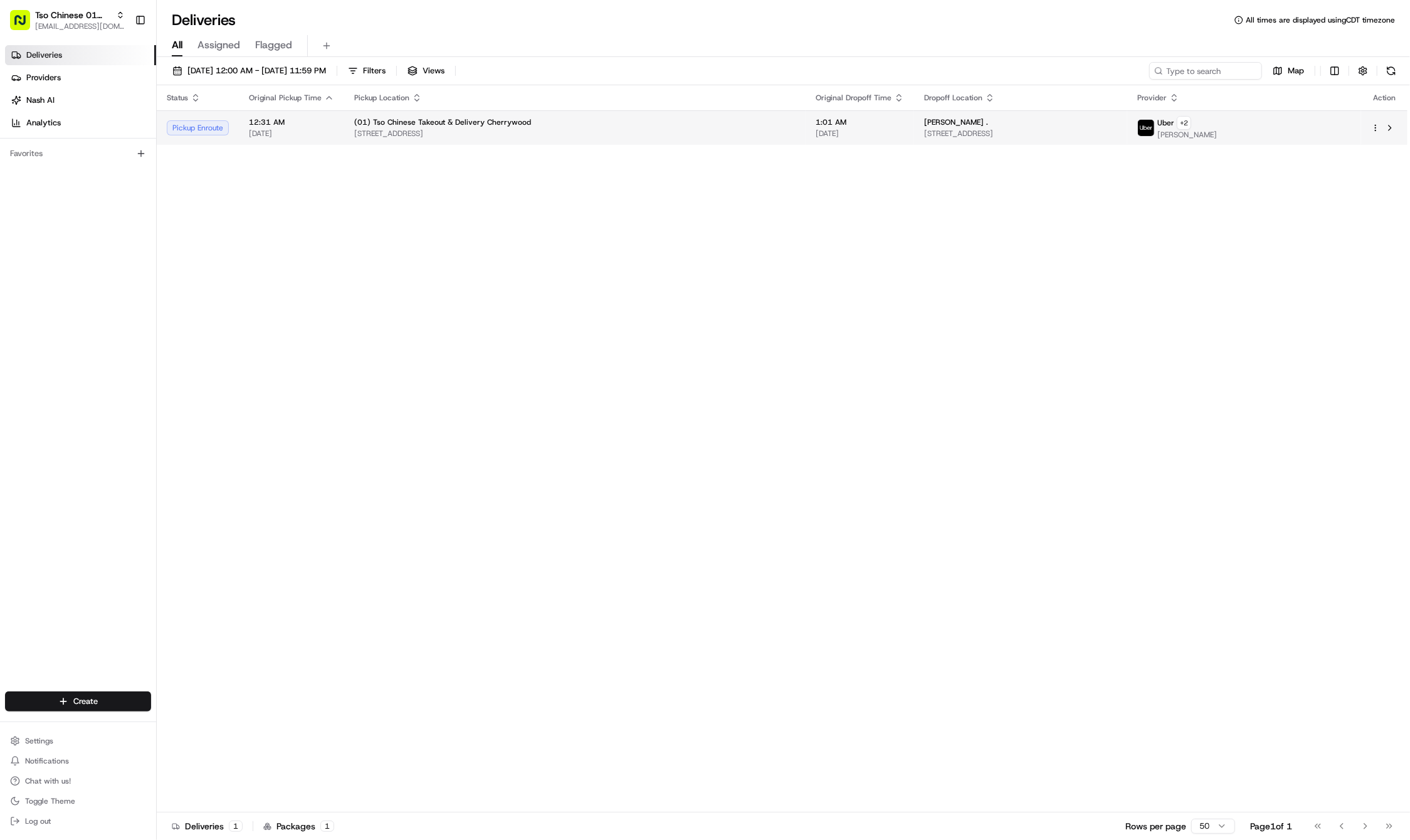
click at [1100, 126] on div "Jayden Soto ." at bounding box center [1021, 122] width 193 height 10
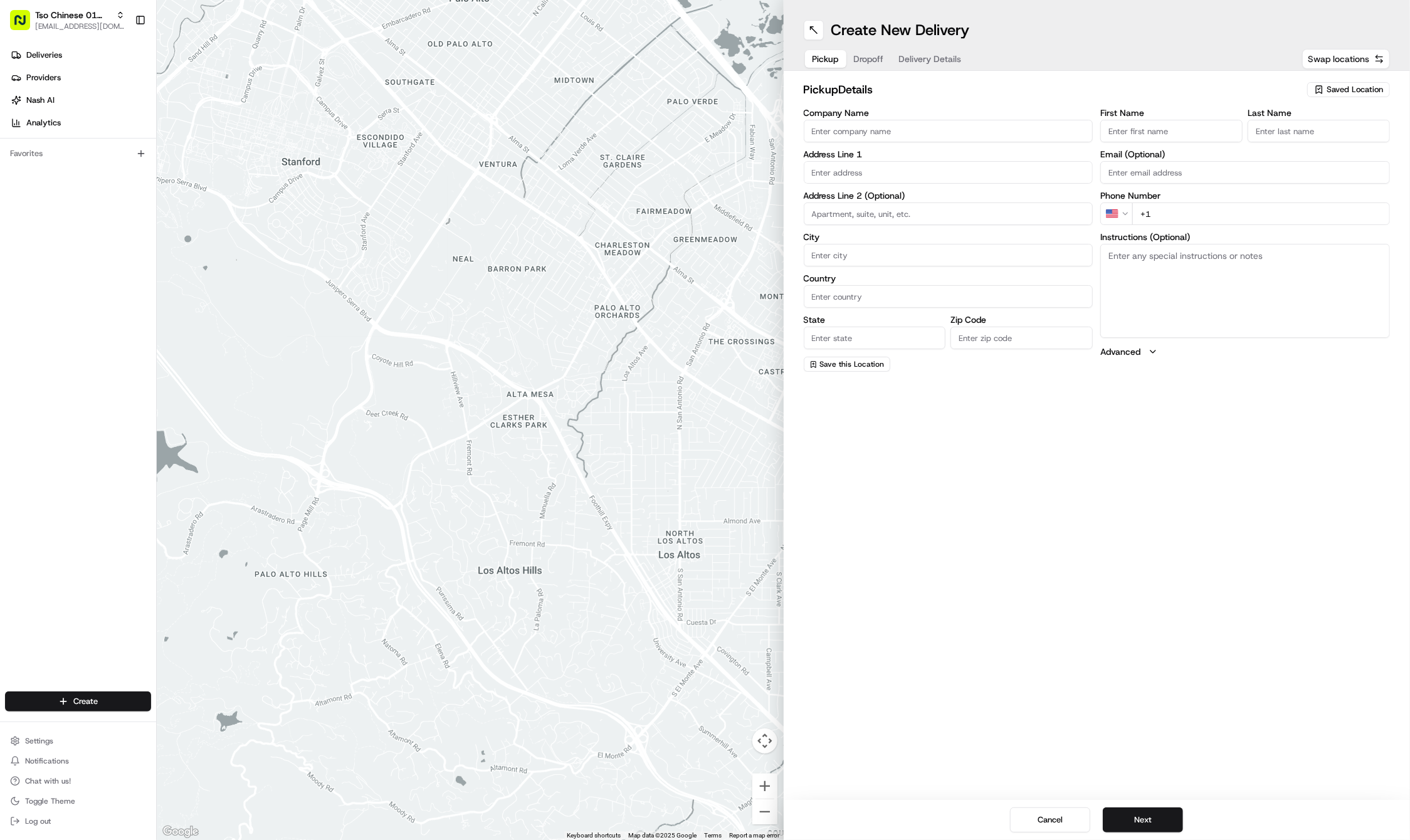
click at [1332, 88] on span "Saved Location" at bounding box center [1355, 90] width 56 height 12
click at [1319, 141] on span "(01) Tso Chinese Takeout & Delivery Cherrywood" at bounding box center [1327, 141] width 155 height 22
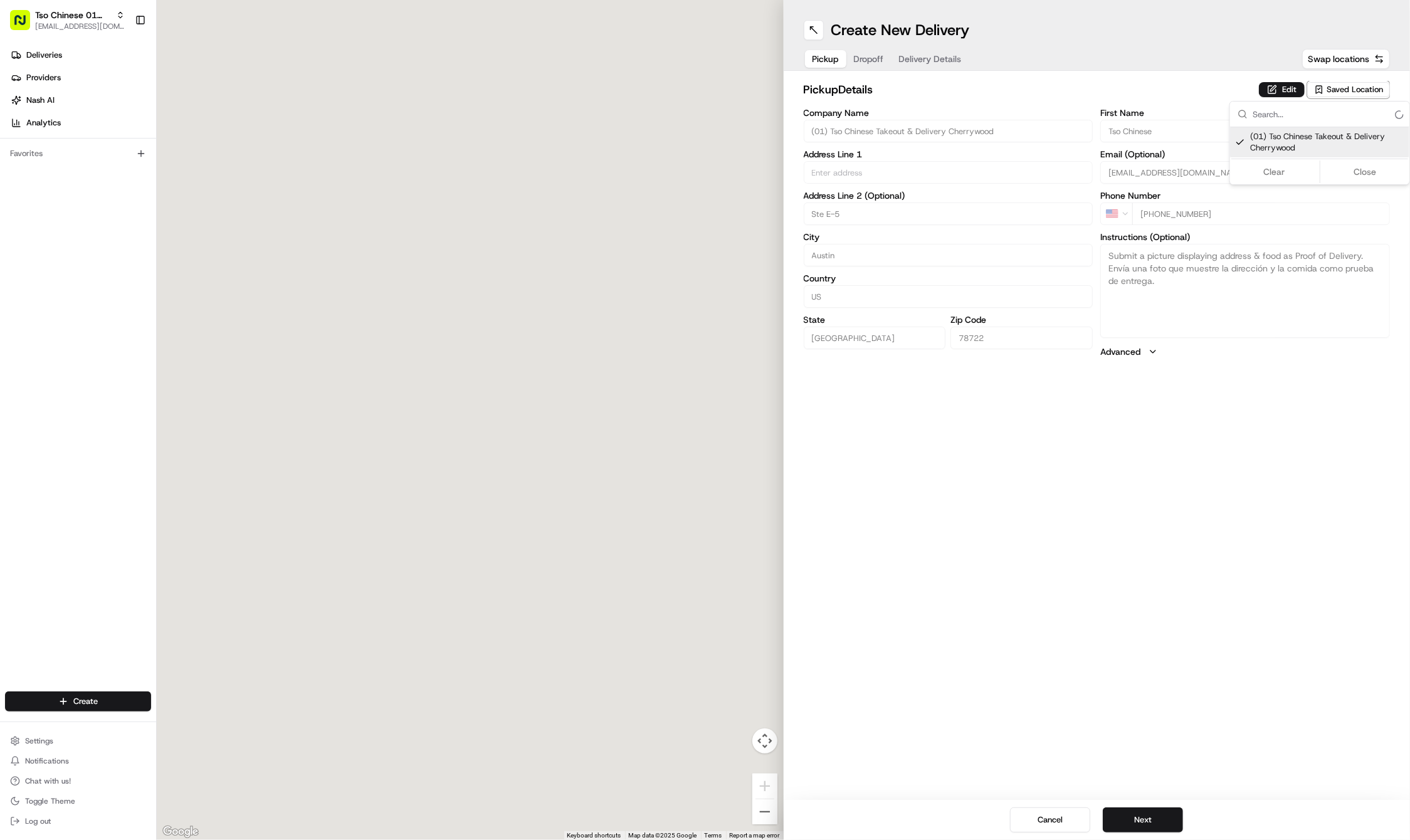
type input "(01) Tso Chinese Takeout & Delivery Cherrywood"
type input "Ste E-5"
type input "Austin"
type input "US"
type input "[GEOGRAPHIC_DATA]"
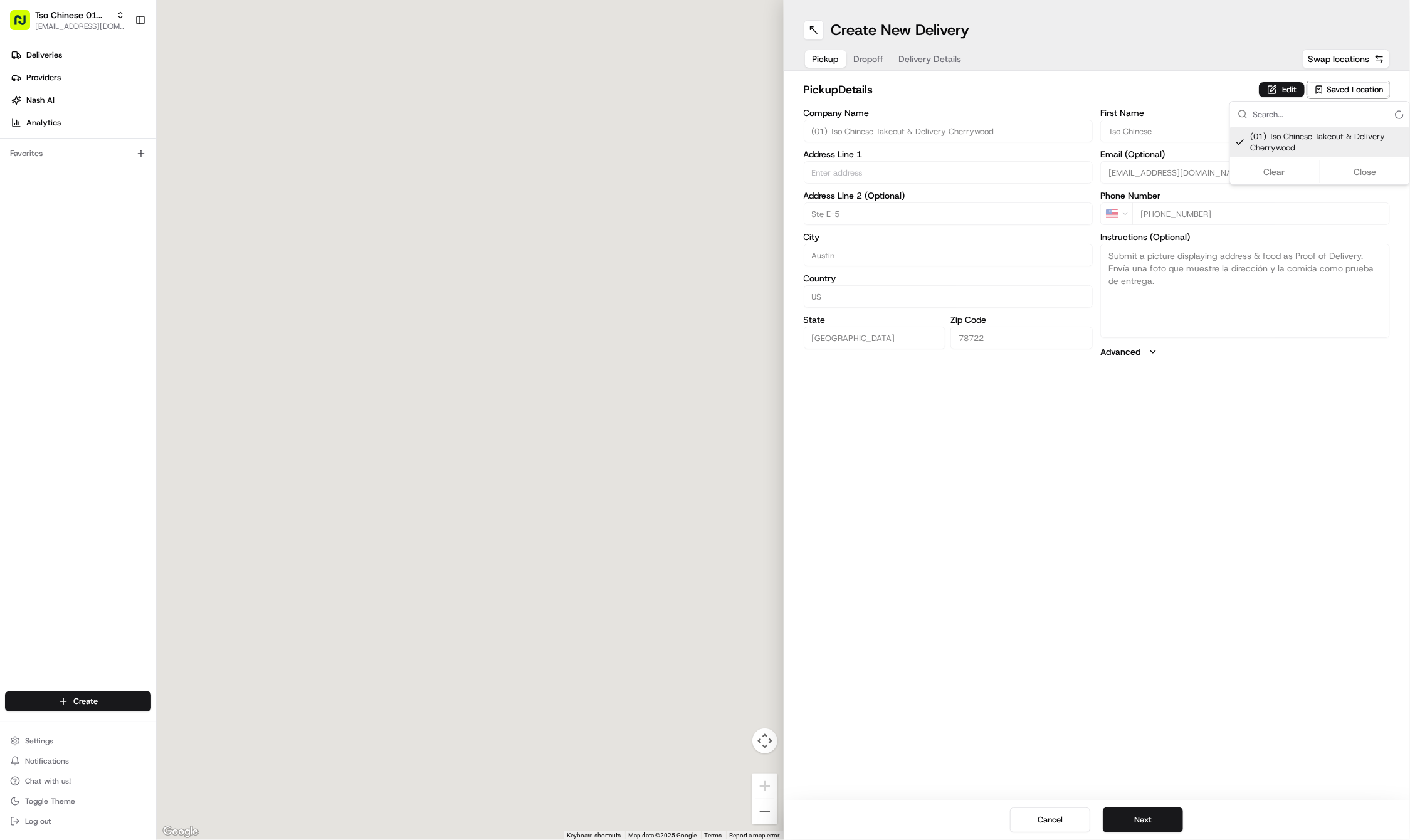
type input "78722"
type input "Tso Chinese"
type input "Cherrywood Manager"
type input "[EMAIL_ADDRESS][DOMAIN_NAME]"
type input "[PHONE_NUMBER]"
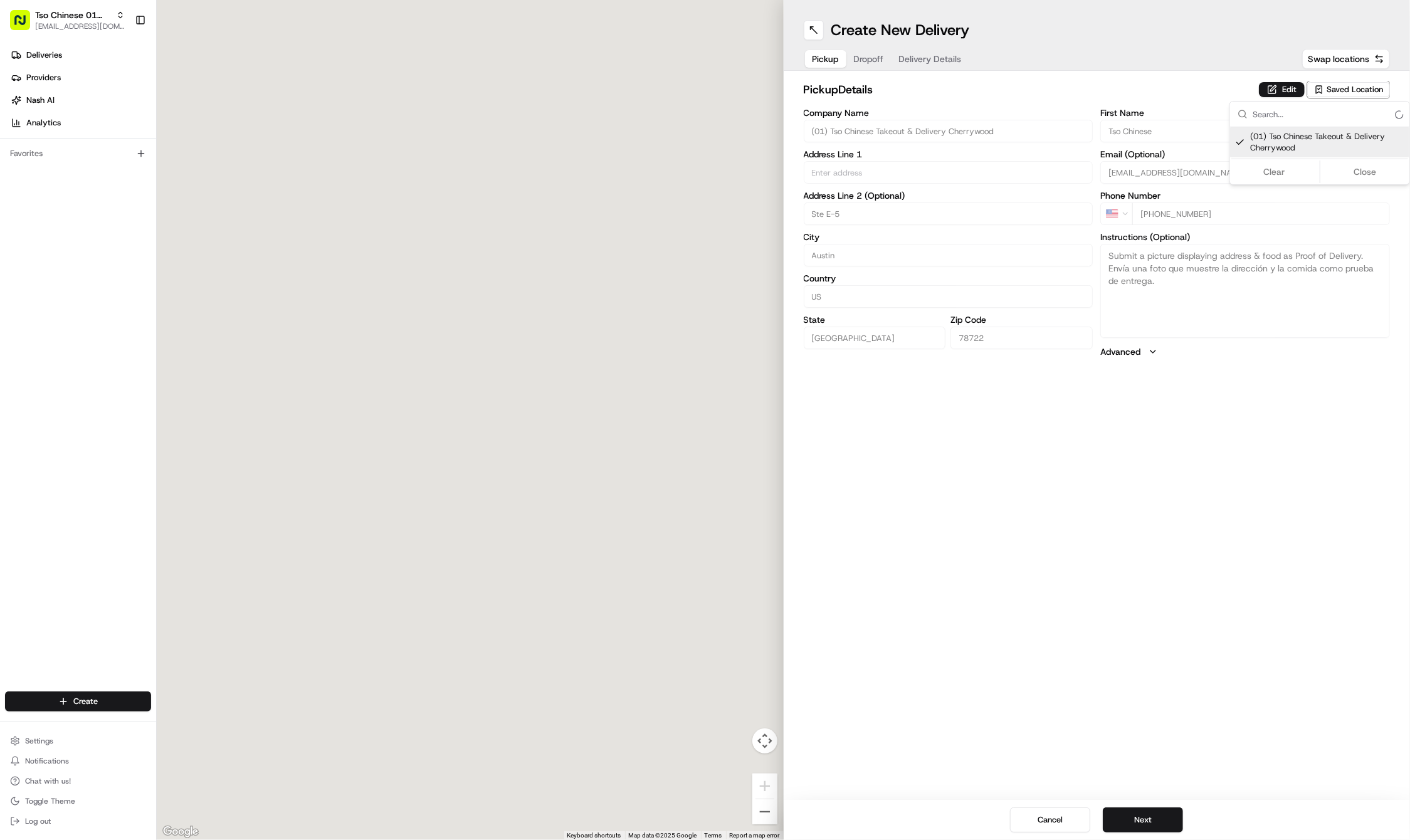
type textarea "Submit a picture displaying address & food as Proof of Delivery. Envía una foto…"
type input "[STREET_ADDRESS]"
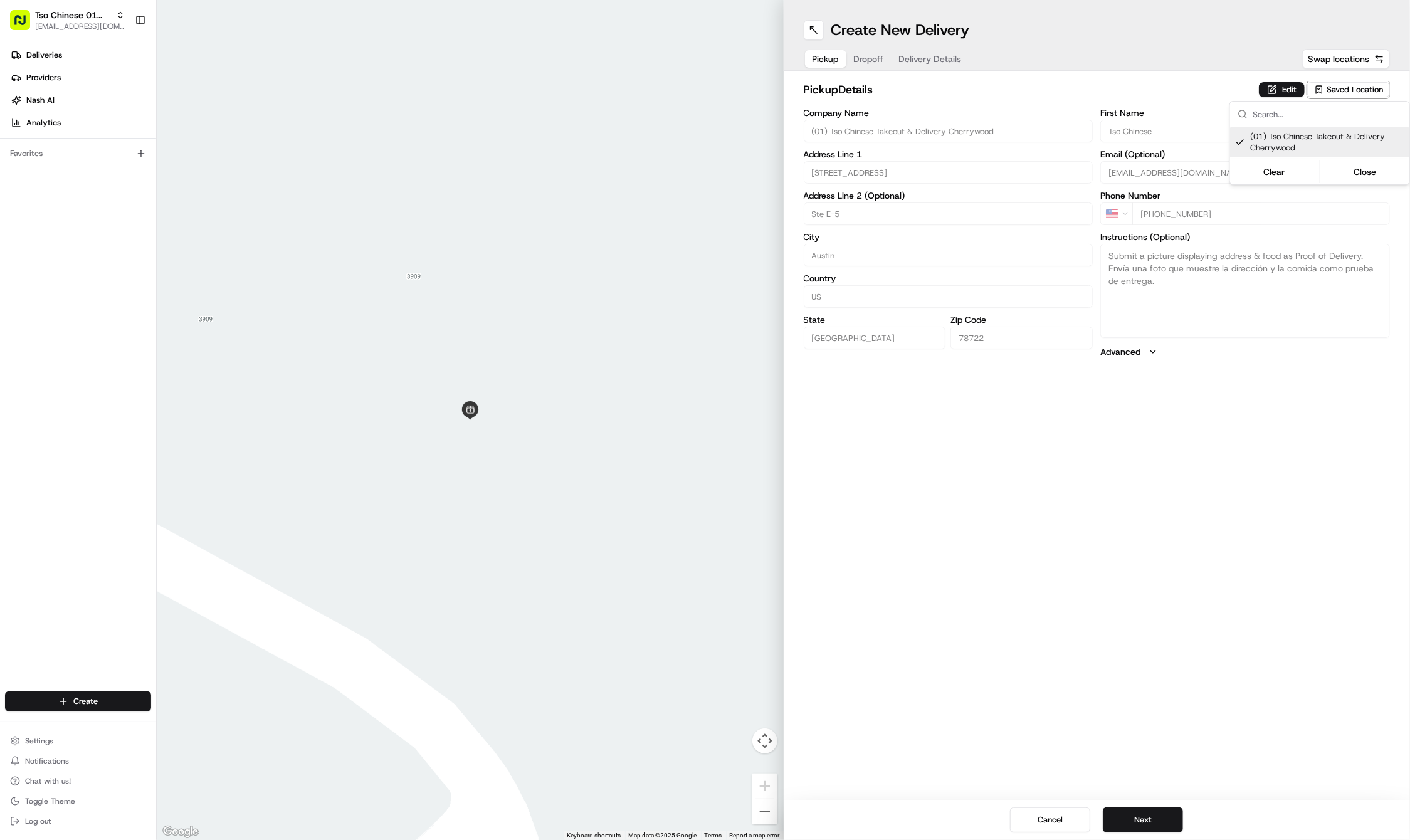
click at [874, 59] on html "Tso Chinese 01 Cherrywood [EMAIL_ADDRESS][DOMAIN_NAME] Toggle Sidebar Deliverie…" at bounding box center [705, 420] width 1410 height 840
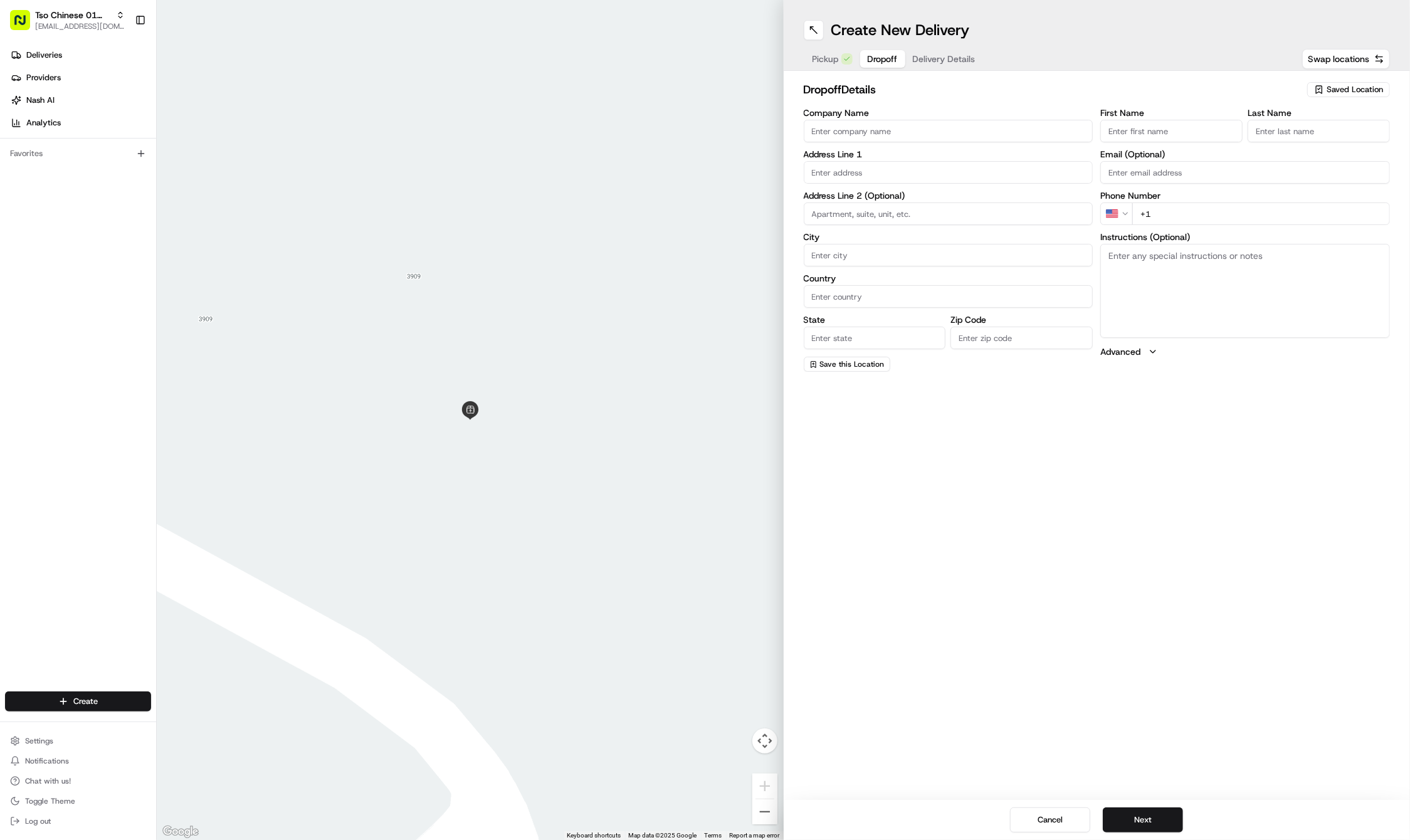
click at [874, 59] on span "Dropoff" at bounding box center [883, 59] width 30 height 12
click at [1207, 124] on input "First Name" at bounding box center [1172, 131] width 142 height 22
paste input "[PERSON_NAME]"
type input "[PERSON_NAME]"
type input "."
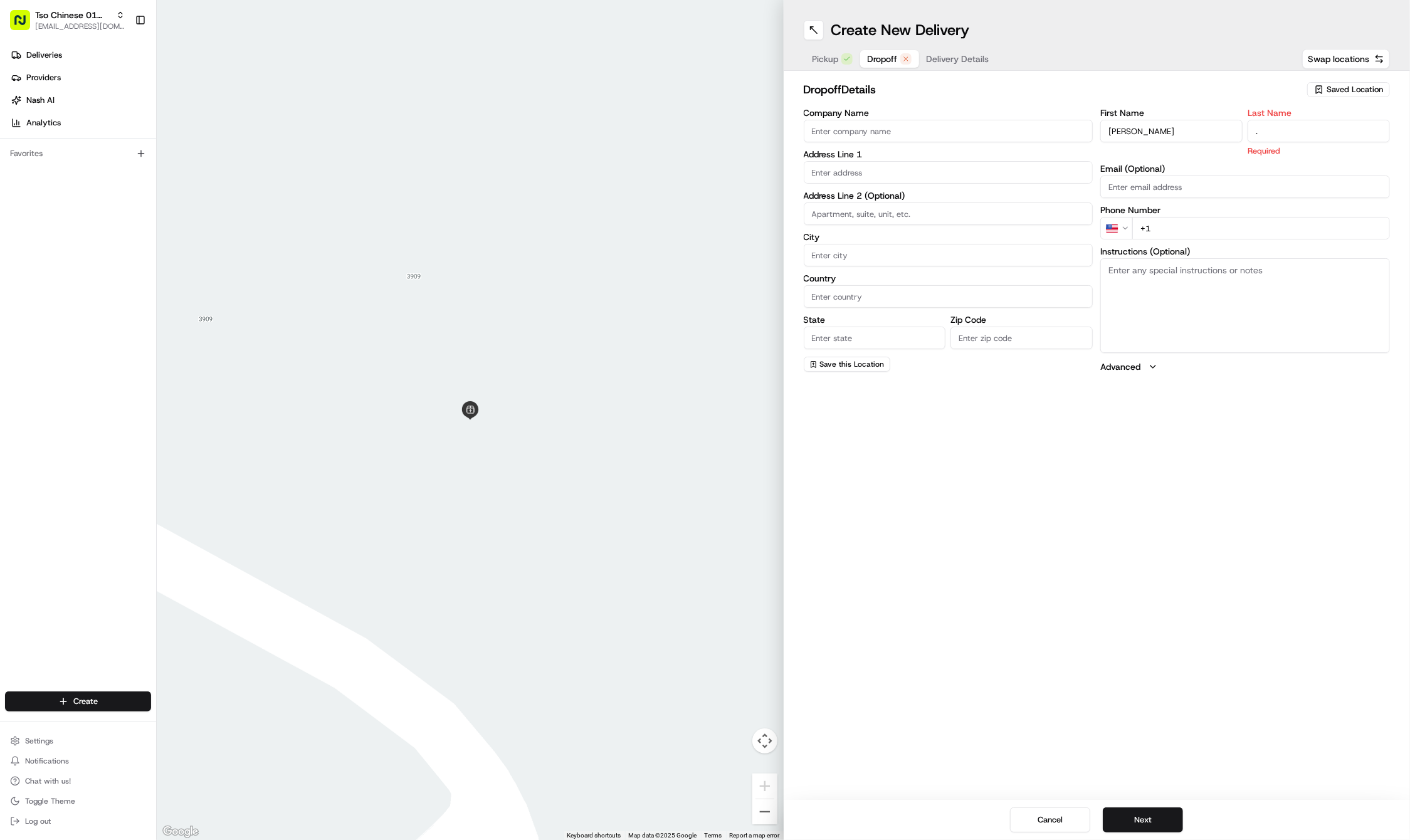
click at [1192, 231] on div "First Name [PERSON_NAME] Last Name . Required Email (Optional) Phone Number US …" at bounding box center [1246, 241] width 290 height 265
click at [1209, 213] on input "+1" at bounding box center [1262, 213] width 258 height 22
paste input "[PHONE_NUMBER]"
type input "[PHONE_NUMBER]"
click at [855, 169] on input "text" at bounding box center [949, 172] width 290 height 22
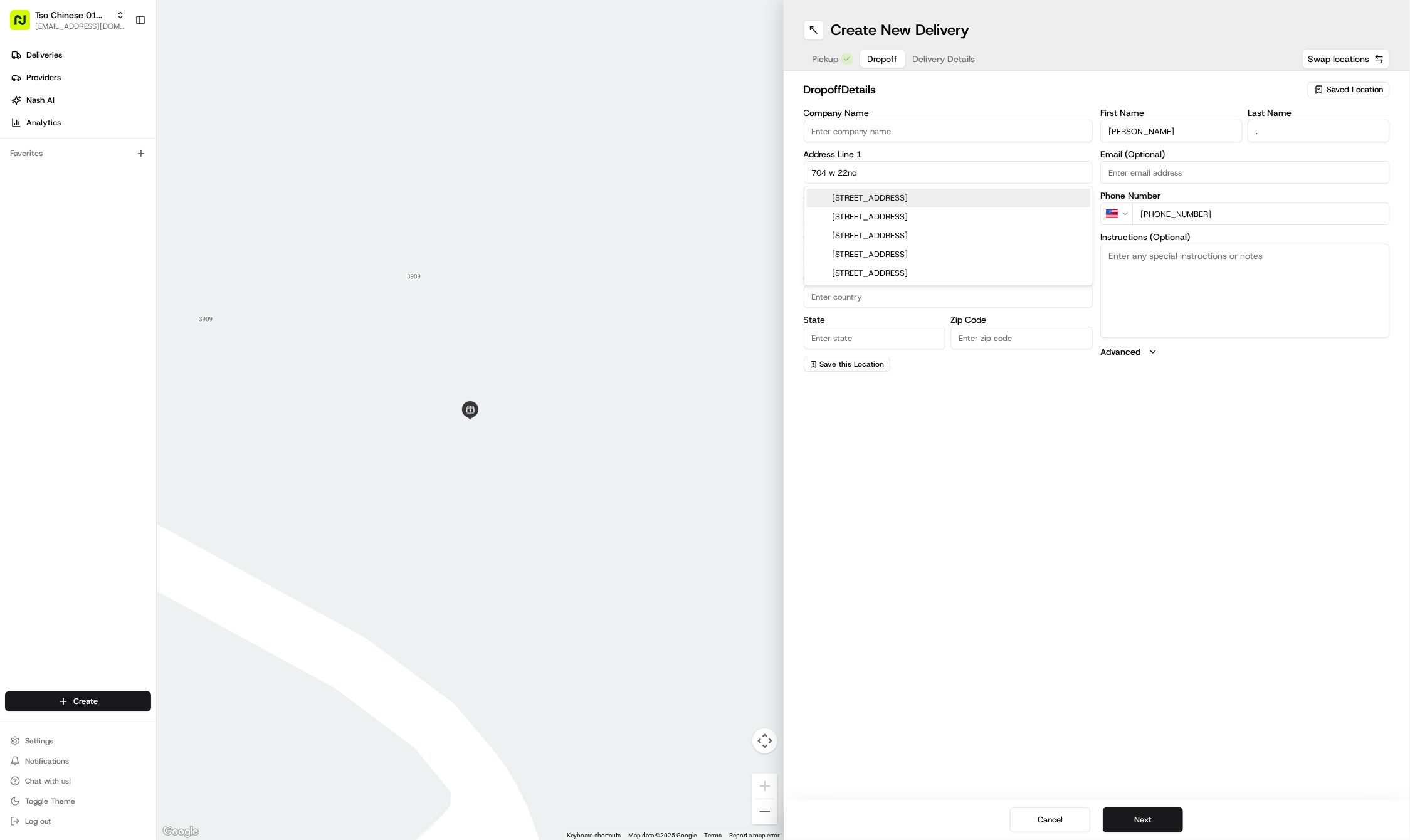
click at [929, 201] on div "[STREET_ADDRESS]" at bounding box center [949, 197] width 284 height 19
type input "[STREET_ADDRESS]"
type input "Austin"
type input "[GEOGRAPHIC_DATA]"
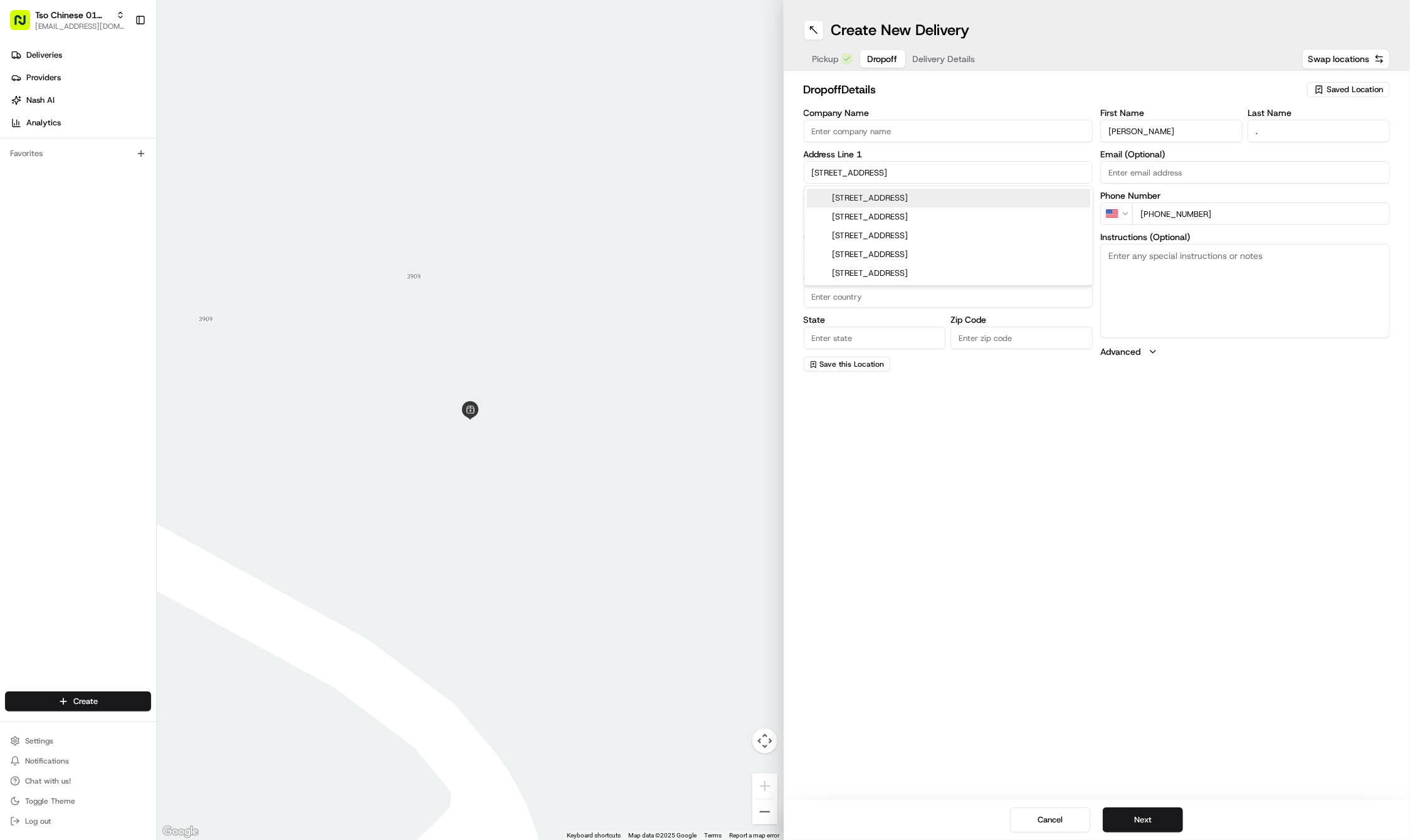
type input "78705"
type input "[STREET_ADDRESS]"
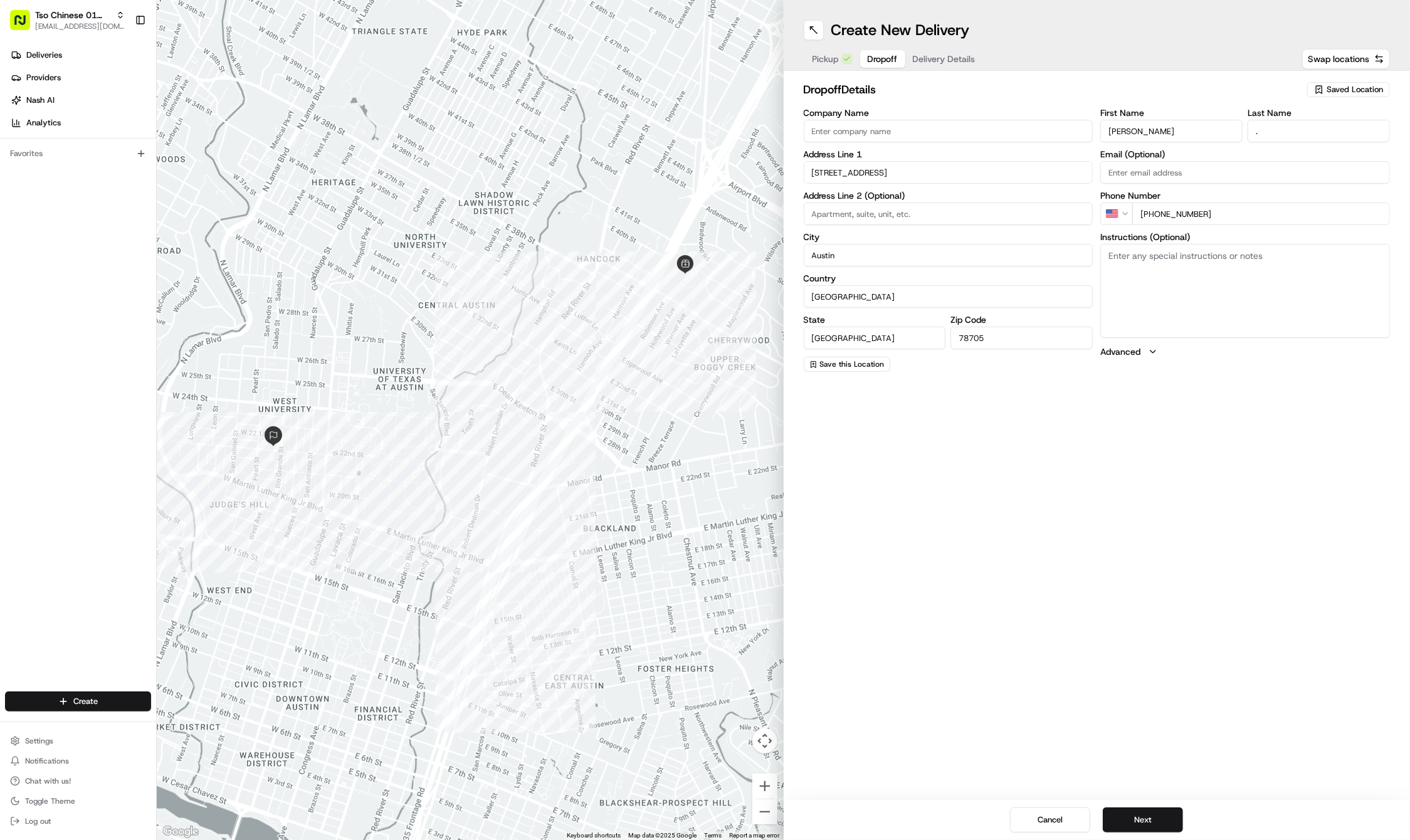
click at [961, 49] on div "Pickup Dropoff Delivery Details" at bounding box center [893, 59] width 180 height 22
click at [953, 52] on button "Delivery Details" at bounding box center [944, 59] width 77 height 18
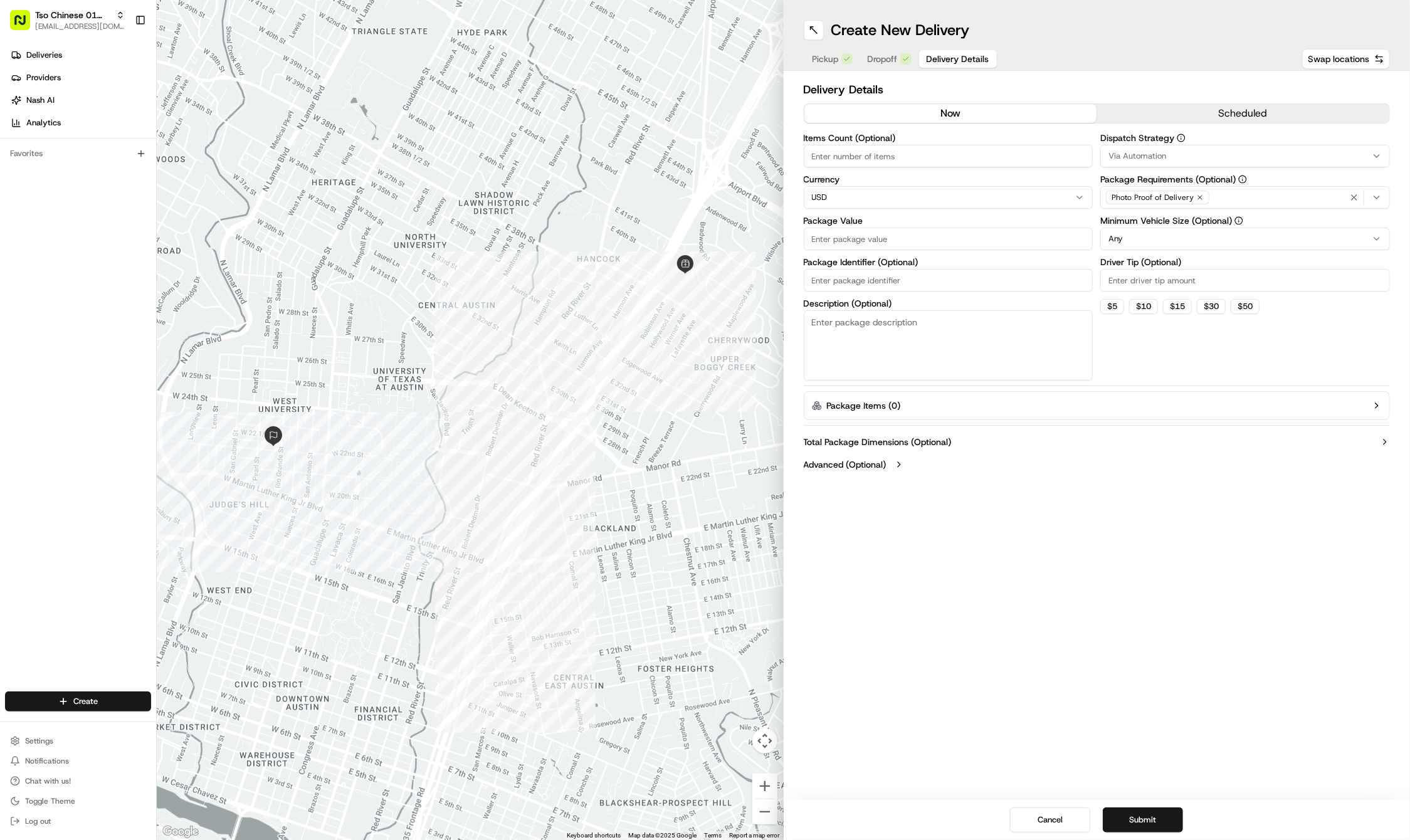
click at [898, 233] on input "Package Value" at bounding box center [949, 238] width 290 height 22
type input "33.45"
click at [871, 274] on input "Package Identifier (Optional)" at bounding box center [949, 280] width 290 height 22
type input "CGSB30G"
click at [794, 486] on div "Create New Delivery Pickup Dropoff Delivery Details Swap locations Delivery Det…" at bounding box center [1097, 420] width 627 height 840
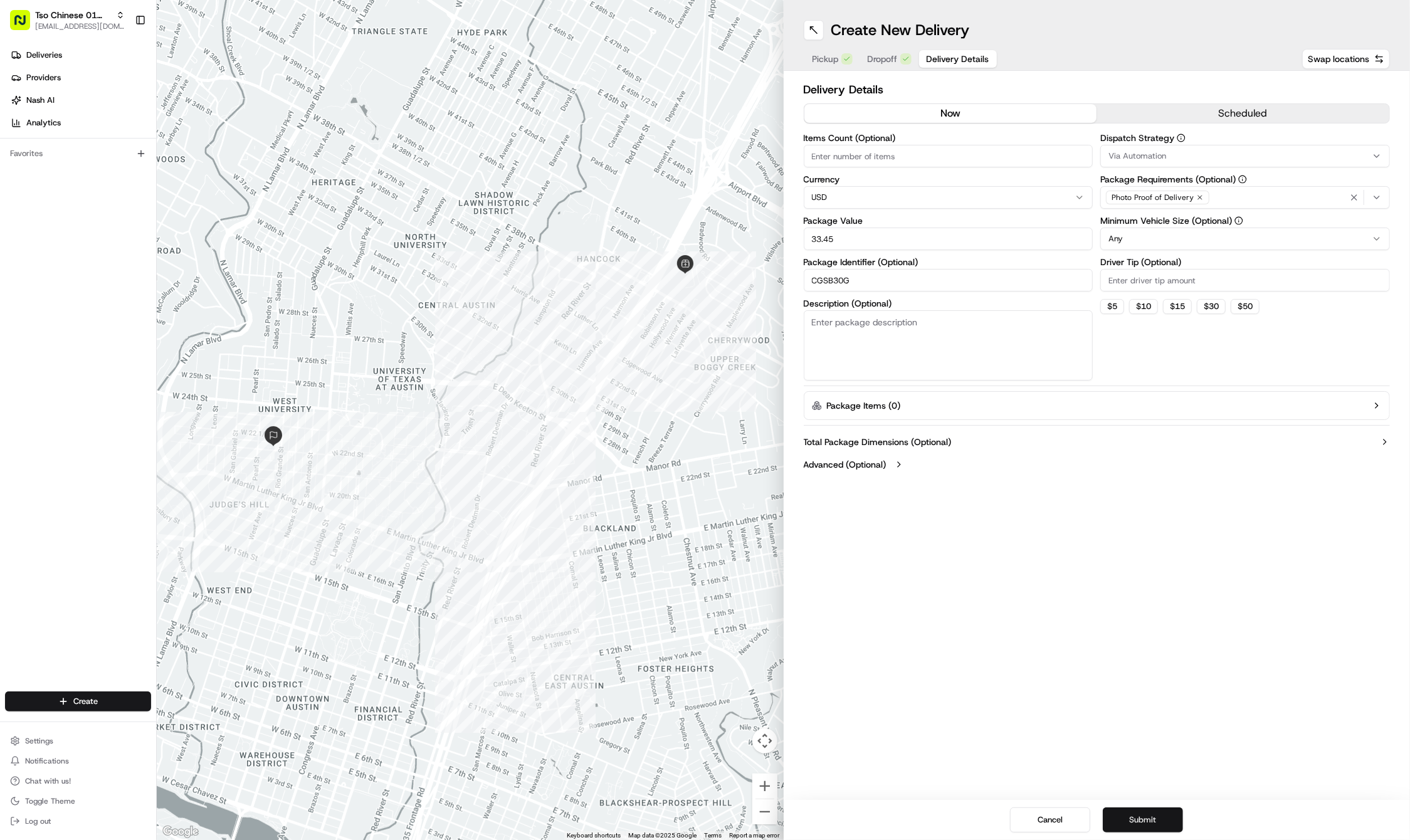
click at [1132, 816] on button "Submit" at bounding box center [1143, 820] width 80 height 25
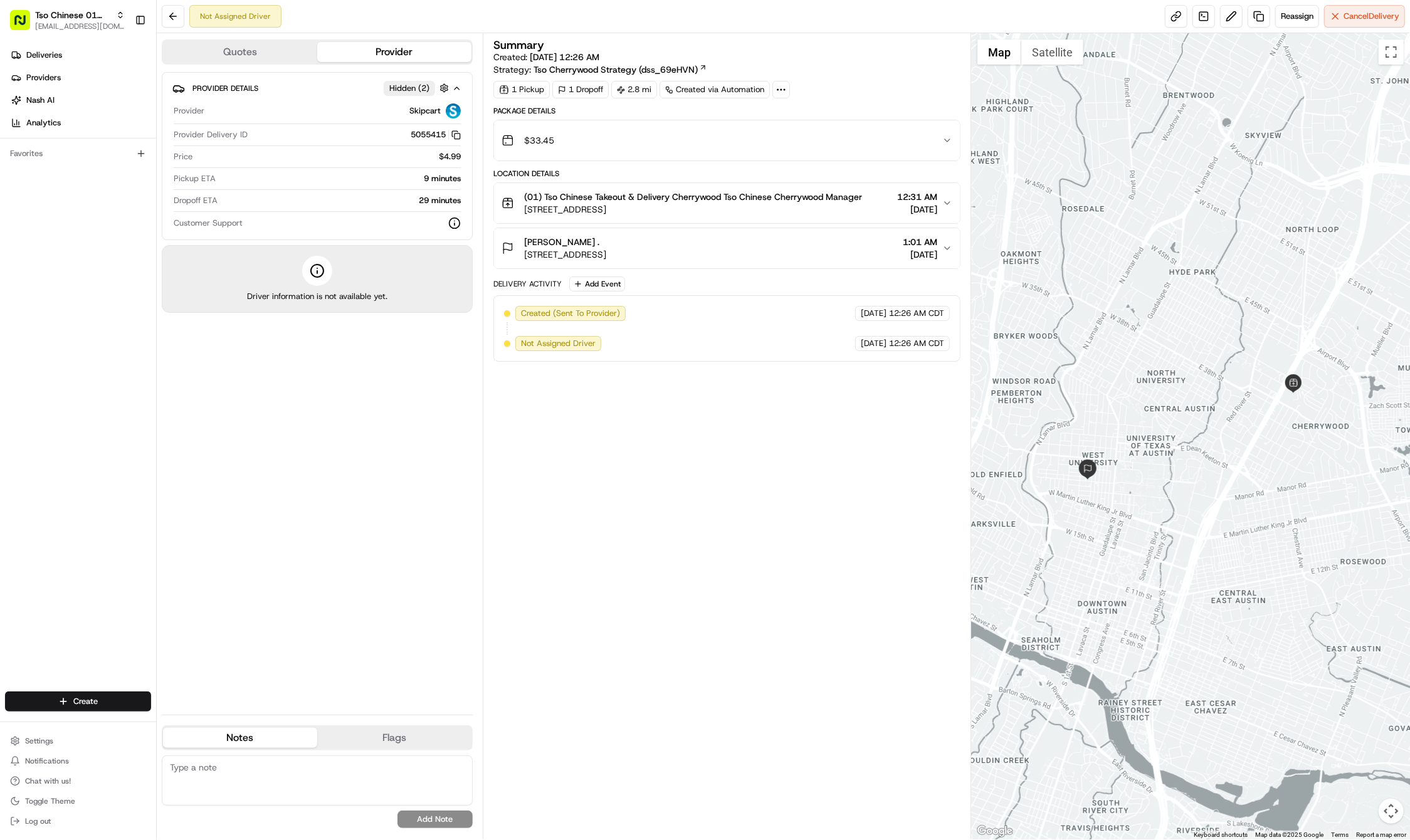
drag, startPoint x: 1132, startPoint y: 816, endPoint x: 688, endPoint y: 717, distance: 454.9
click at [688, 717] on div "Quotes Provider Provider Details Hidden ( 2 ) Provider Skipcart Provider Delive…" at bounding box center [783, 436] width 1254 height 806
